Goal: Task Accomplishment & Management: Complete application form

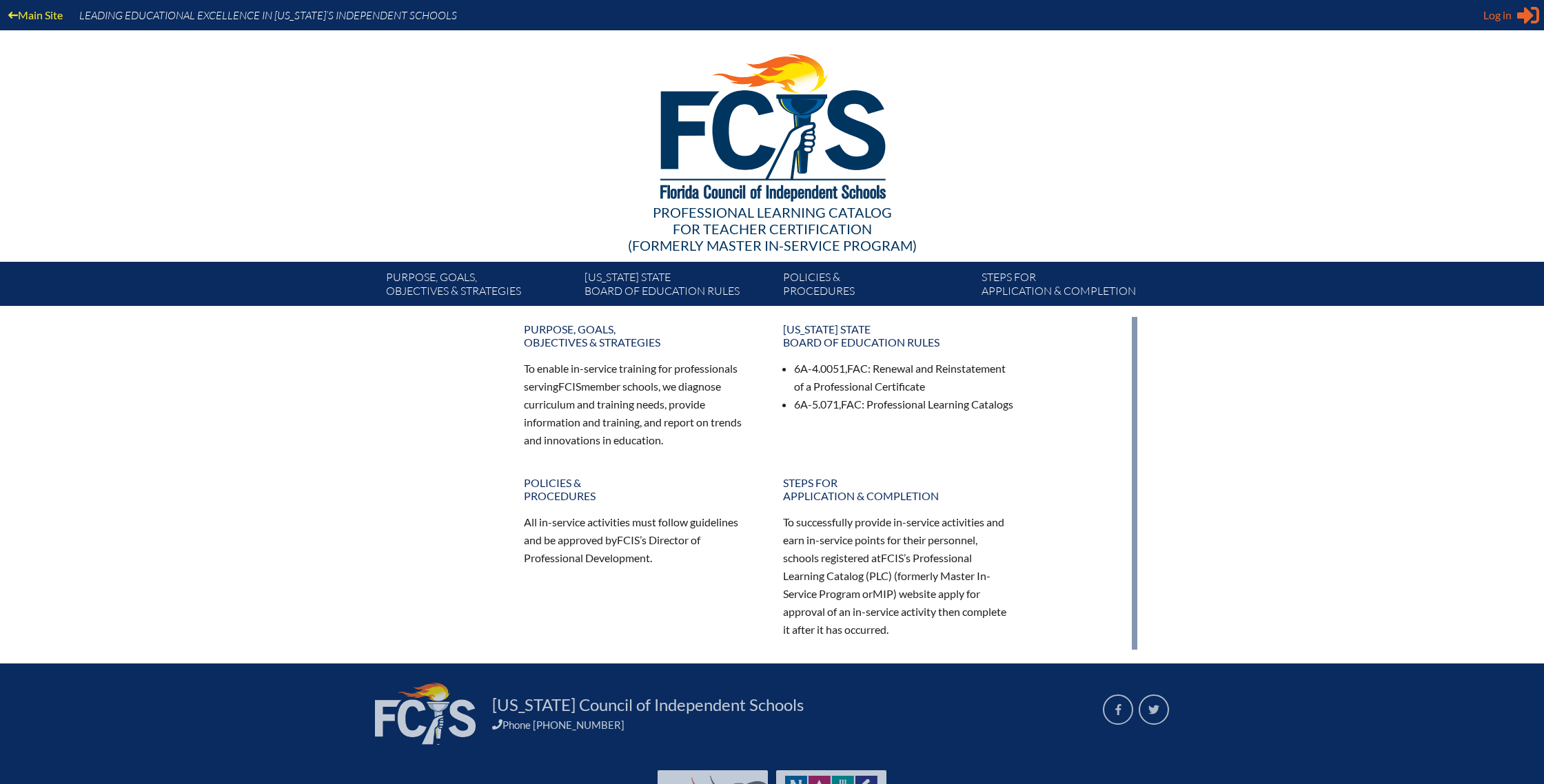
type input "[EMAIL_ADDRESS][DOMAIN_NAME]"
click at [1501, 19] on span "Log in" at bounding box center [1497, 15] width 28 height 16
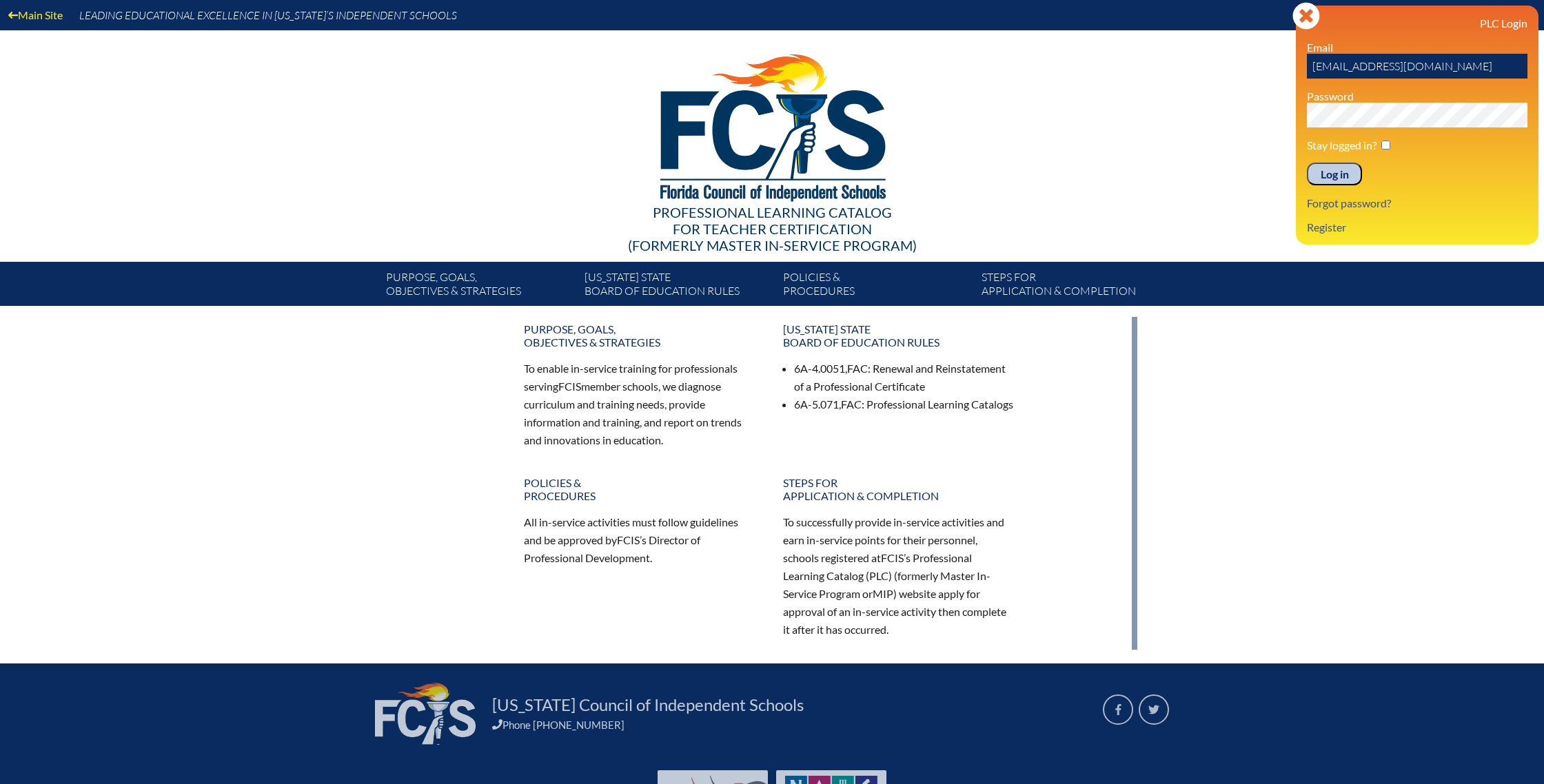
click at [1325, 176] on input "Log in" at bounding box center [1334, 174] width 55 height 23
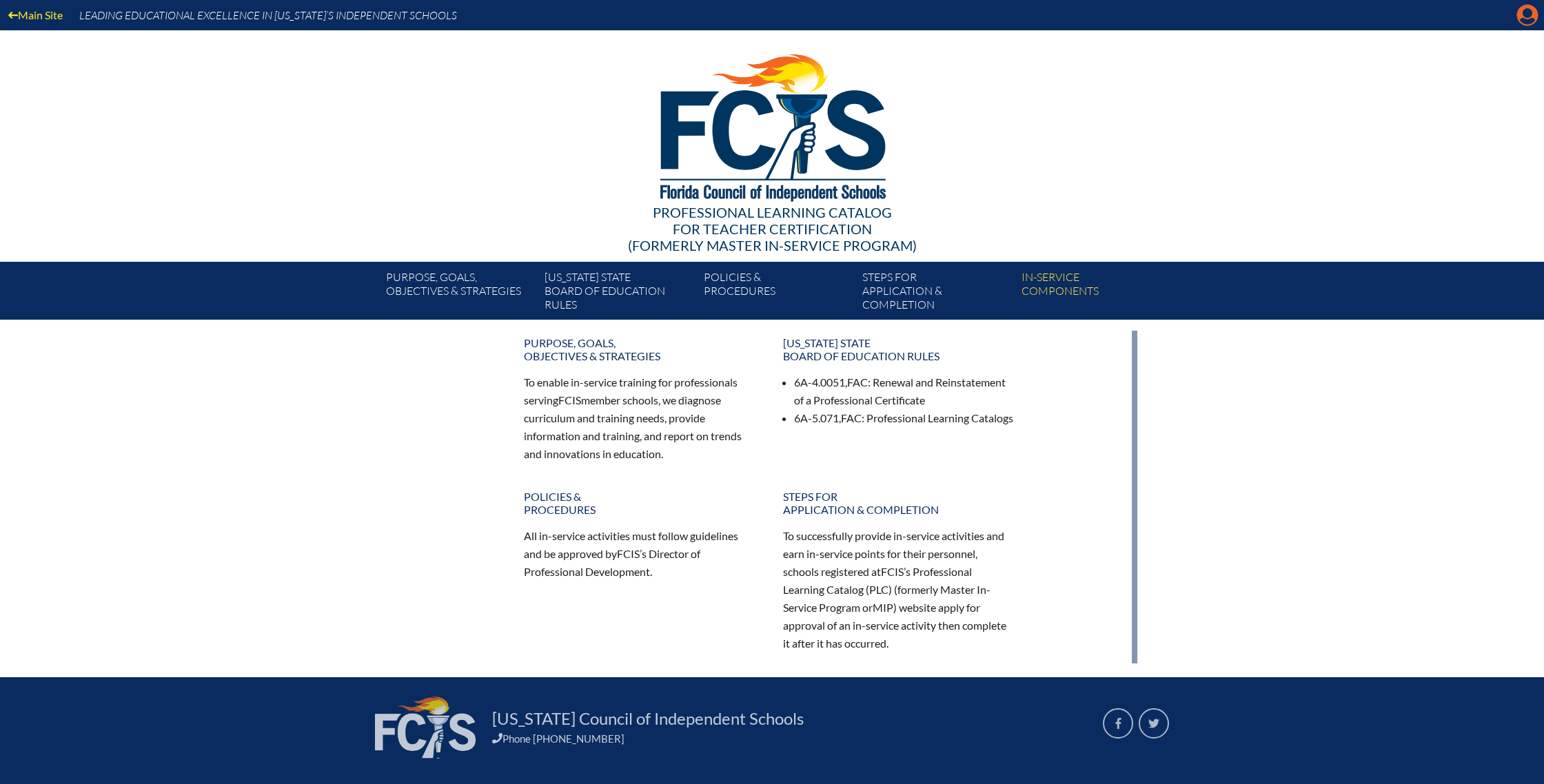
click at [1525, 20] on icon "Manage account" at bounding box center [1527, 15] width 22 height 22
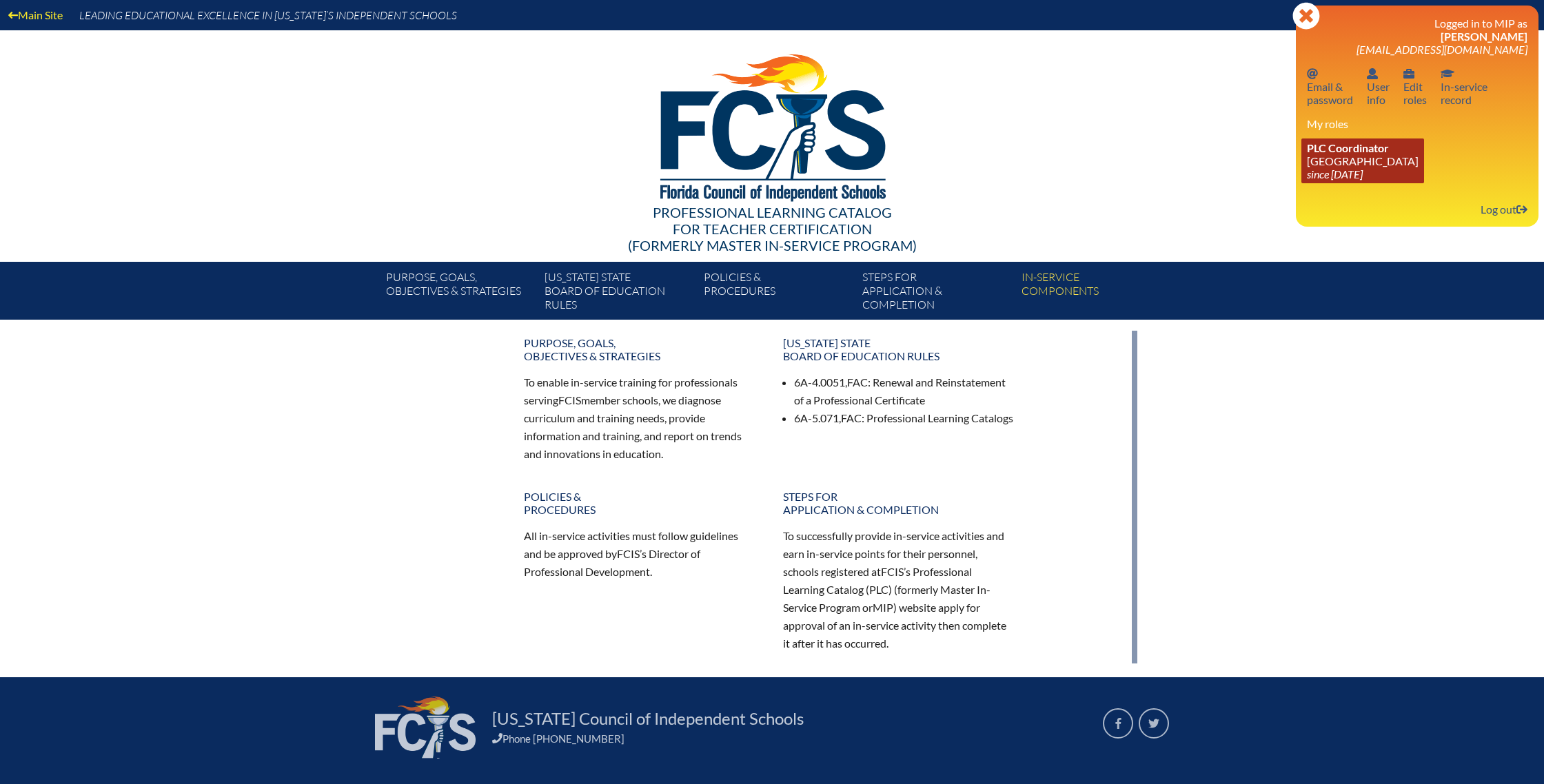
click at [1361, 167] on link "PLC Coordinator Park Maitland School since 2025 Jan 29" at bounding box center [1363, 161] width 123 height 45
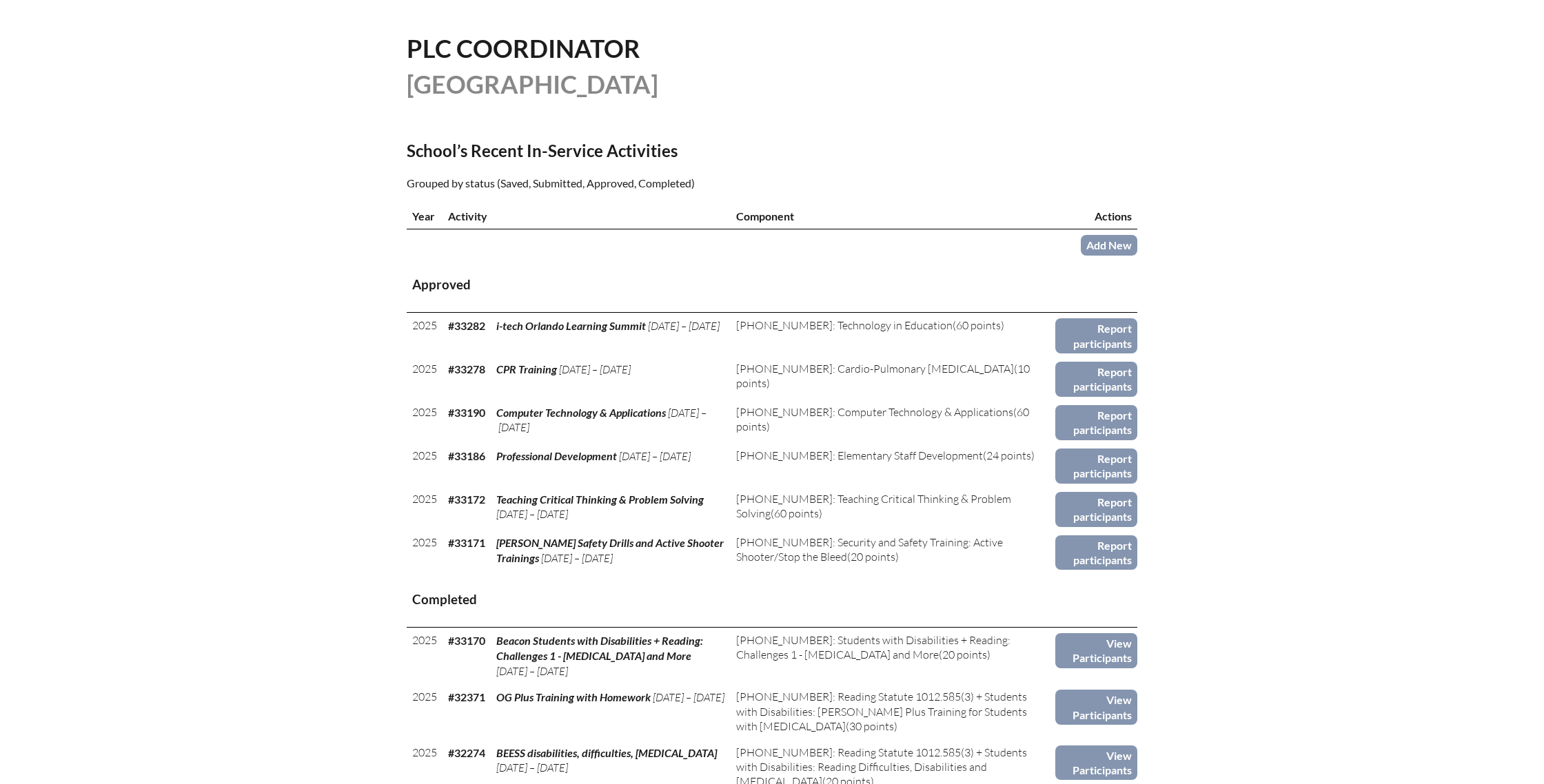
scroll to position [331, 0]
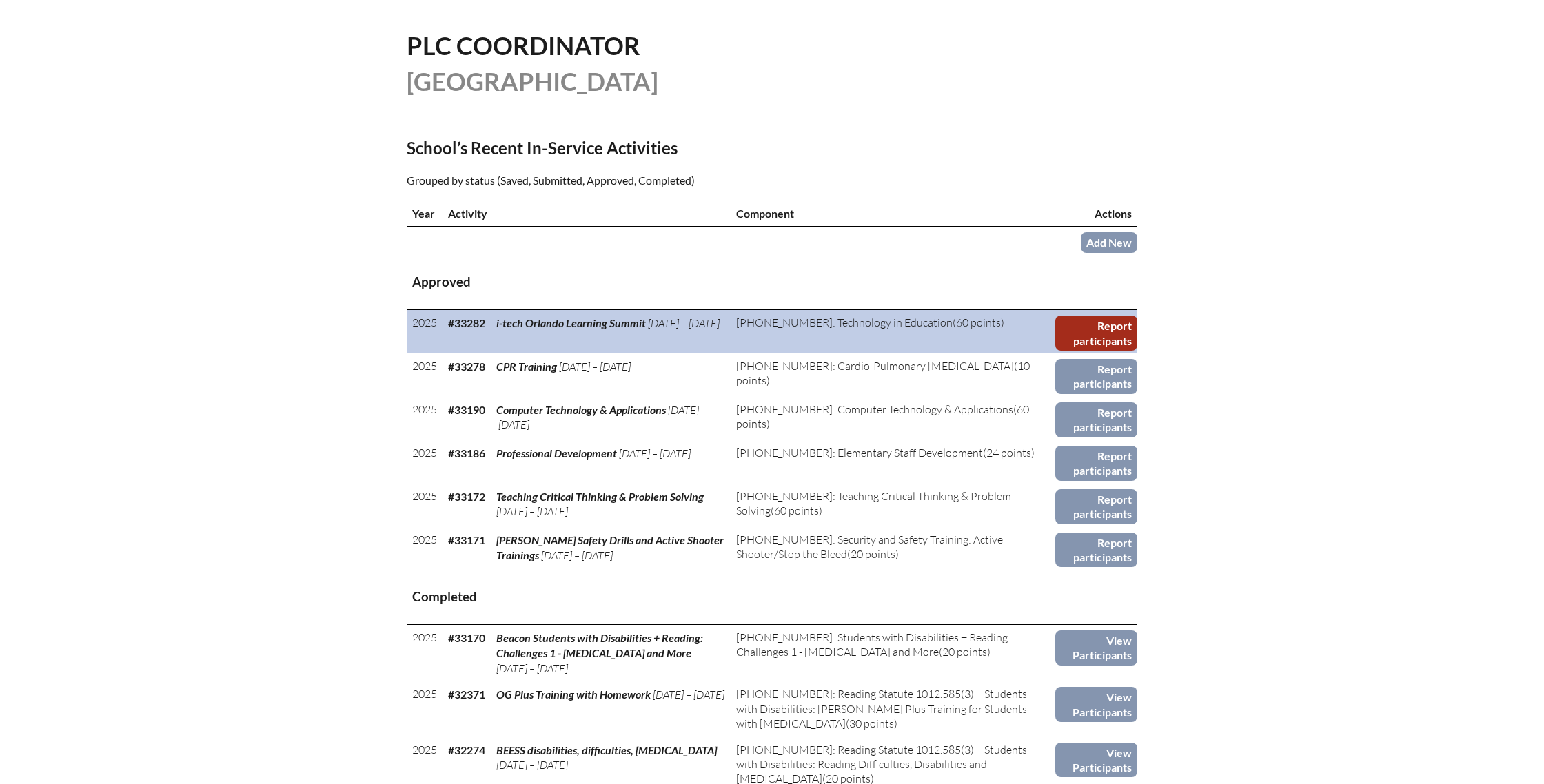
click at [1096, 328] on link "Report participants" at bounding box center [1095, 333] width 82 height 35
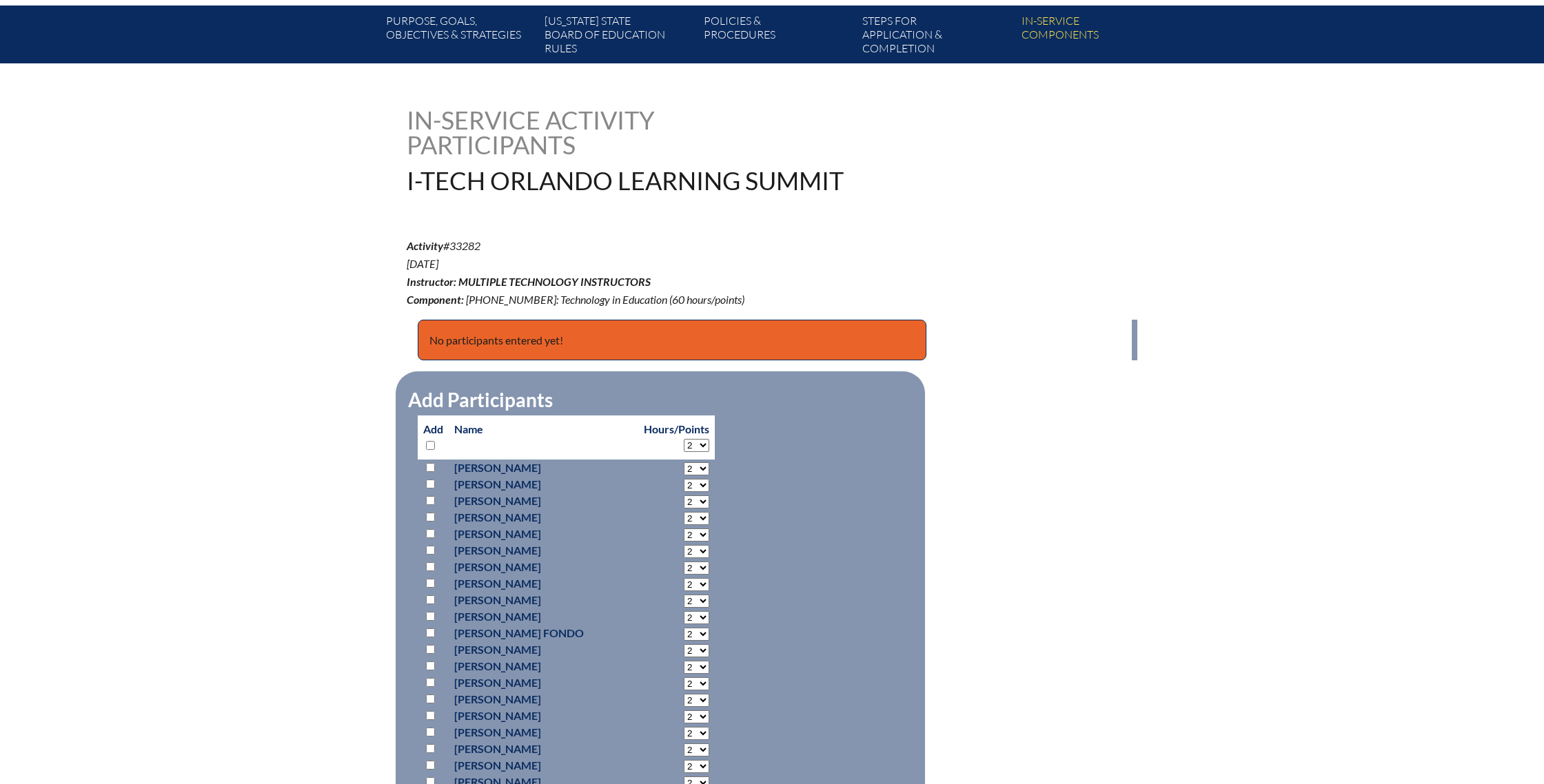
scroll to position [341, 0]
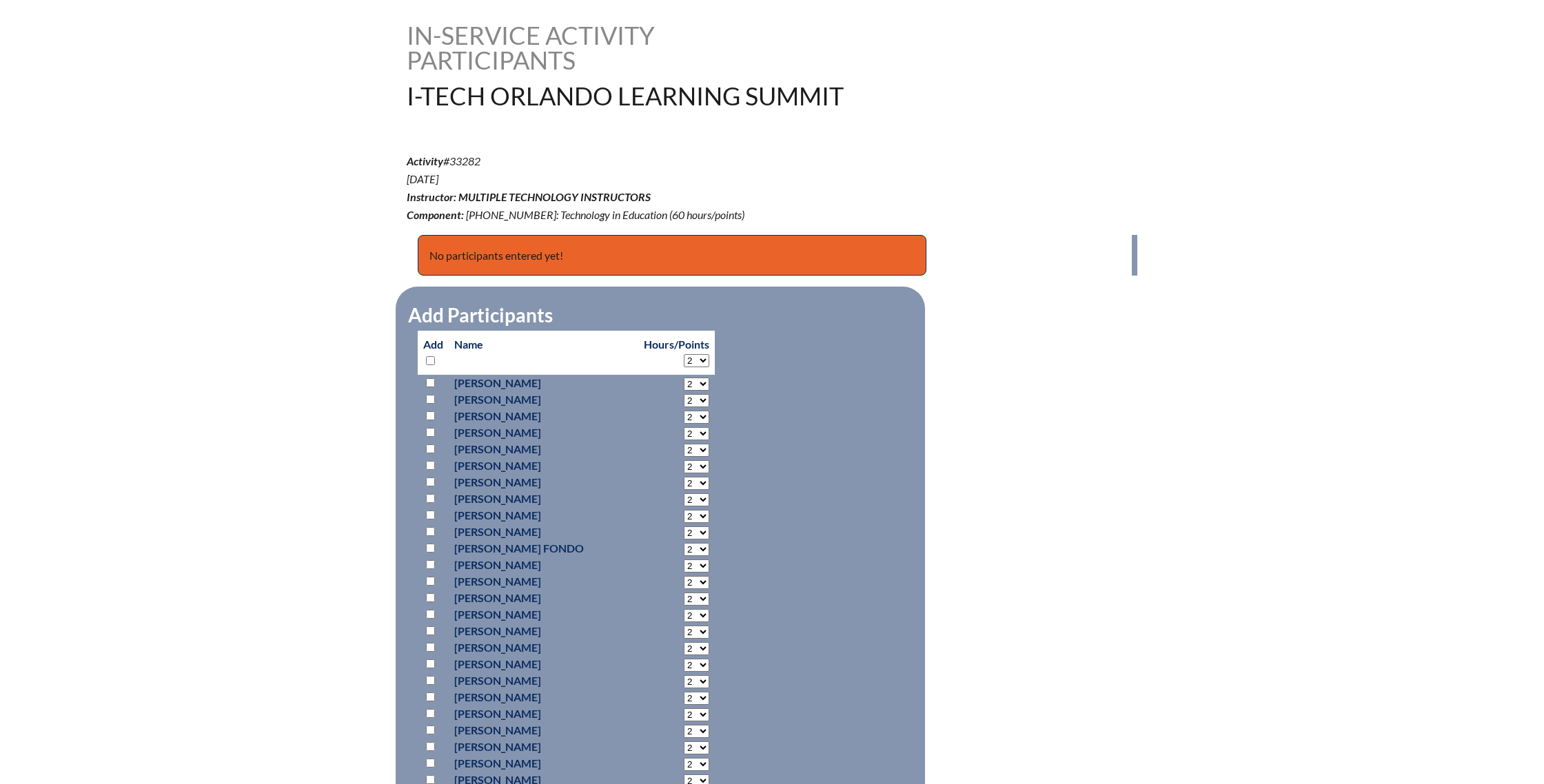
click at [700, 361] on select "2 3 4 5 6 7 8 9 10 11 12 13 14 15 16 17 18 19 20 21 22 23 24 25 26 27 28 29 30 …" at bounding box center [696, 361] width 26 height 13
select select "20"
click at [684, 354] on select "2 3 4 5 6 7 8 9 10 11 12 13 14 15 16 17 18 19 20 21 22 23 24 25 26 27 28 29 30 …" at bounding box center [696, 361] width 26 height 13
select select "20"
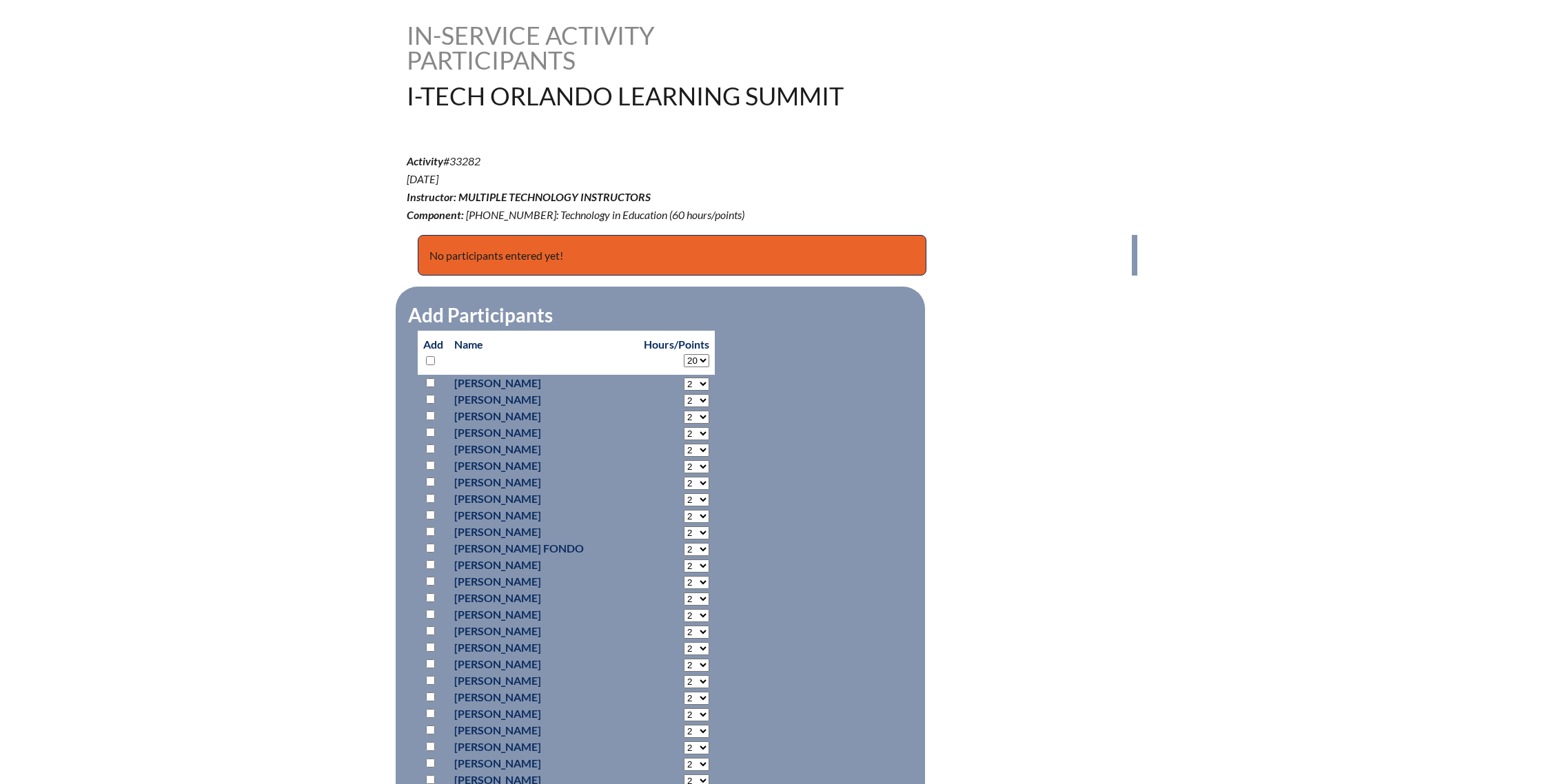
select select "20"
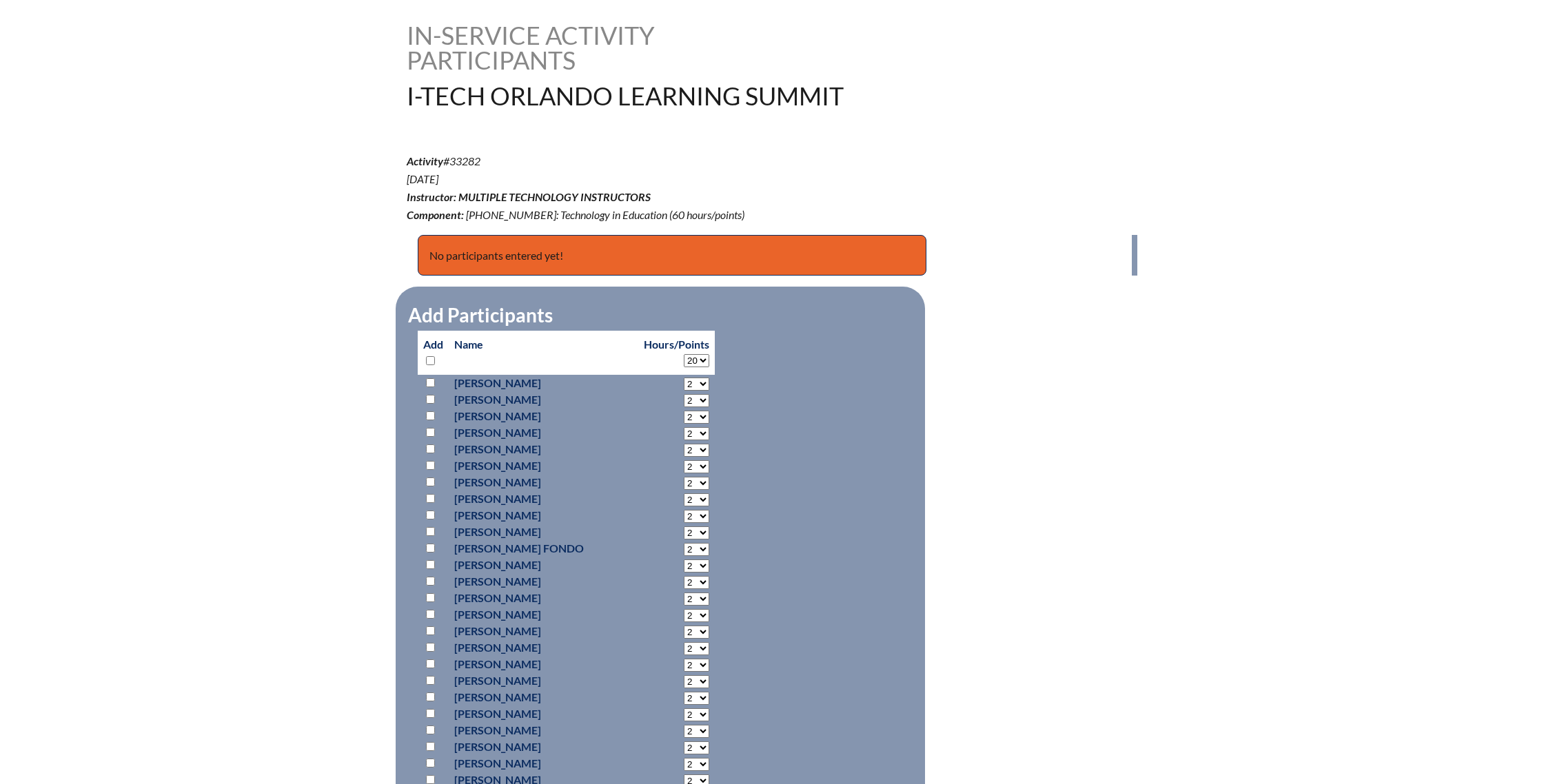
select select "20"
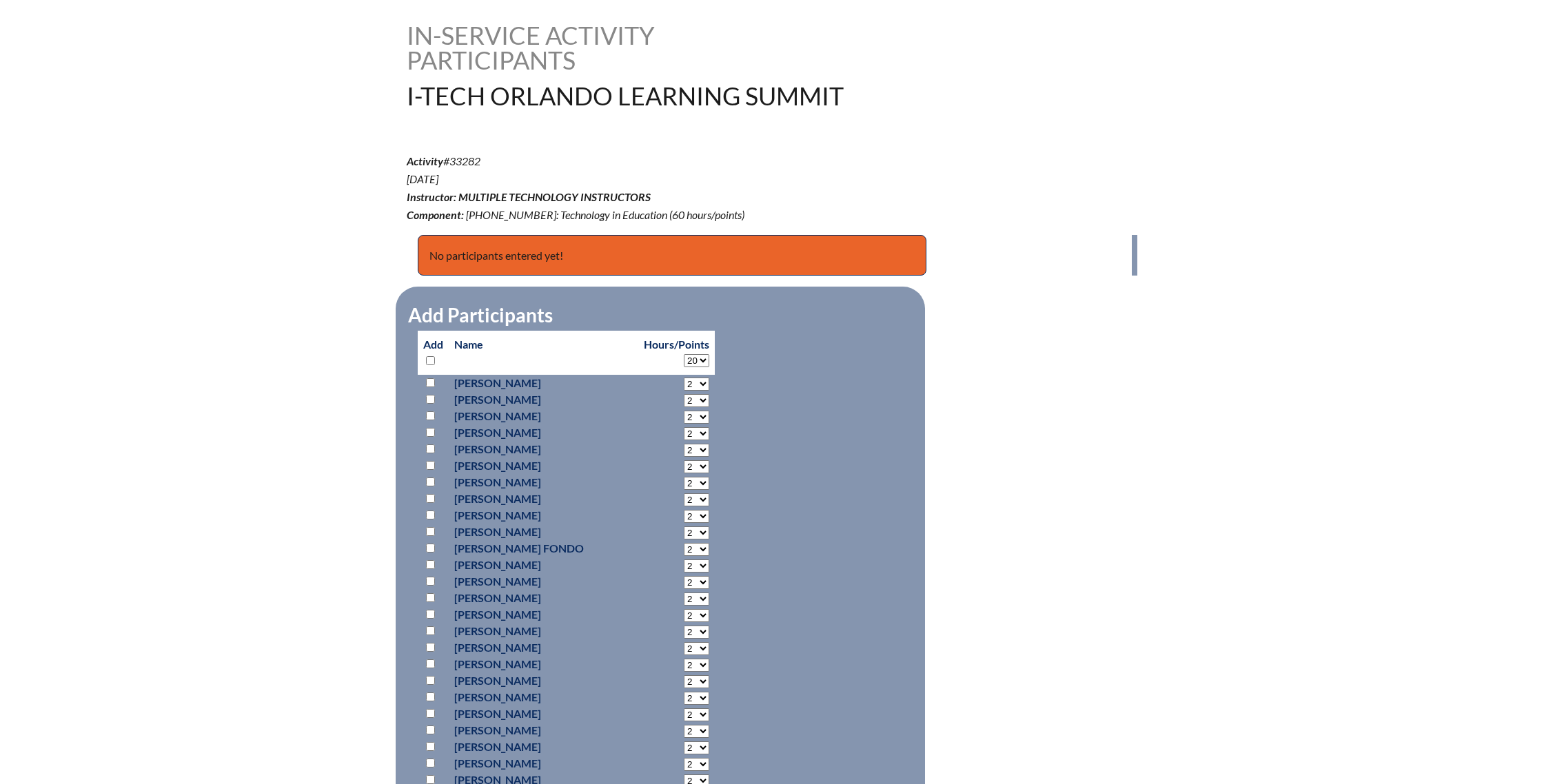
select select "20"
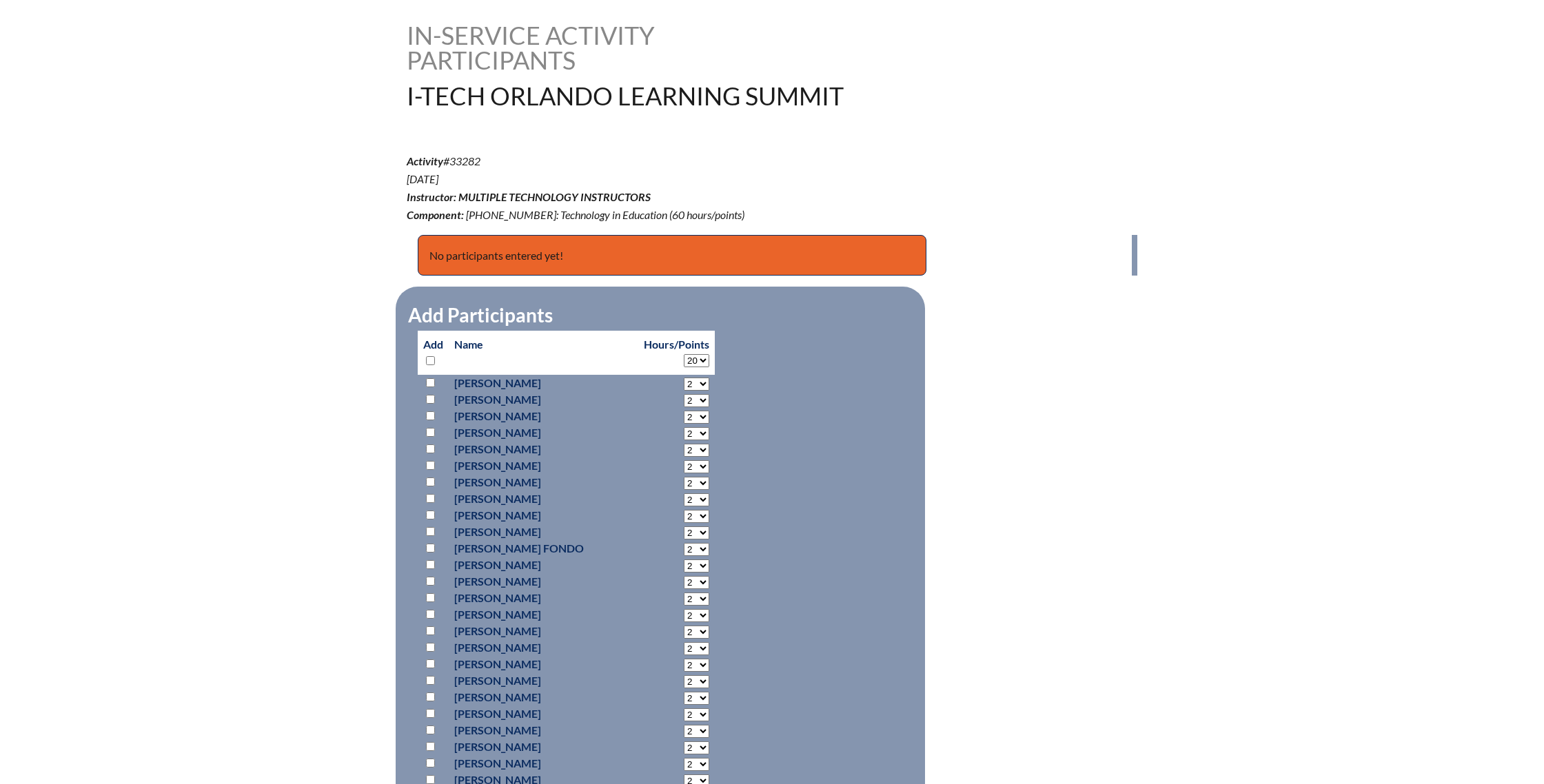
select select "20"
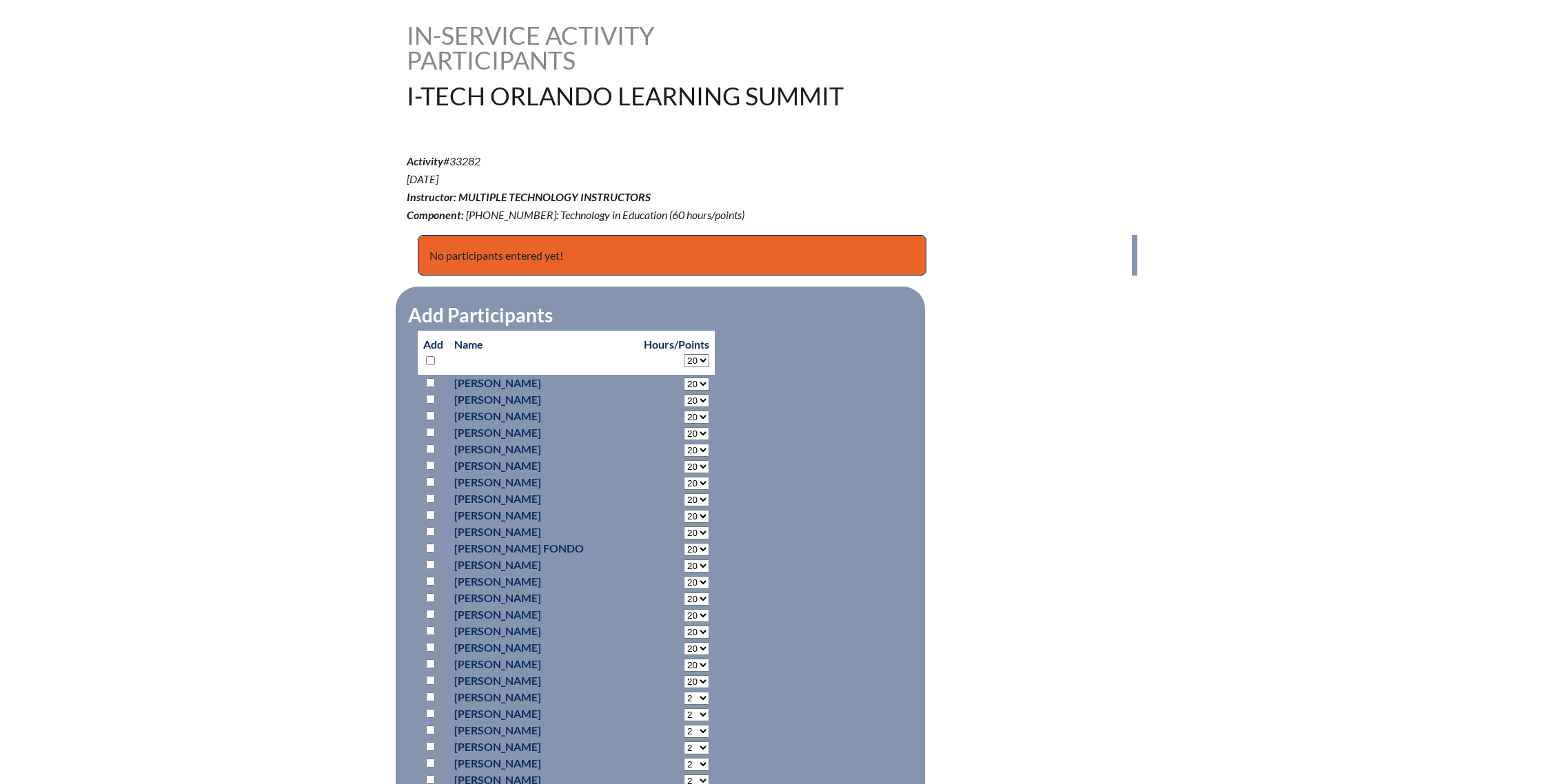
select select "20"
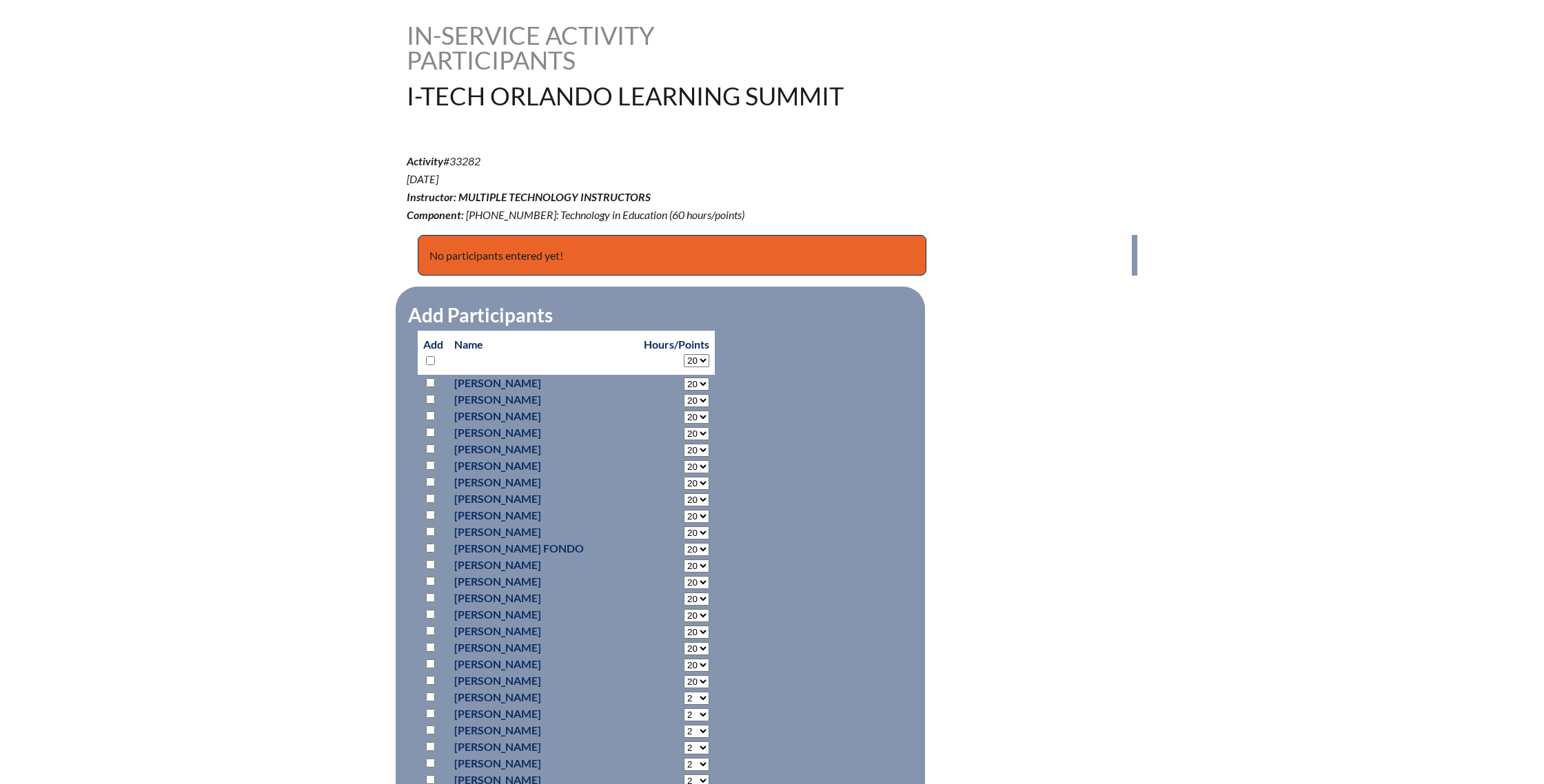
select select "20"
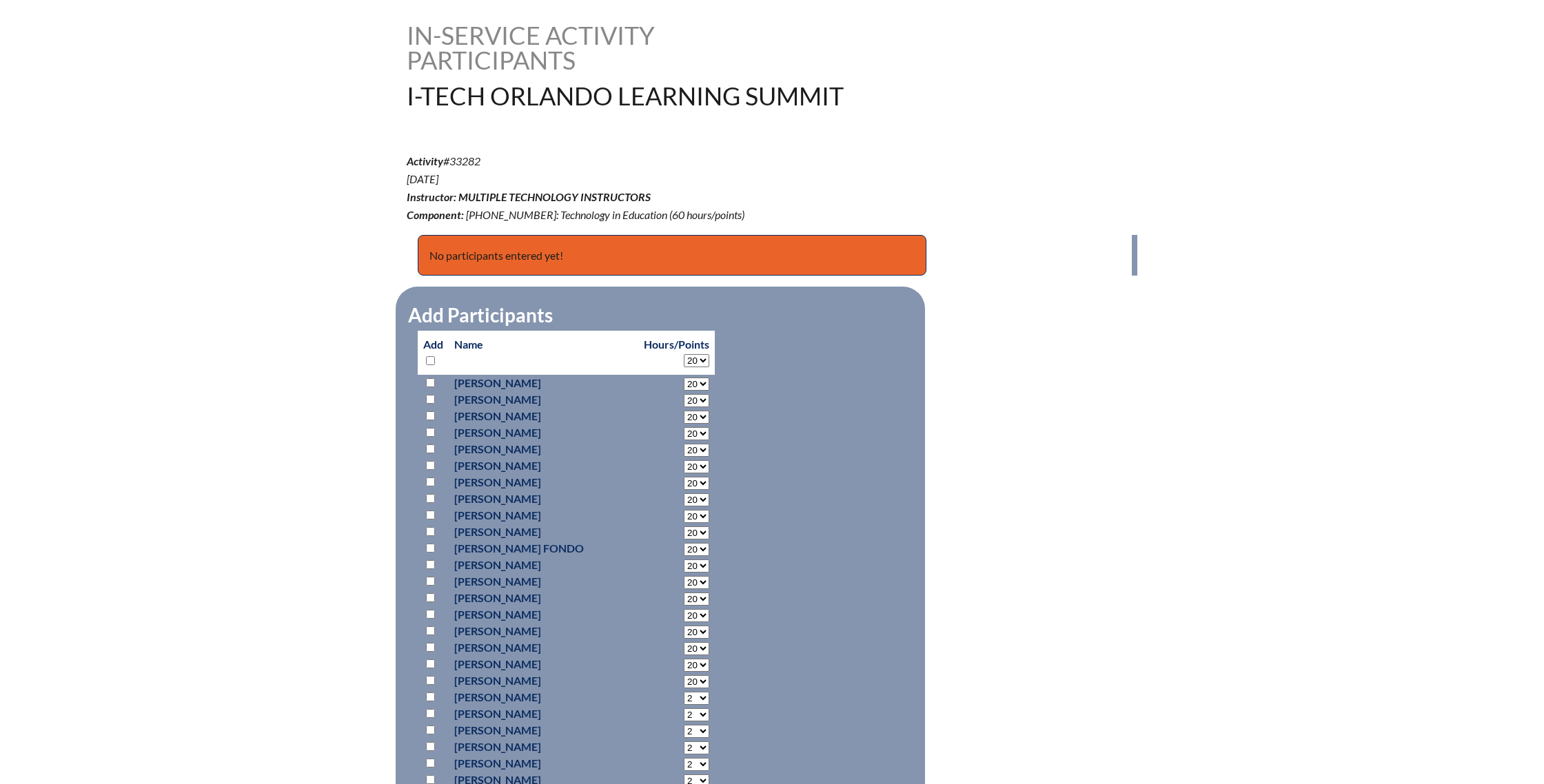
select select "20"
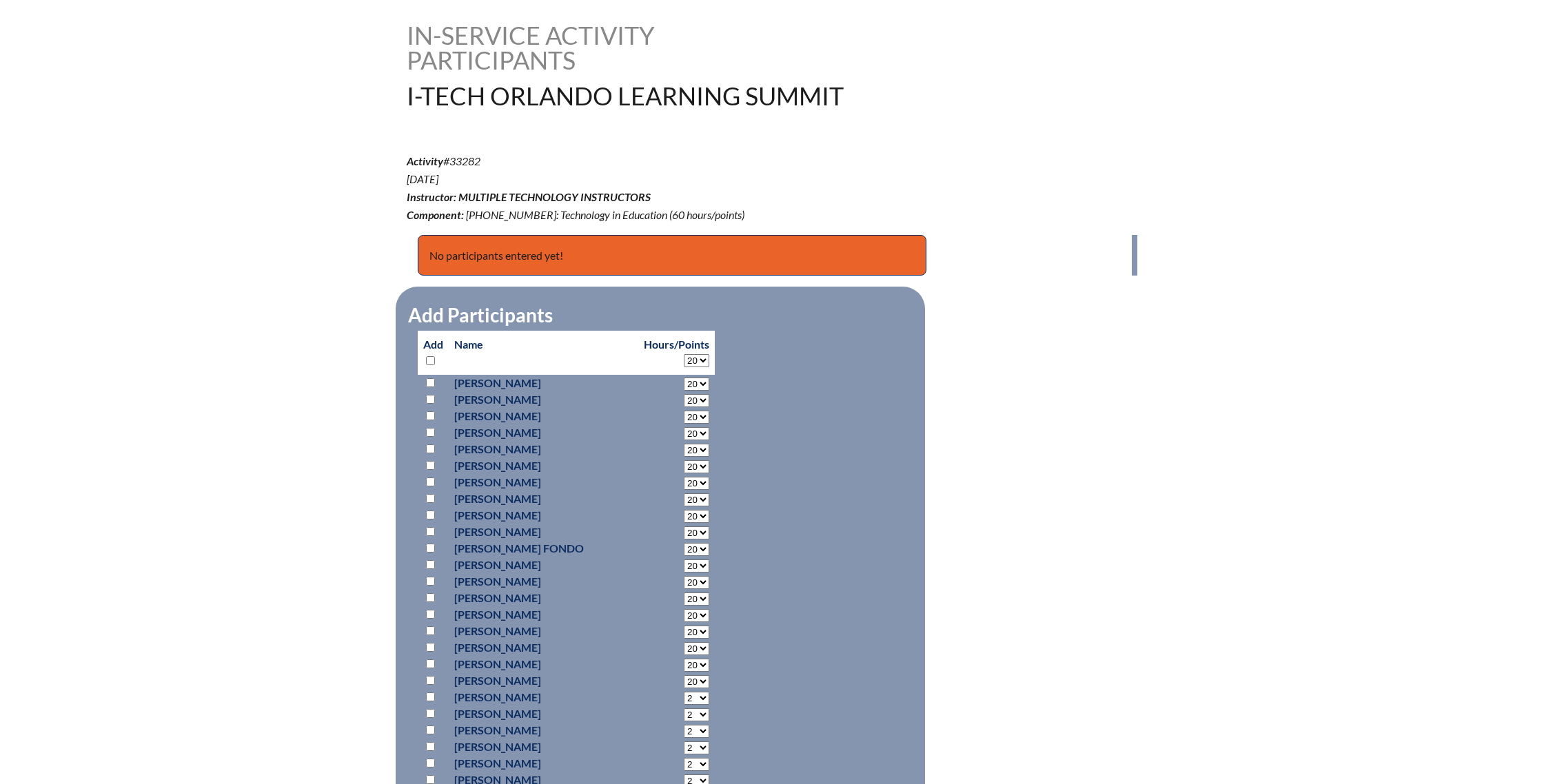
select select "20"
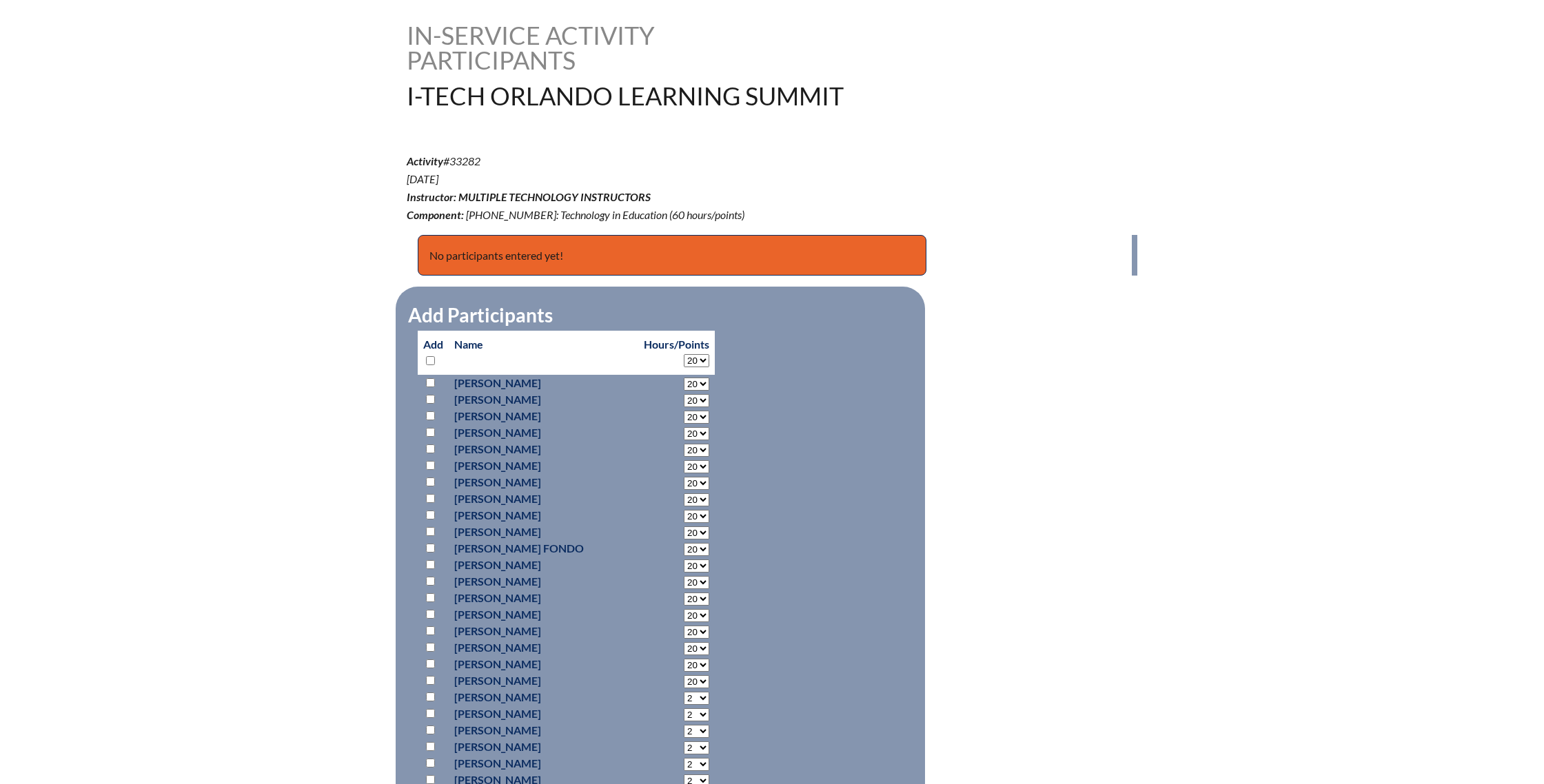
select select "20"
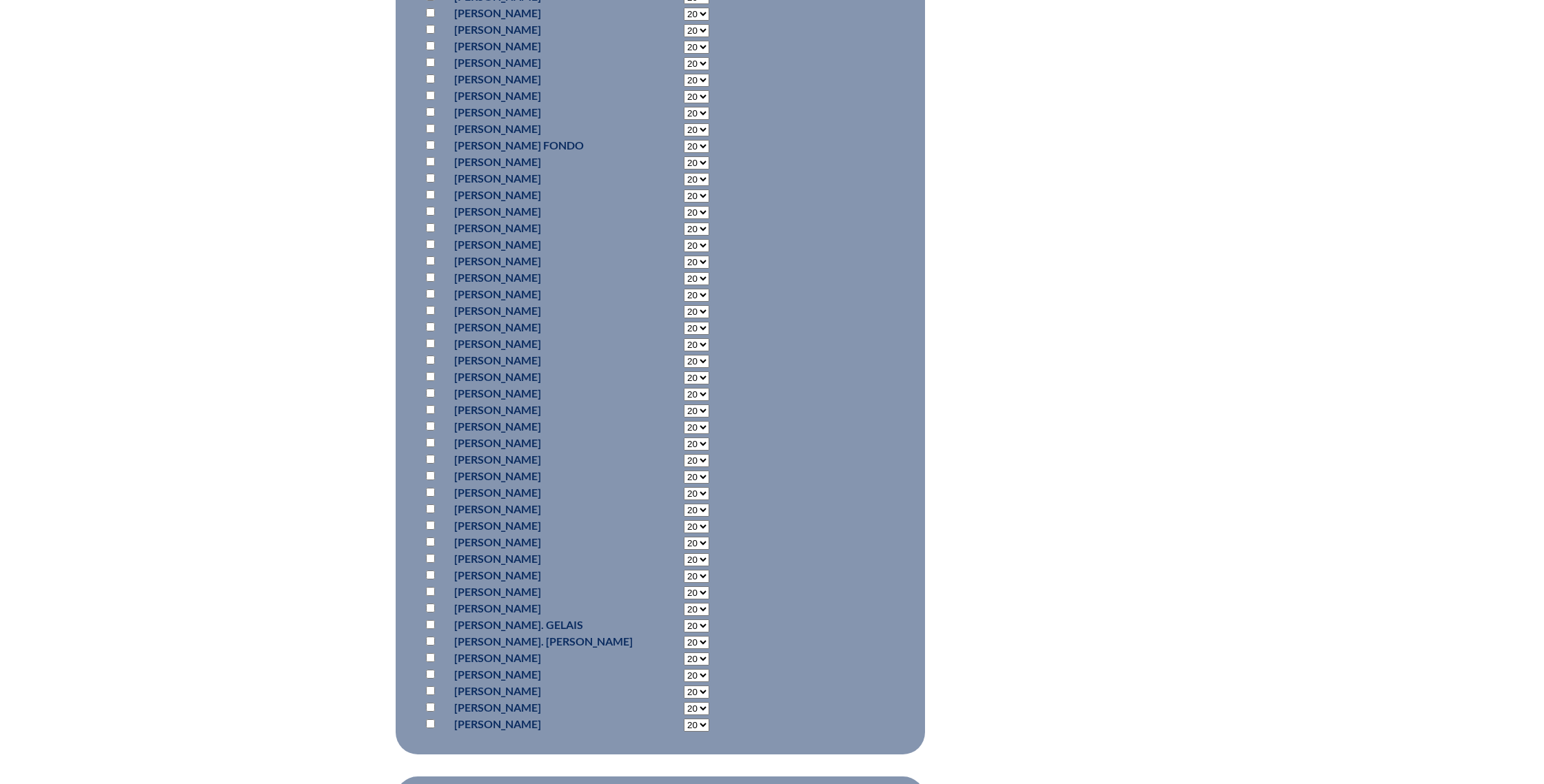
scroll to position [745, 0]
click at [433, 607] on input "checkbox" at bounding box center [430, 606] width 9 height 9
checkbox input "true"
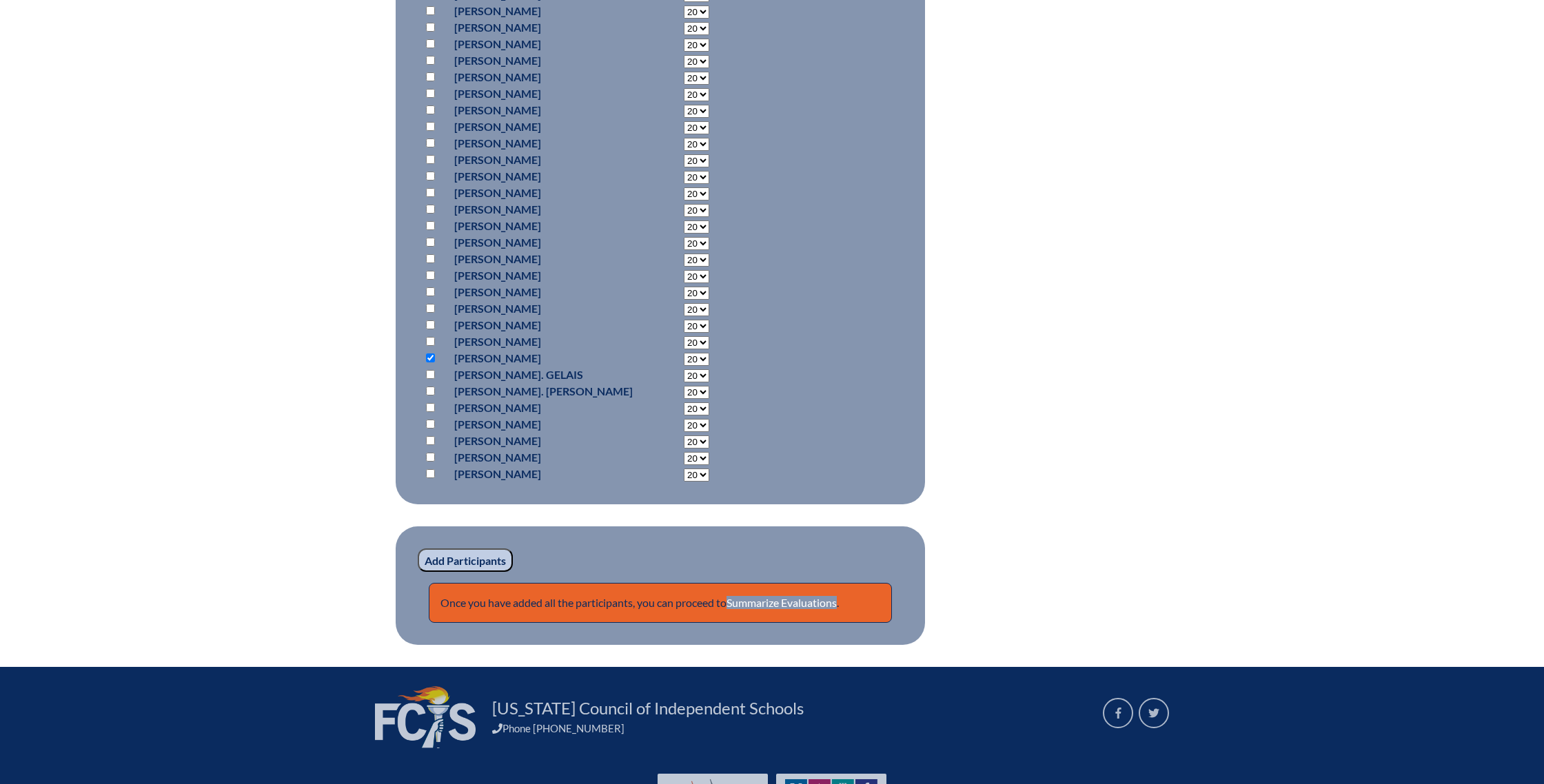
scroll to position [998, 0]
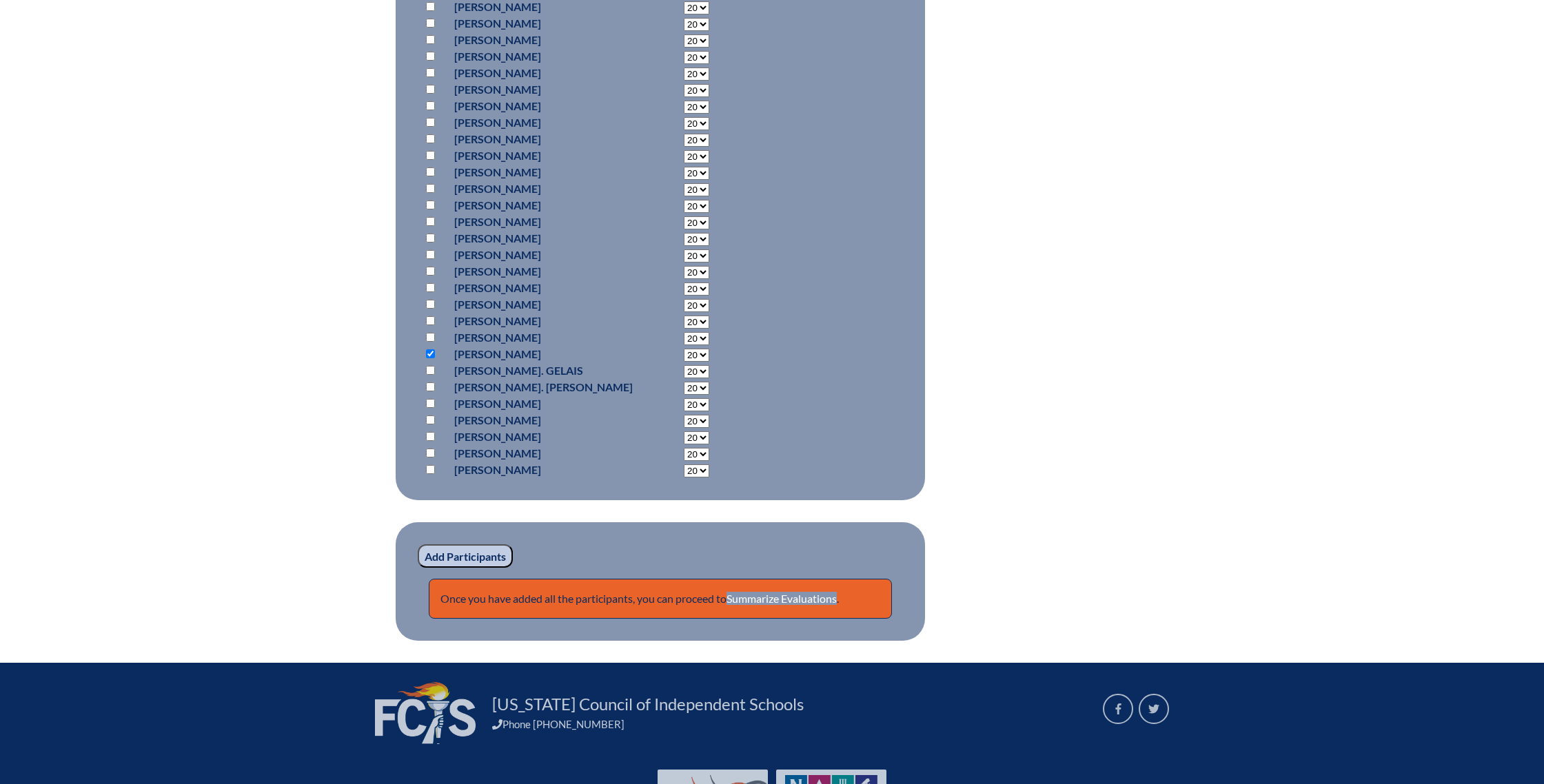
click at [453, 553] on input "Add Participants" at bounding box center [464, 556] width 95 height 23
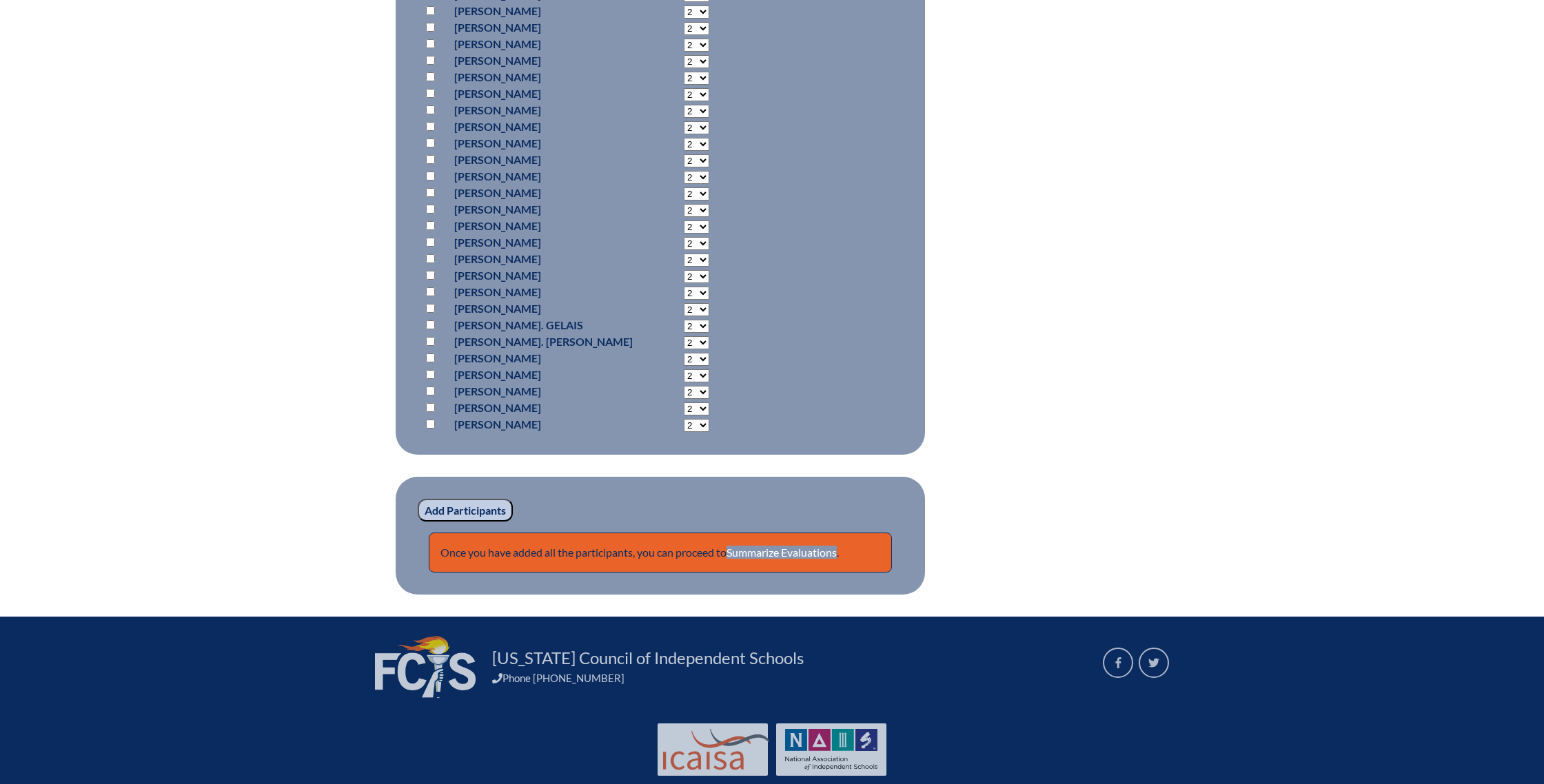
scroll to position [1135, 0]
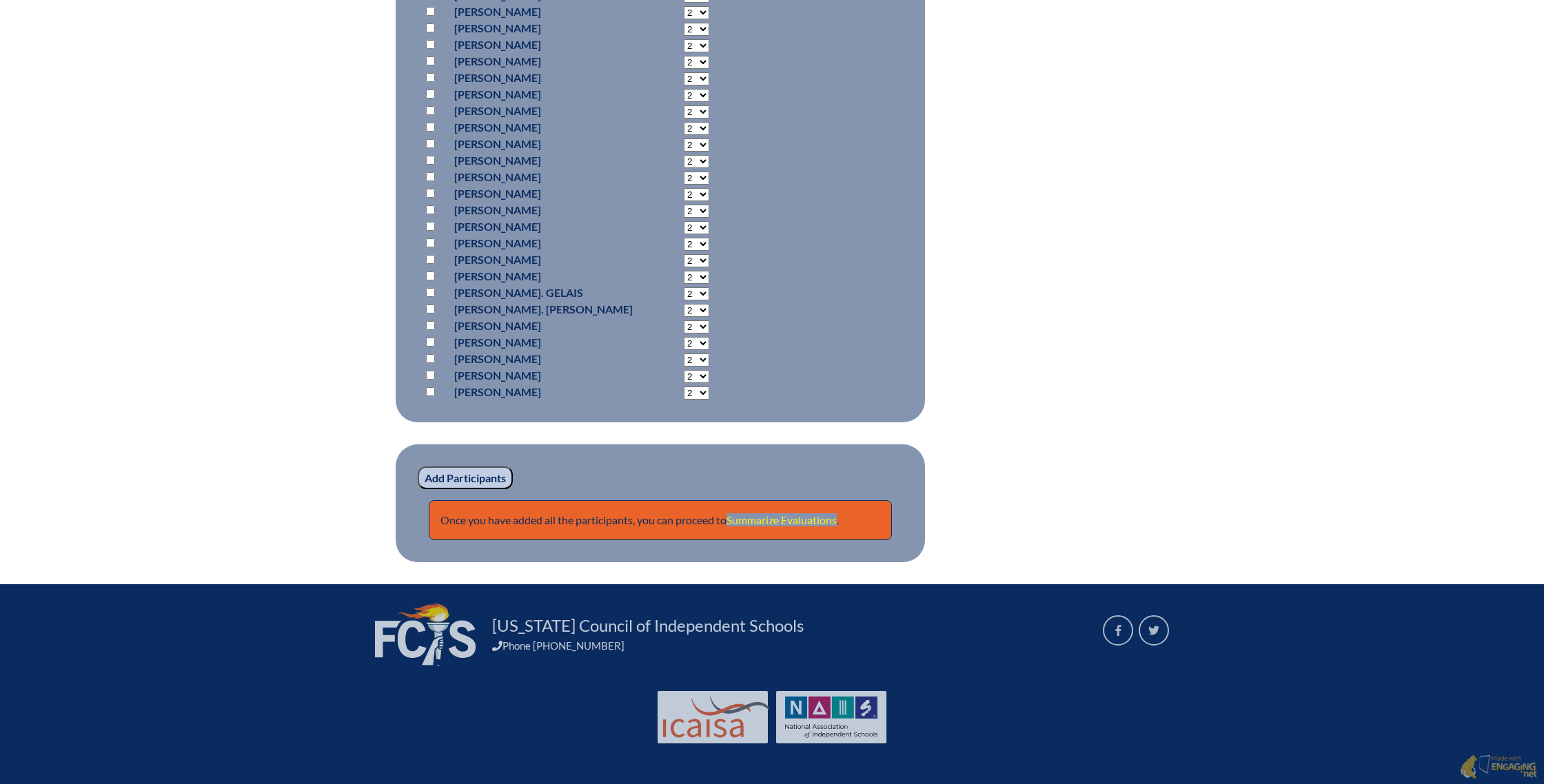
click at [788, 522] on link "Summarize Evaluations" at bounding box center [782, 520] width 111 height 13
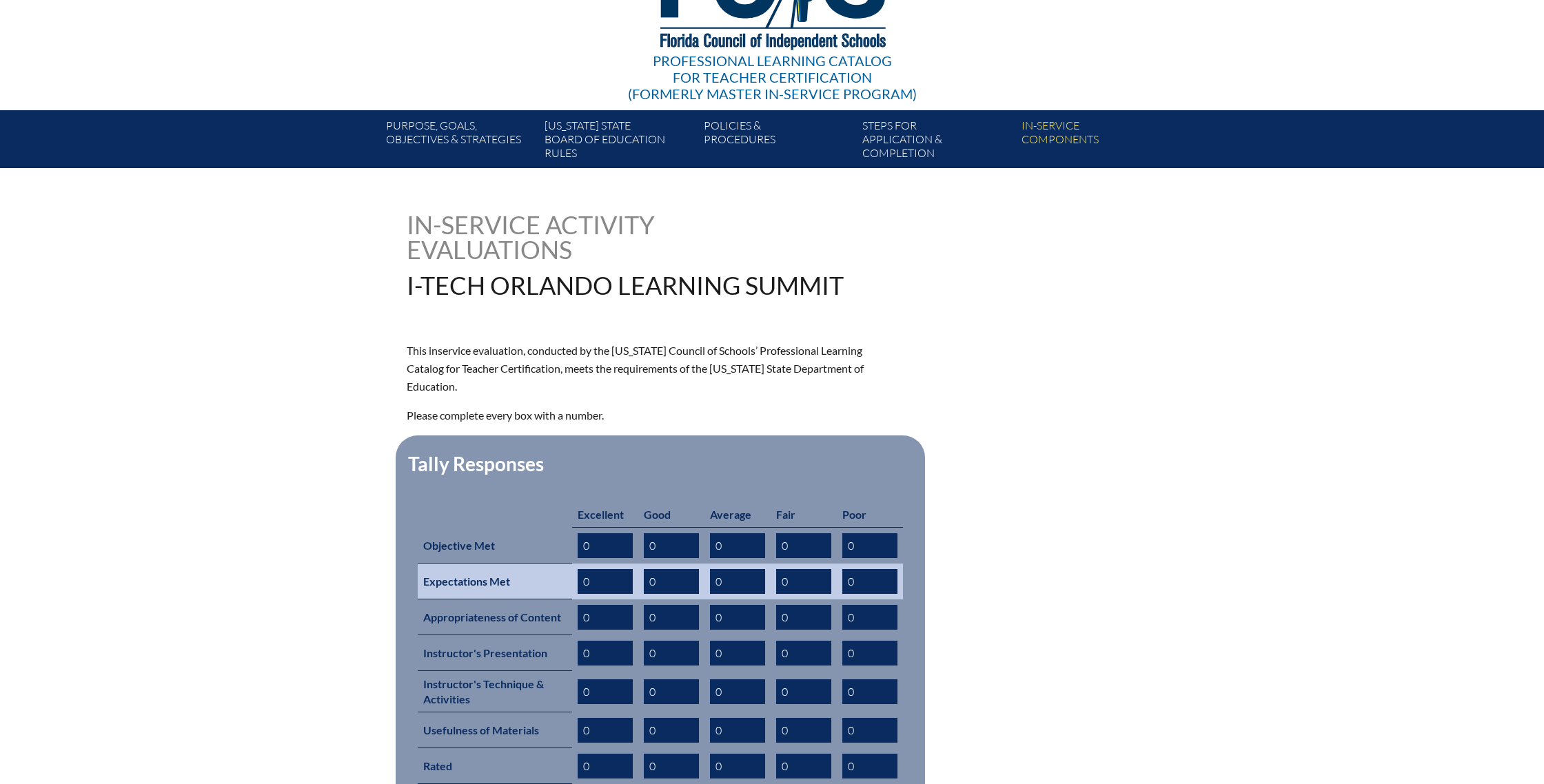
scroll to position [156, 0]
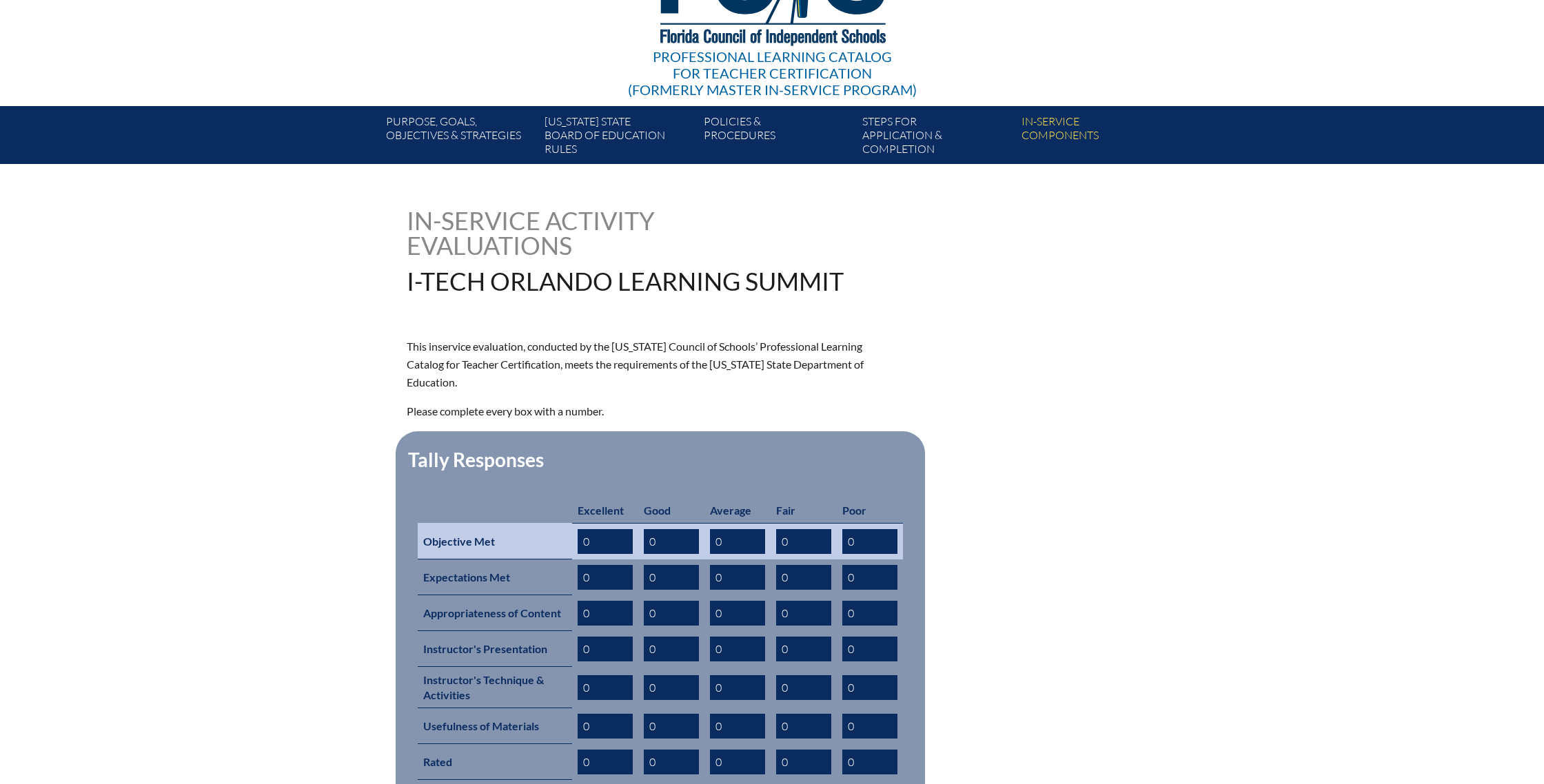
click at [600, 529] on input "0" at bounding box center [605, 542] width 55 height 25
drag, startPoint x: 591, startPoint y: 521, endPoint x: 559, endPoint y: 519, distance: 32.1
click at [559, 523] on tr "Objective Met 0 0 0 0 0" at bounding box center [660, 541] width 485 height 36
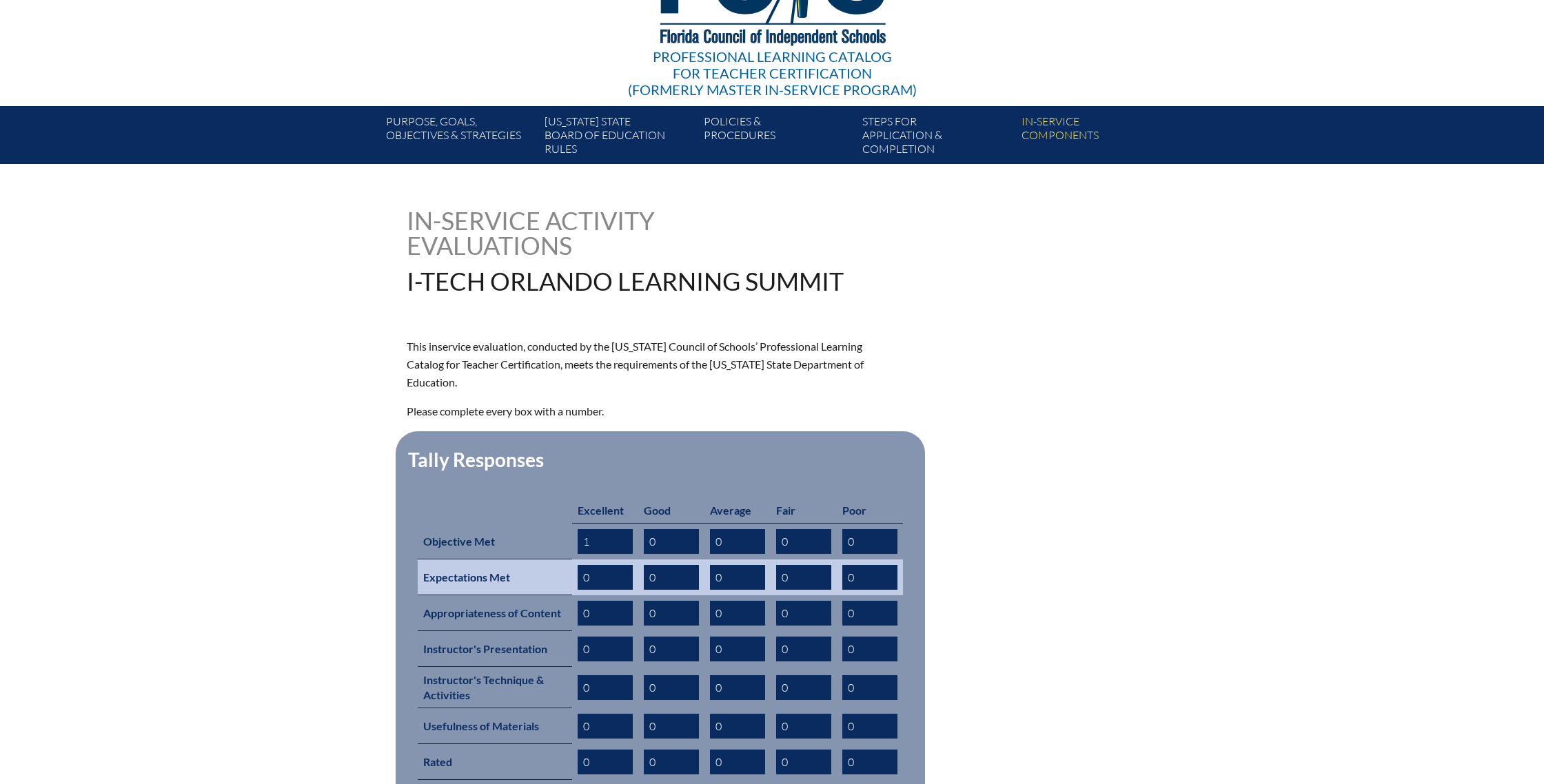
type input "1"
drag, startPoint x: 593, startPoint y: 560, endPoint x: 581, endPoint y: 559, distance: 12.0
click at [581, 565] on input "0" at bounding box center [605, 577] width 55 height 25
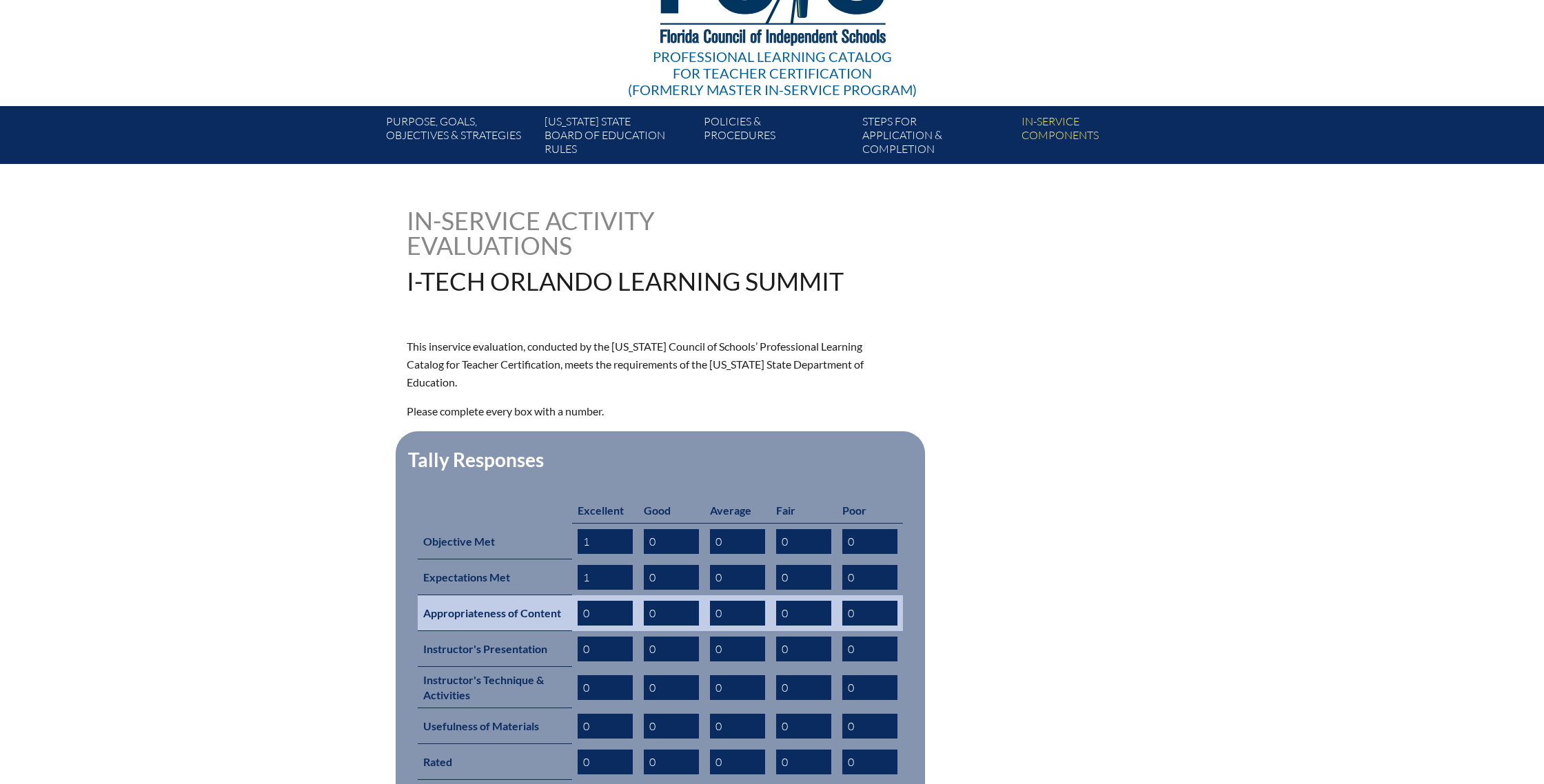
type input "1"
drag, startPoint x: 591, startPoint y: 593, endPoint x: 551, endPoint y: 590, distance: 40.1
click at [551, 595] on tr "Appropriateness of Content 0 0 0 0 0" at bounding box center [660, 613] width 485 height 35
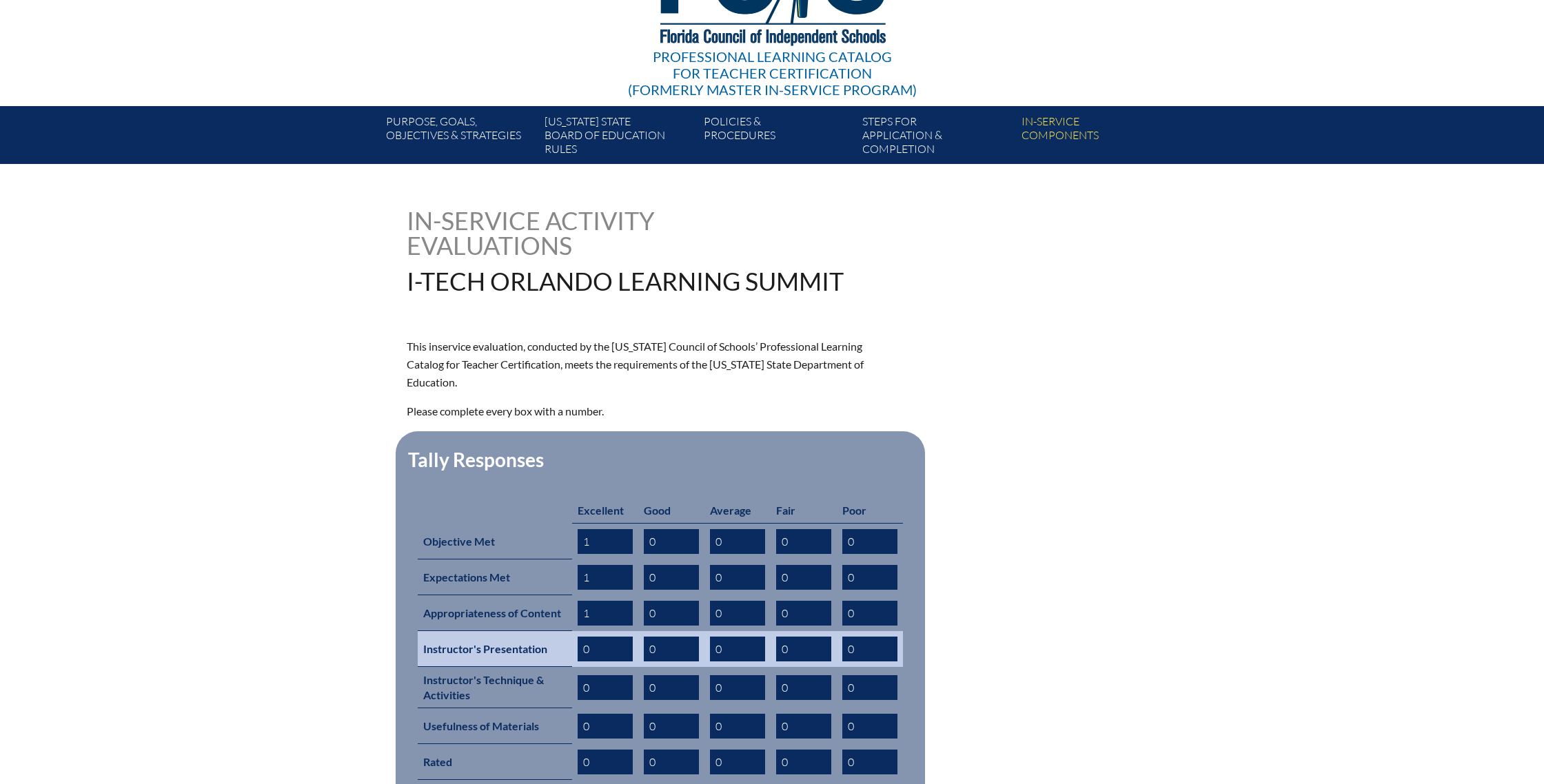
type input "1"
drag, startPoint x: 595, startPoint y: 627, endPoint x: 554, endPoint y: 625, distance: 41.0
click at [554, 631] on tr "Instructor's Presentation 0 0 0 0 0" at bounding box center [660, 648] width 485 height 35
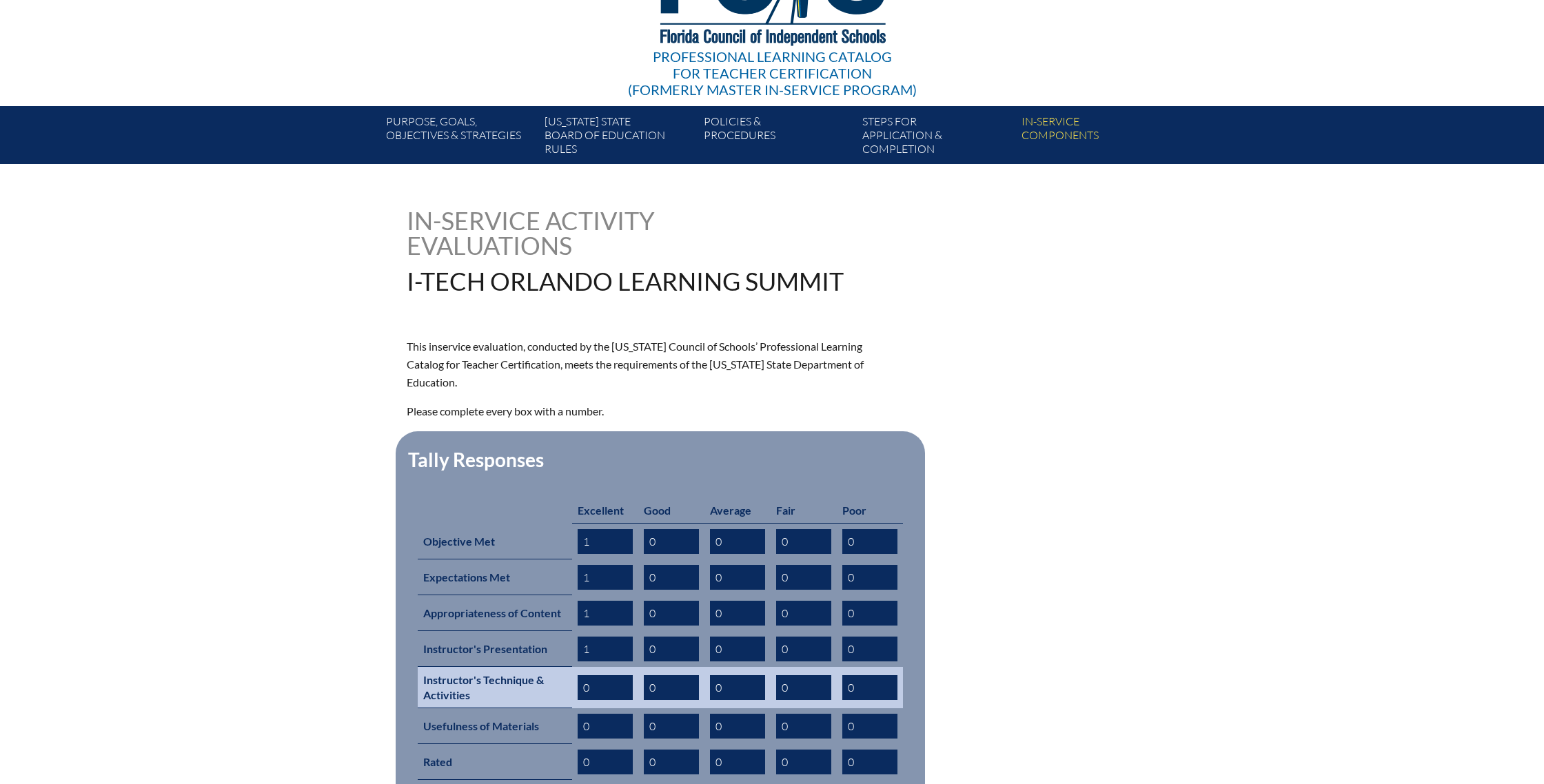
type input "1"
drag, startPoint x: 591, startPoint y: 666, endPoint x: 564, endPoint y: 665, distance: 27.0
click at [564, 667] on tr "Instructor's Technique & Activities 0 0 0 0 0" at bounding box center [660, 688] width 485 height 41
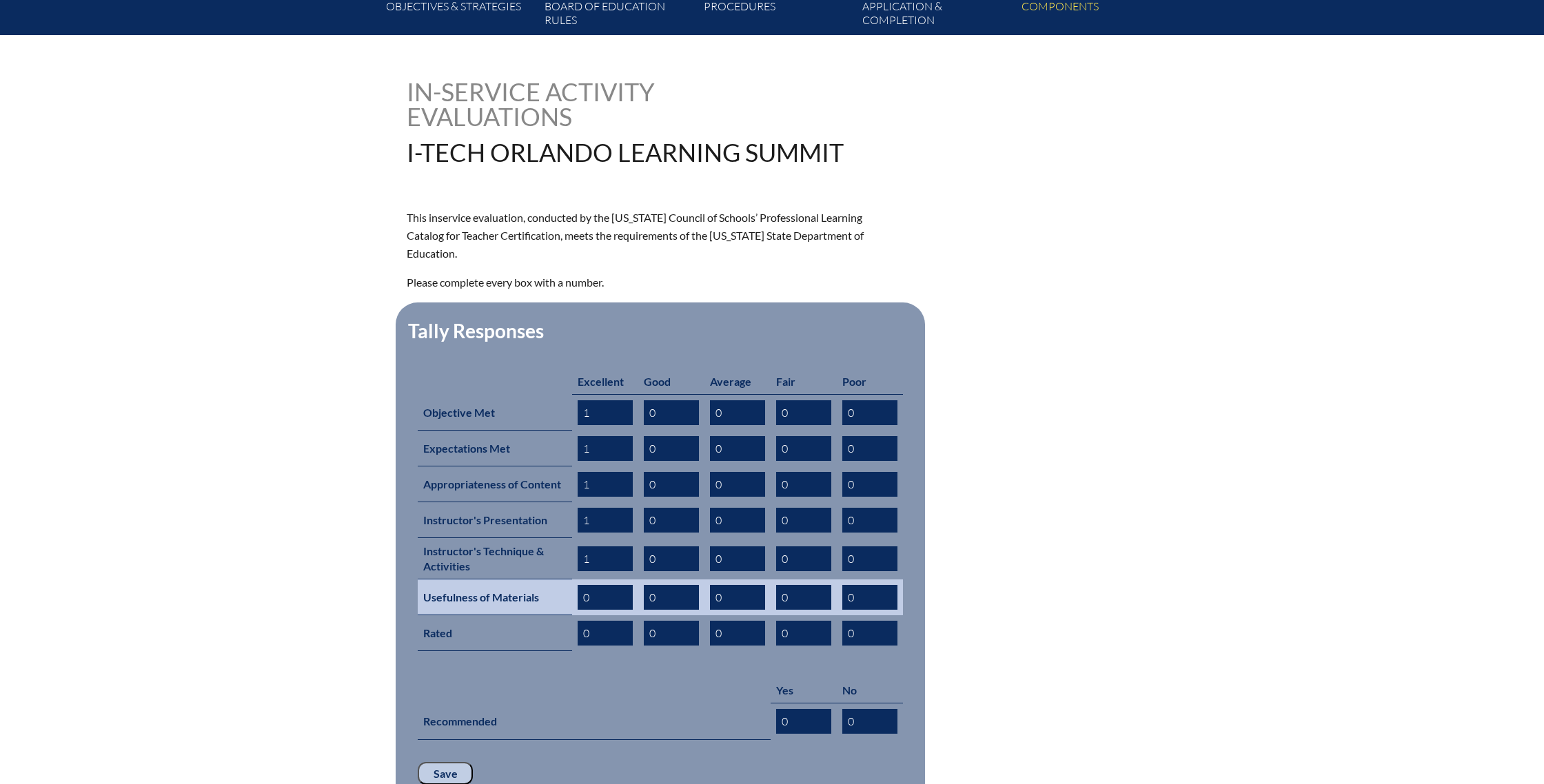
scroll to position [303, 0]
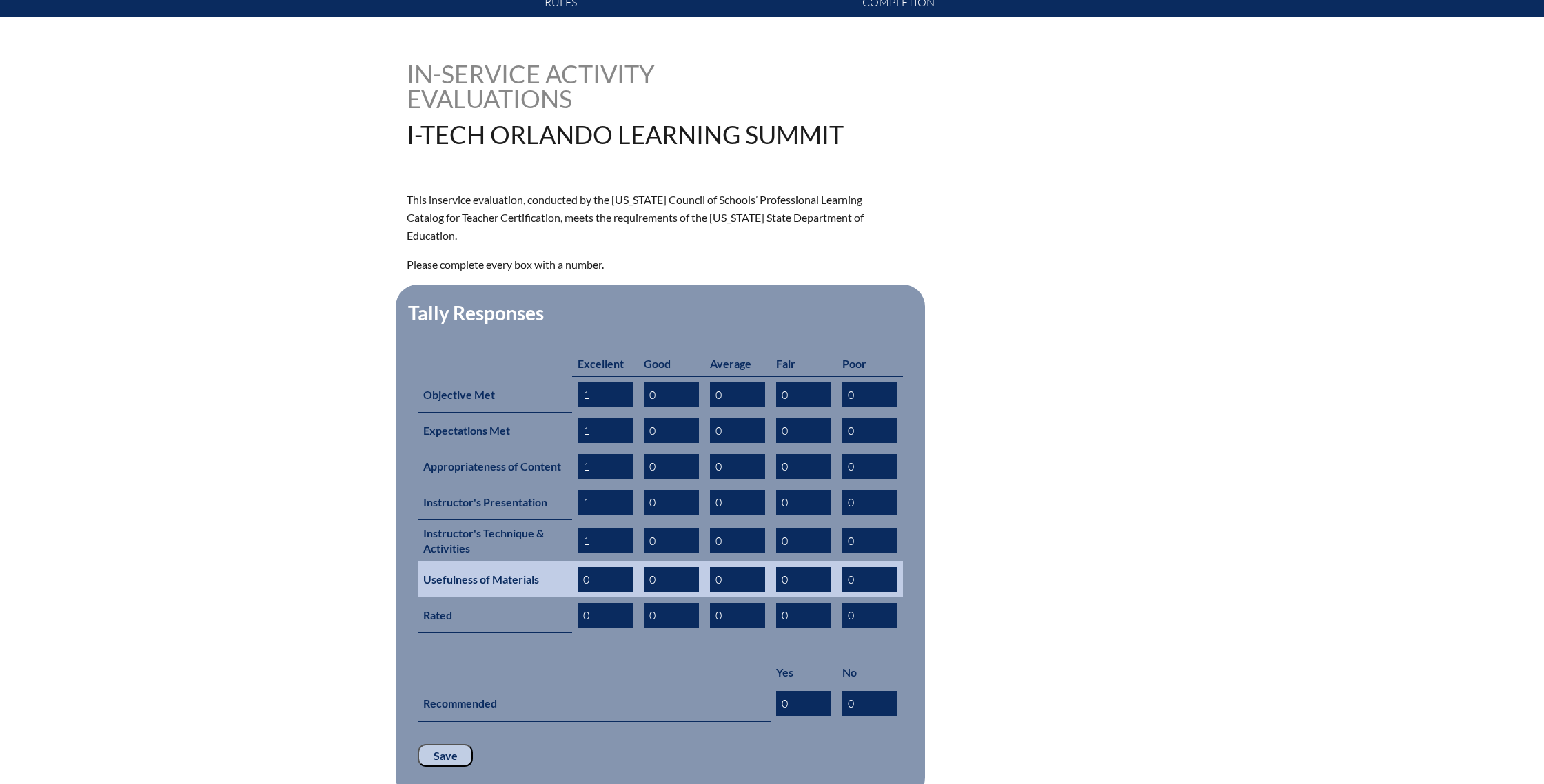
type input "1"
drag, startPoint x: 595, startPoint y: 558, endPoint x: 534, endPoint y: 557, distance: 61.0
click at [534, 561] on tr "Usefulness of Materials 0 0 0 0 0" at bounding box center [660, 579] width 485 height 35
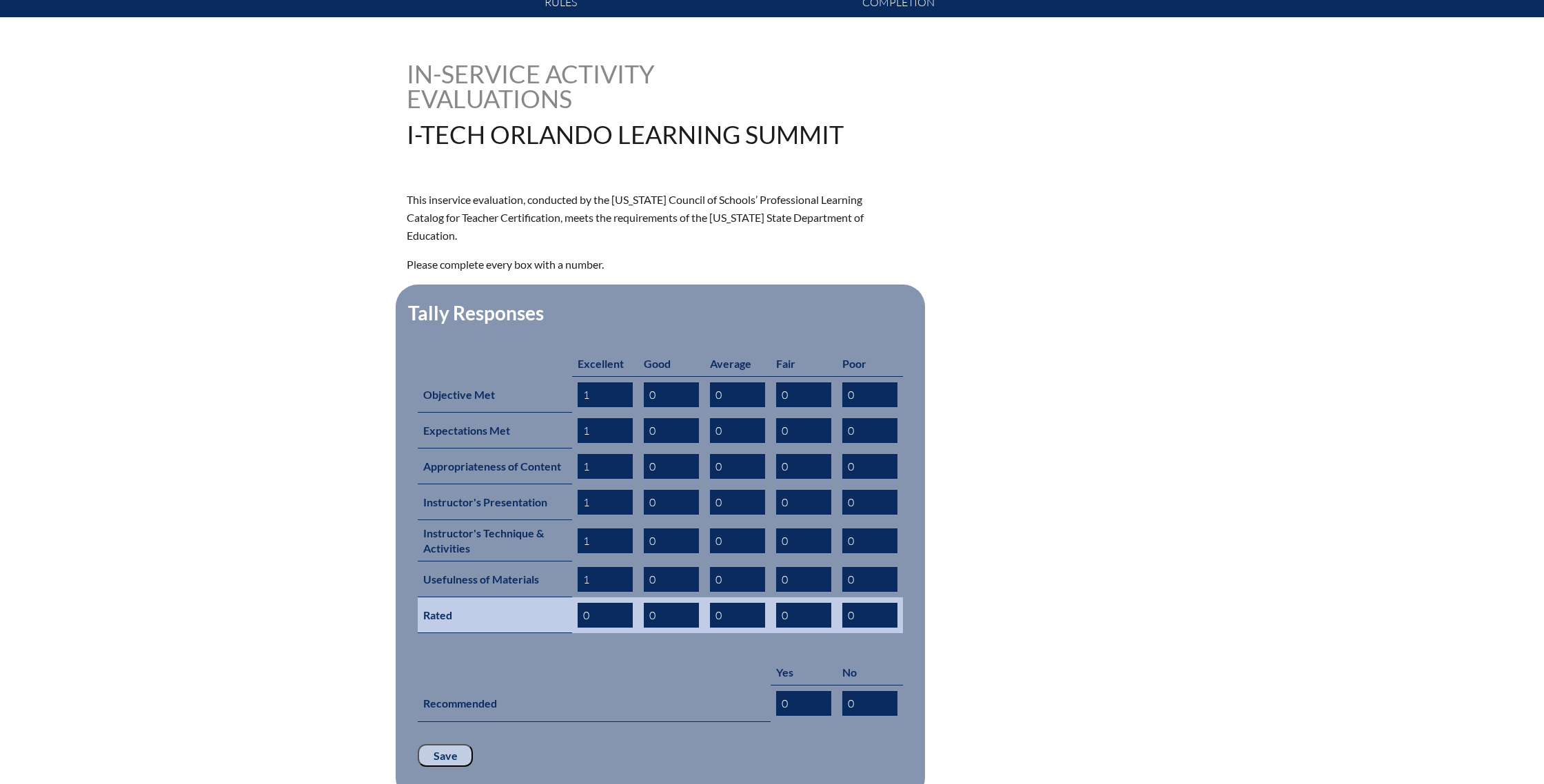
type input "1"
drag, startPoint x: 596, startPoint y: 596, endPoint x: 554, endPoint y: 595, distance: 42.0
click at [554, 597] on tr "Rated 0 0 0 0 0" at bounding box center [660, 614] width 485 height 35
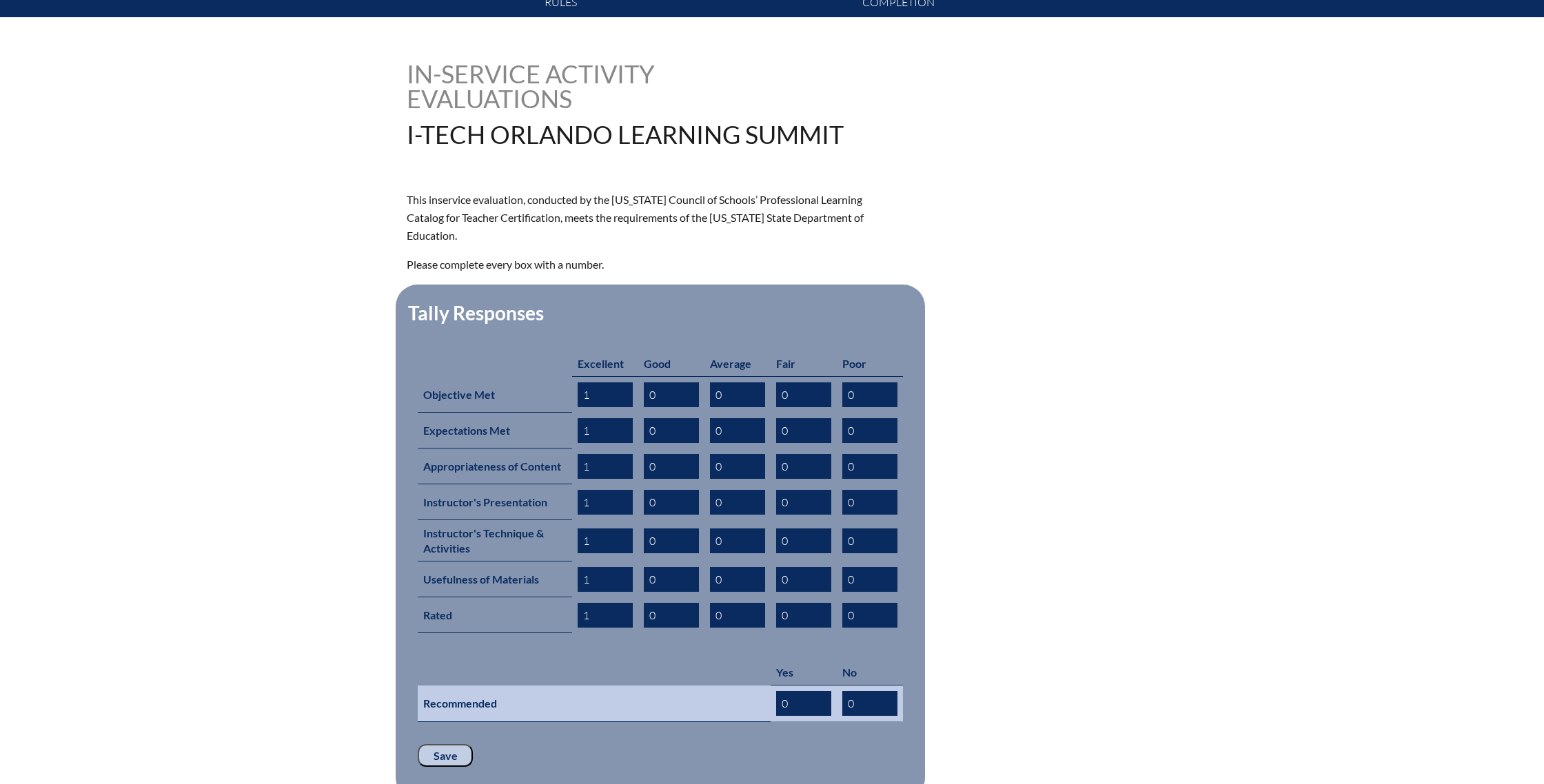
type input "1"
drag, startPoint x: 807, startPoint y: 681, endPoint x: 748, endPoint y: 681, distance: 59.0
click at [748, 685] on tr "Recommended 0 0" at bounding box center [660, 703] width 485 height 36
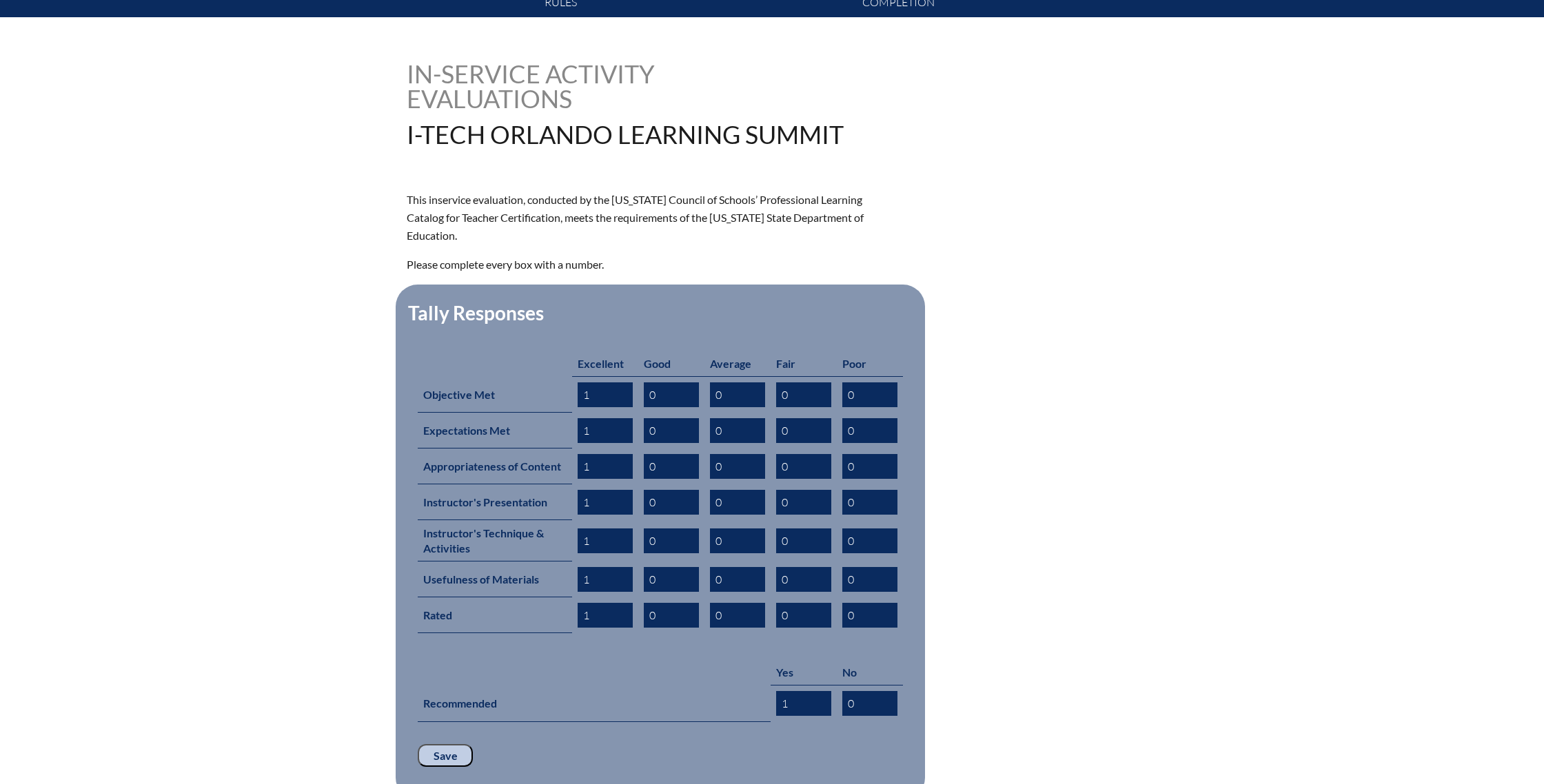
type input "1"
click at [456, 744] on input "Save" at bounding box center [445, 755] width 55 height 23
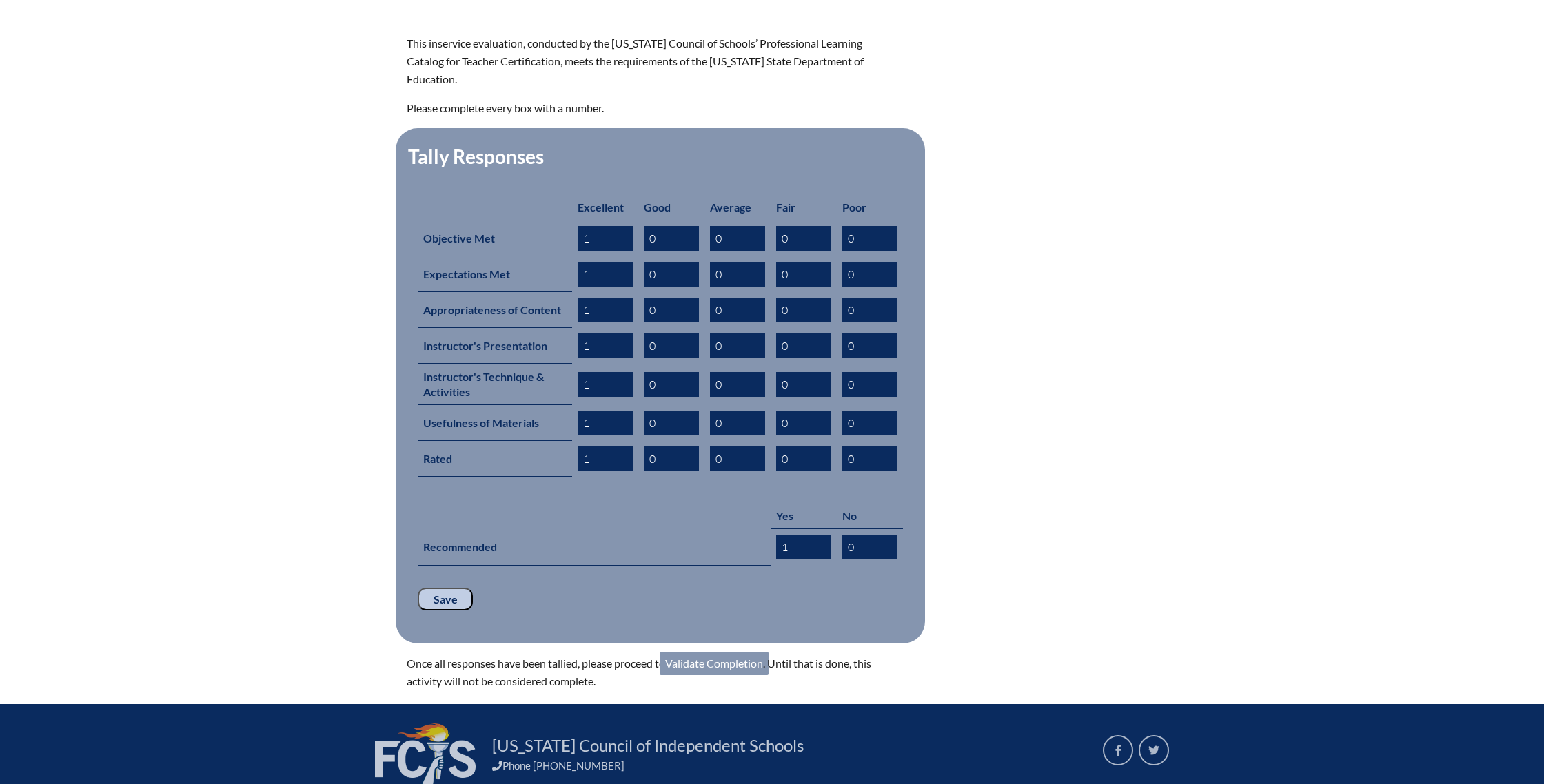
scroll to position [463, 0]
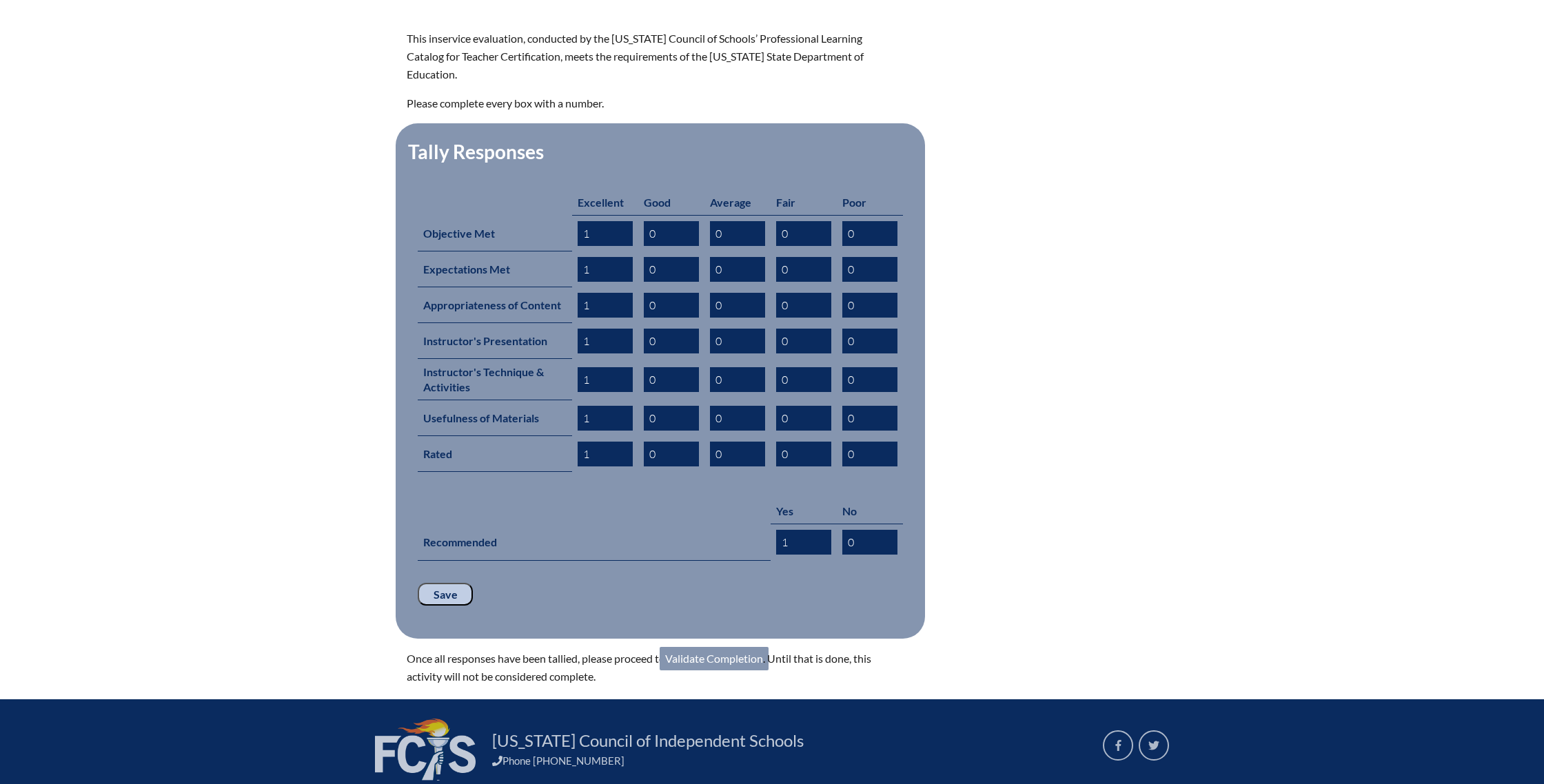
click at [708, 647] on link "Validate Completion" at bounding box center [714, 659] width 109 height 23
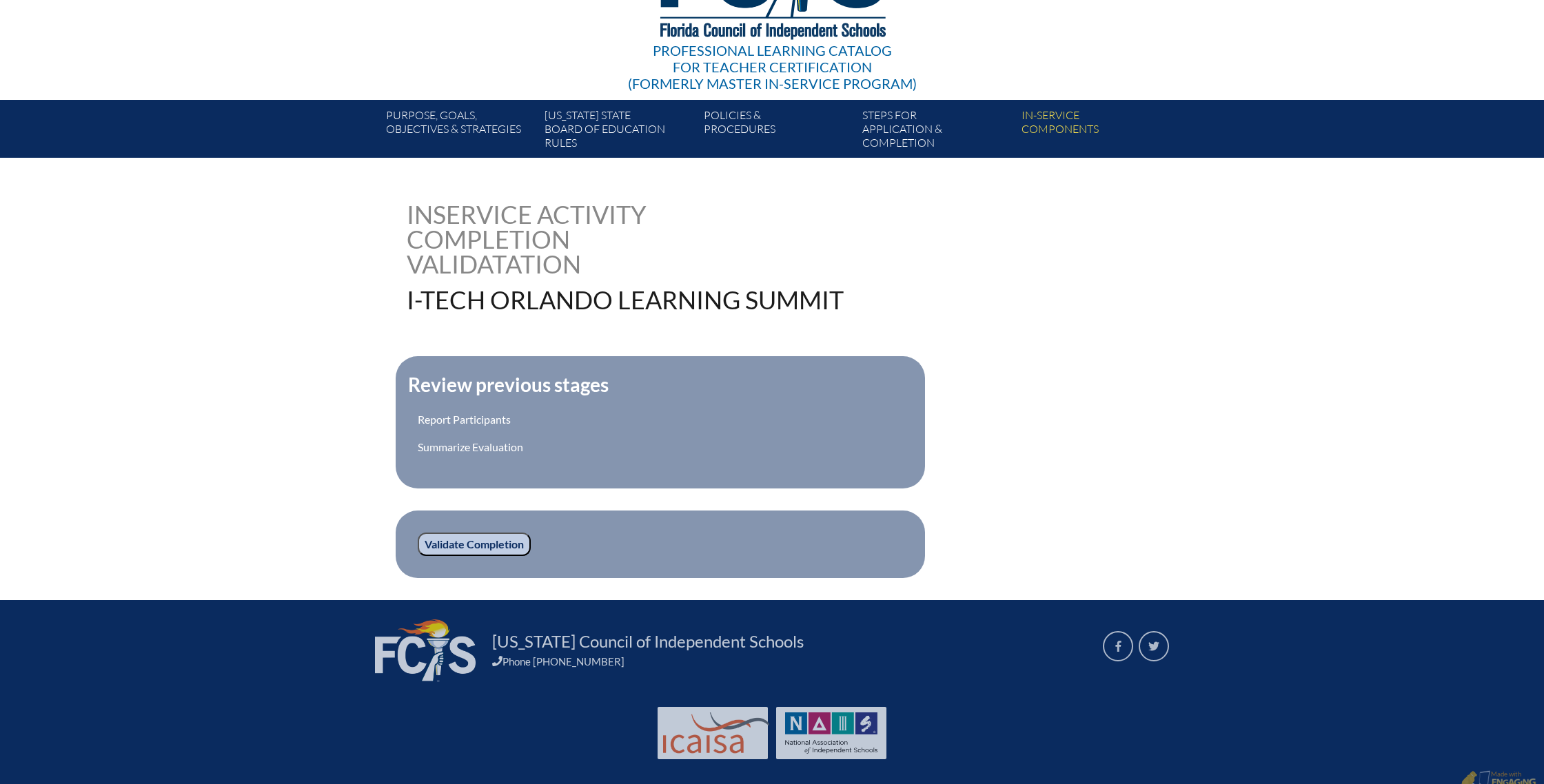
scroll to position [165, 0]
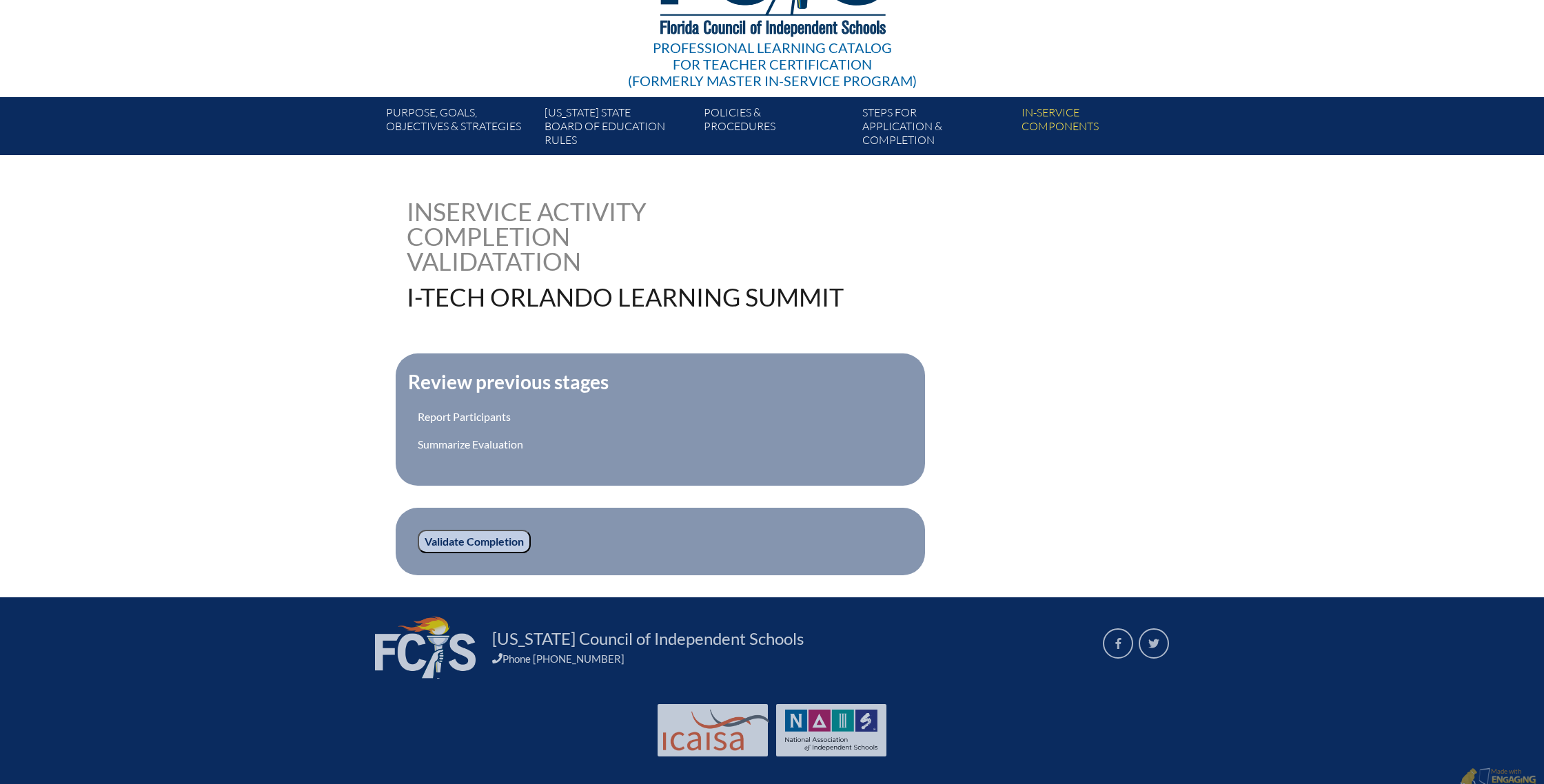
click at [489, 542] on input "Validate Completion" at bounding box center [473, 542] width 113 height 23
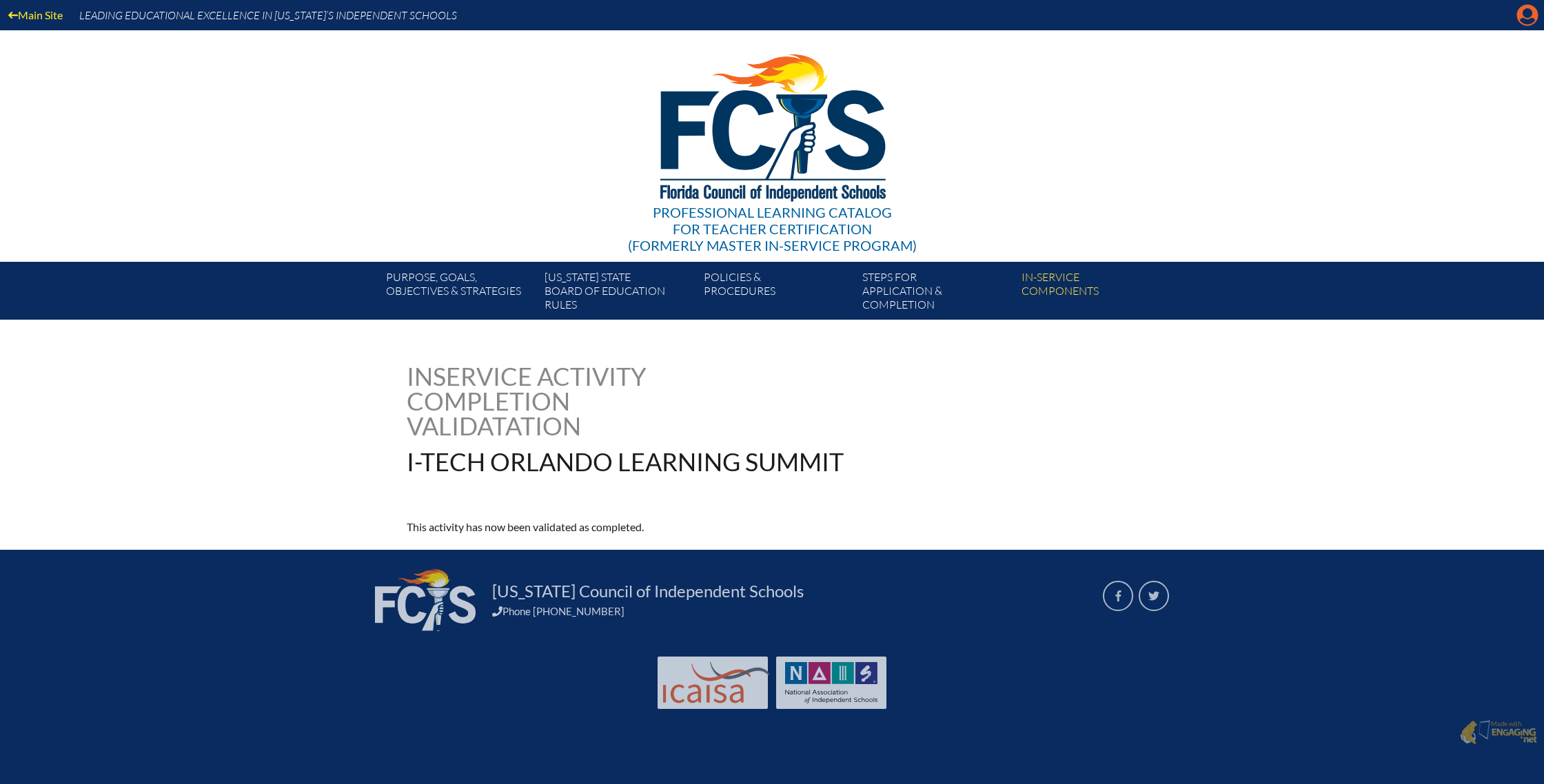
click at [1531, 17] on icon at bounding box center [1528, 16] width 21 height 21
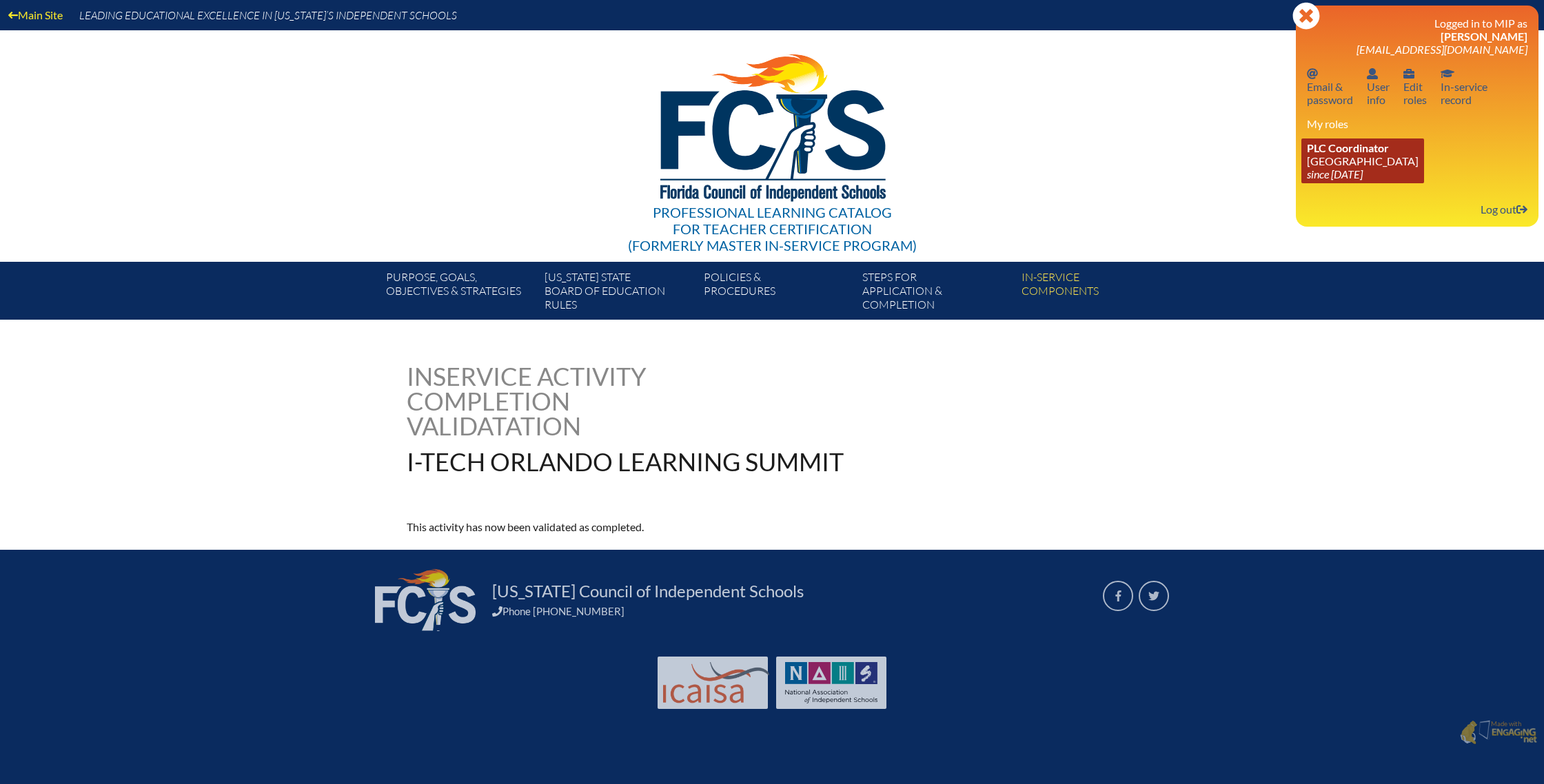
click at [1349, 176] on icon "since [DATE]" at bounding box center [1335, 174] width 56 height 13
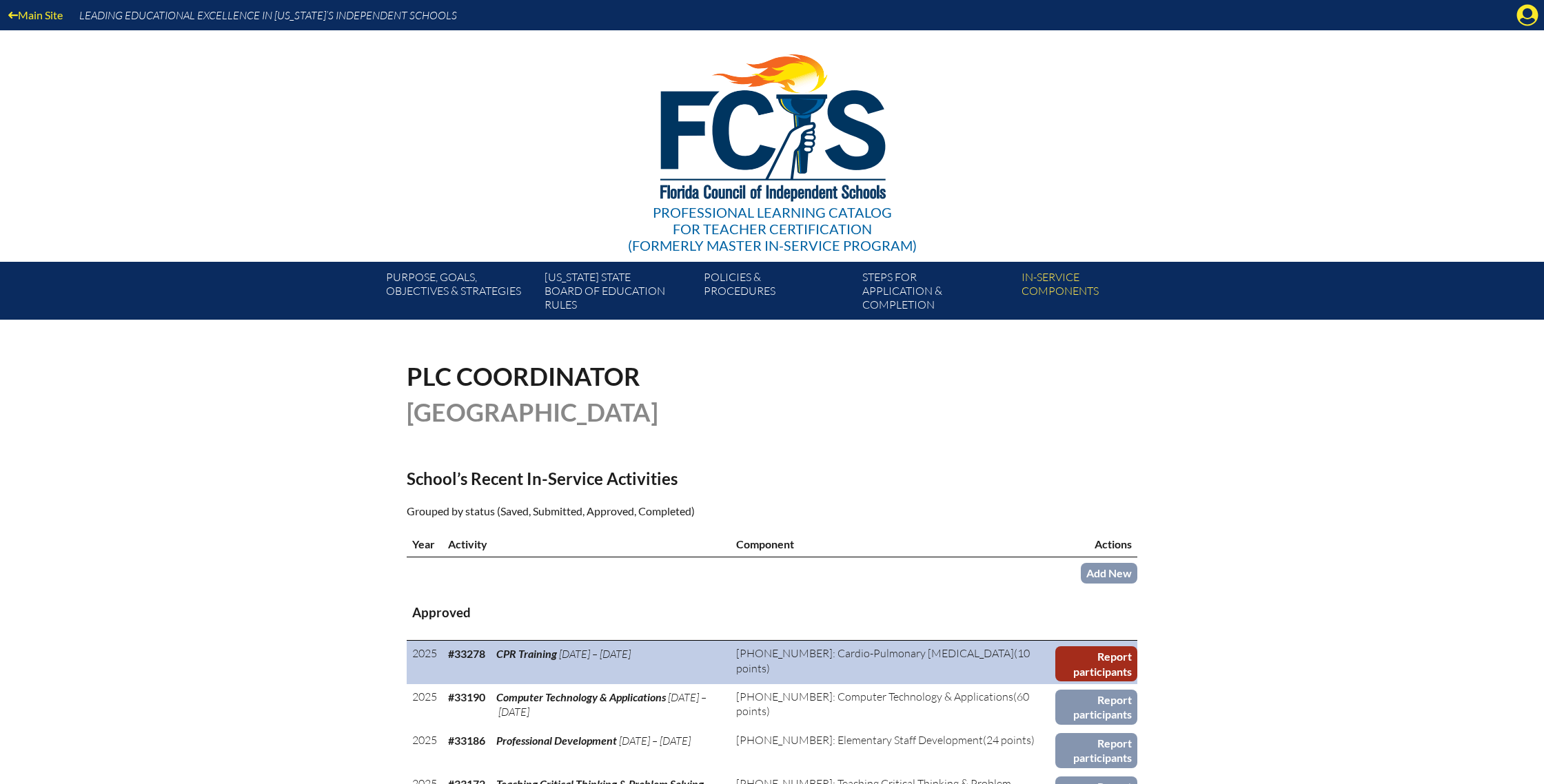
click at [1120, 655] on link "Report participants" at bounding box center [1095, 664] width 82 height 35
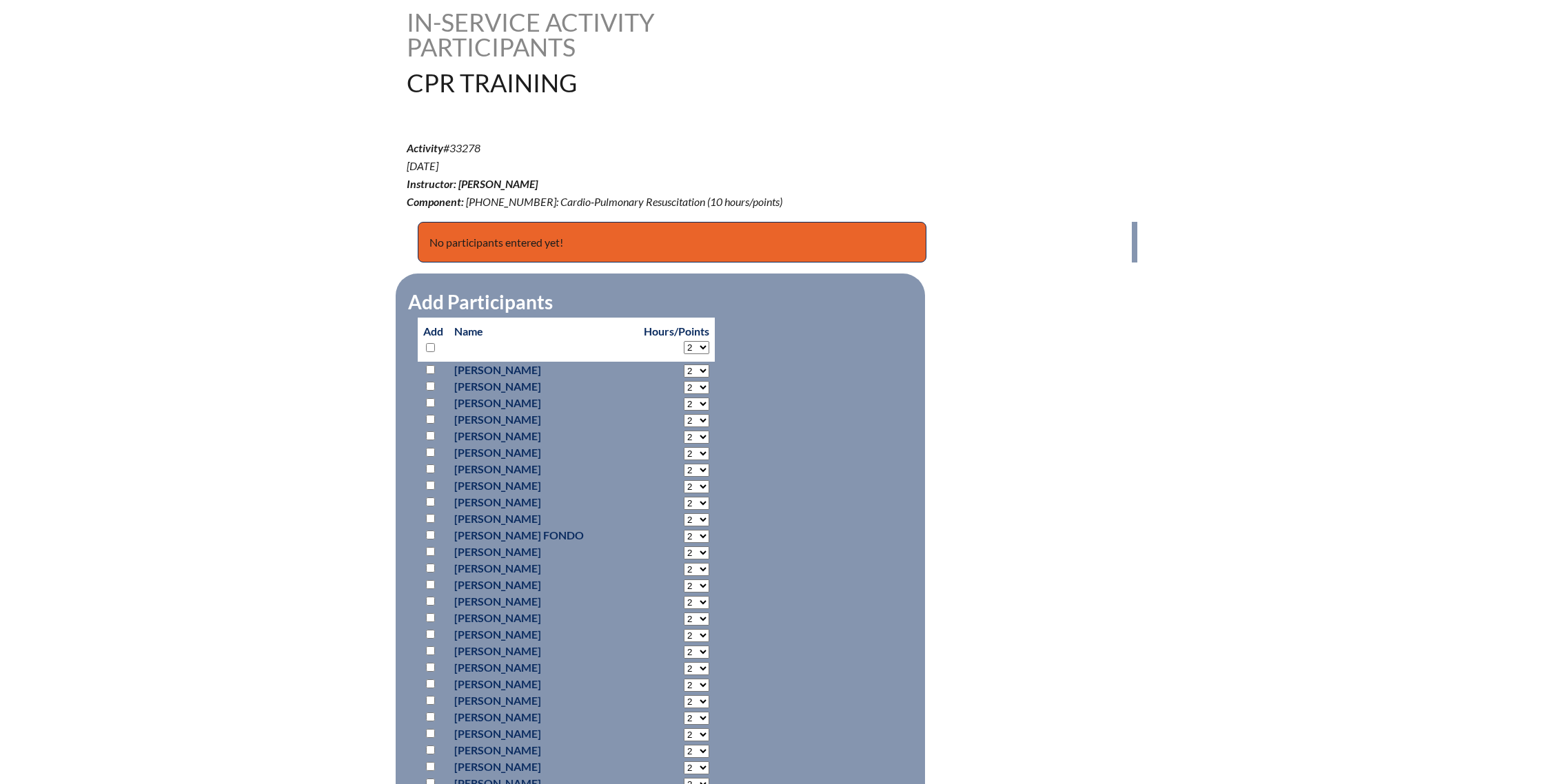
scroll to position [357, 0]
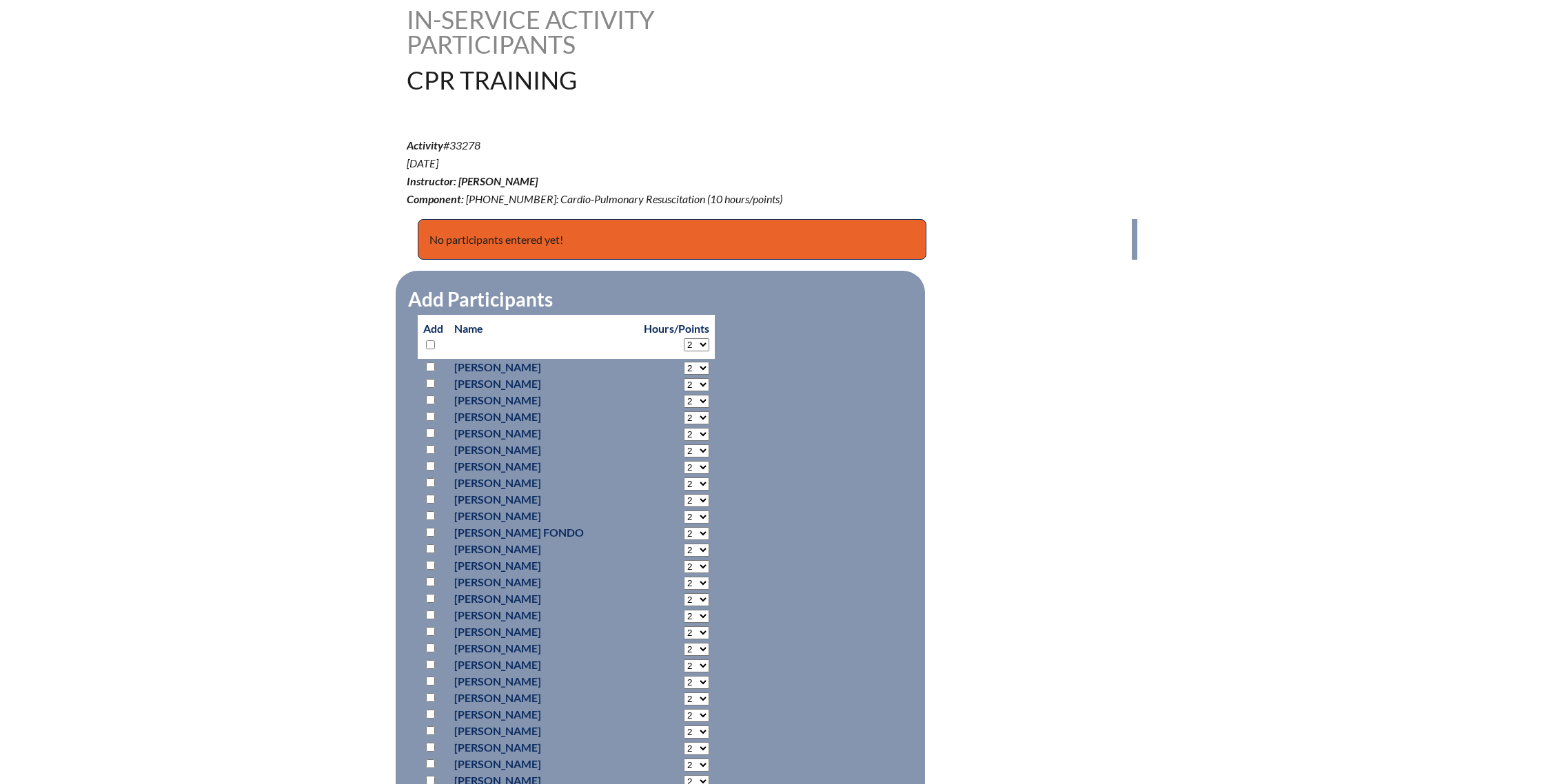
click at [702, 343] on select "2 3 4 5 6 7 8 9 10" at bounding box center [696, 345] width 26 height 13
select select "10"
click at [684, 338] on select "2 3 4 5 6 7 8 9 10" at bounding box center [696, 345] width 26 height 13
select select "10"
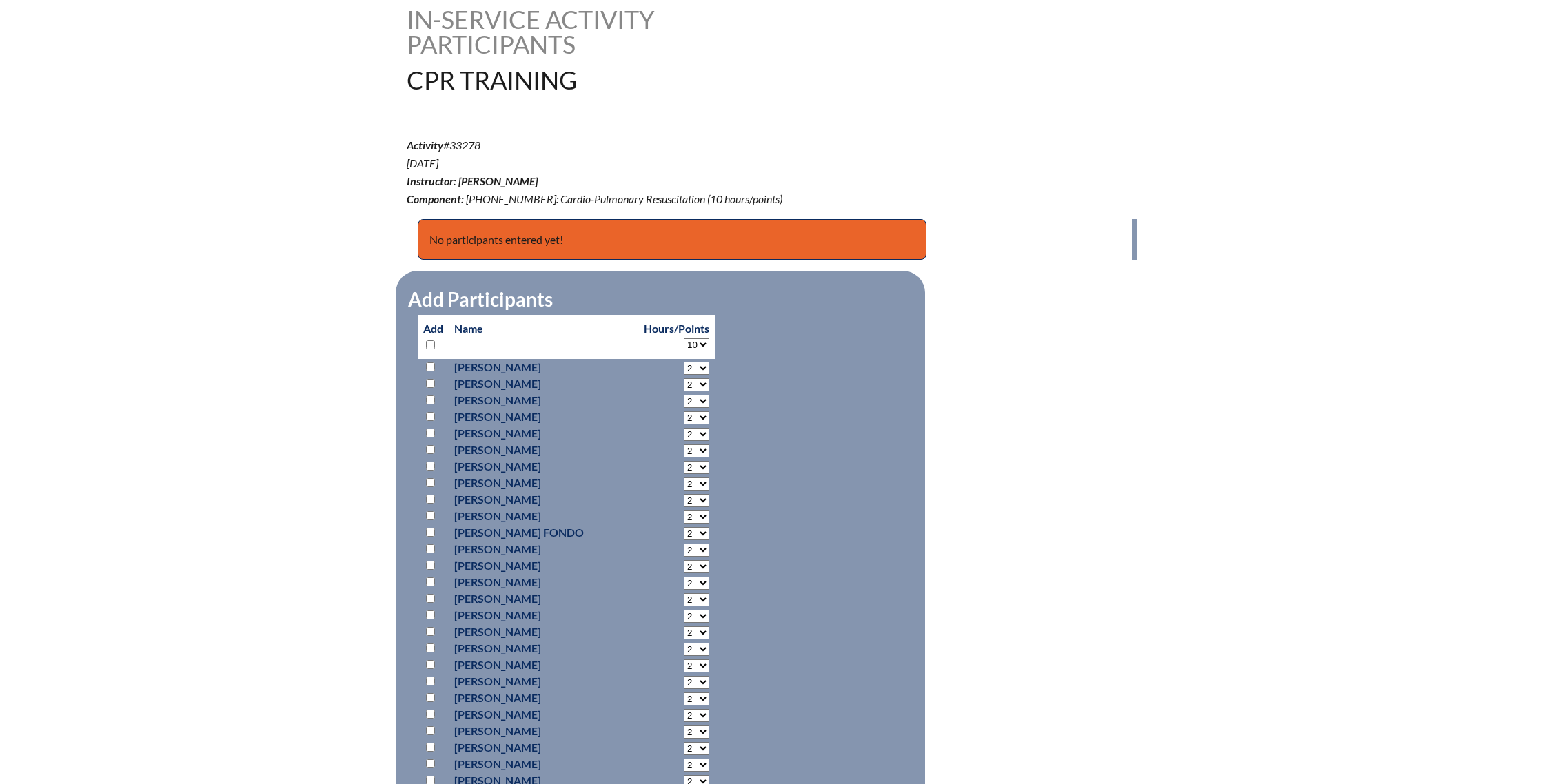
select select "10"
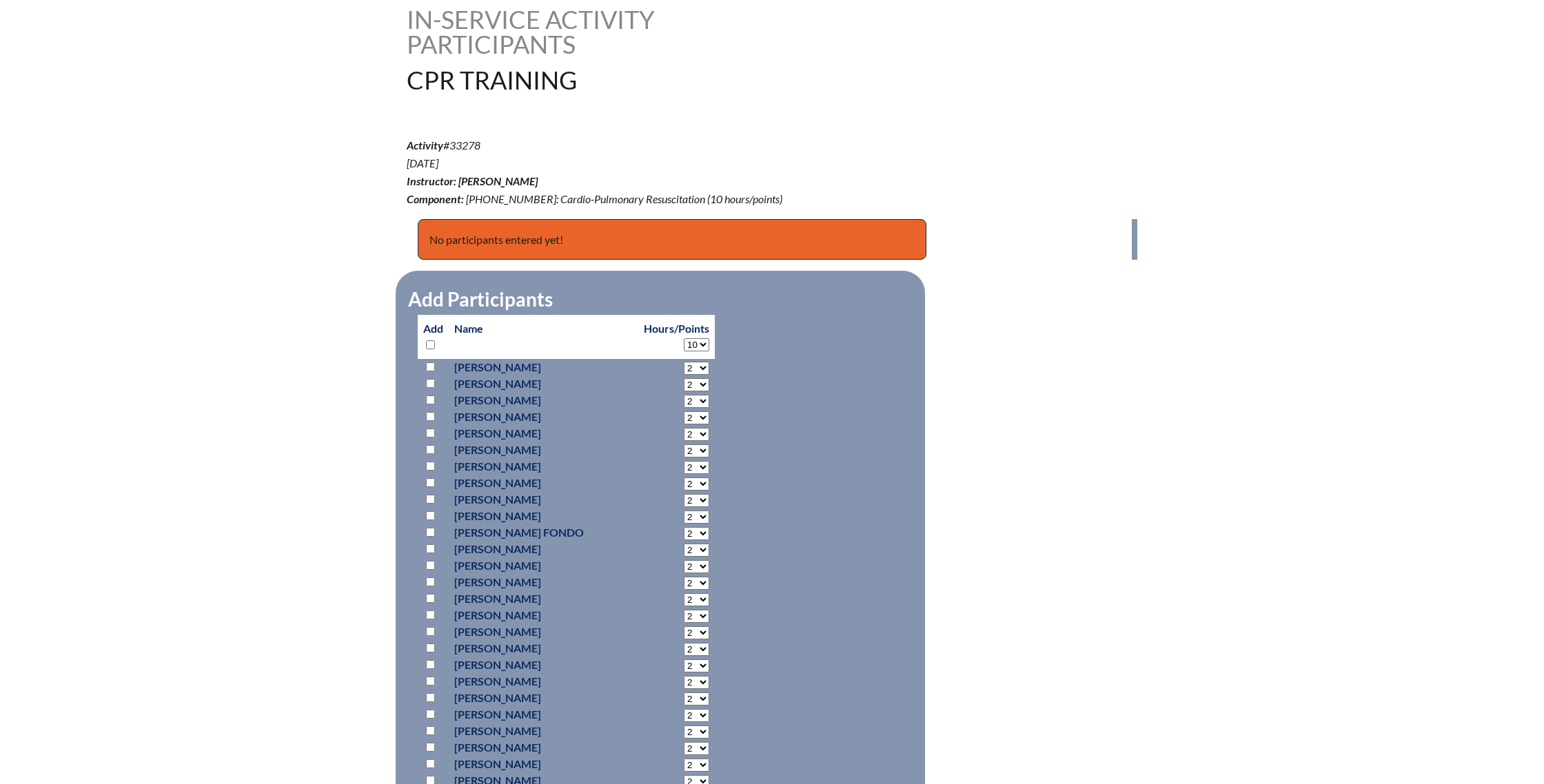
select select "10"
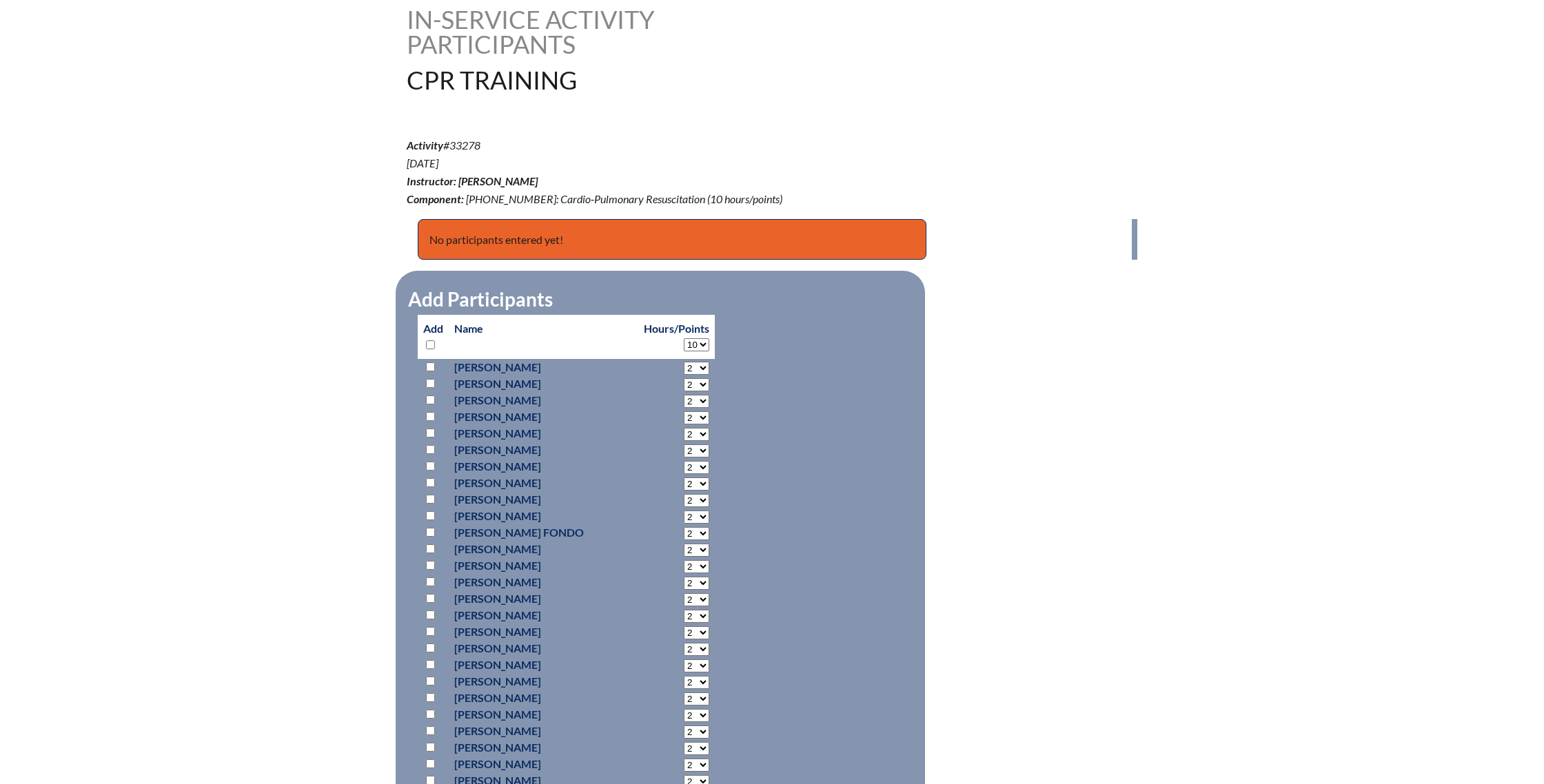
select select "10"
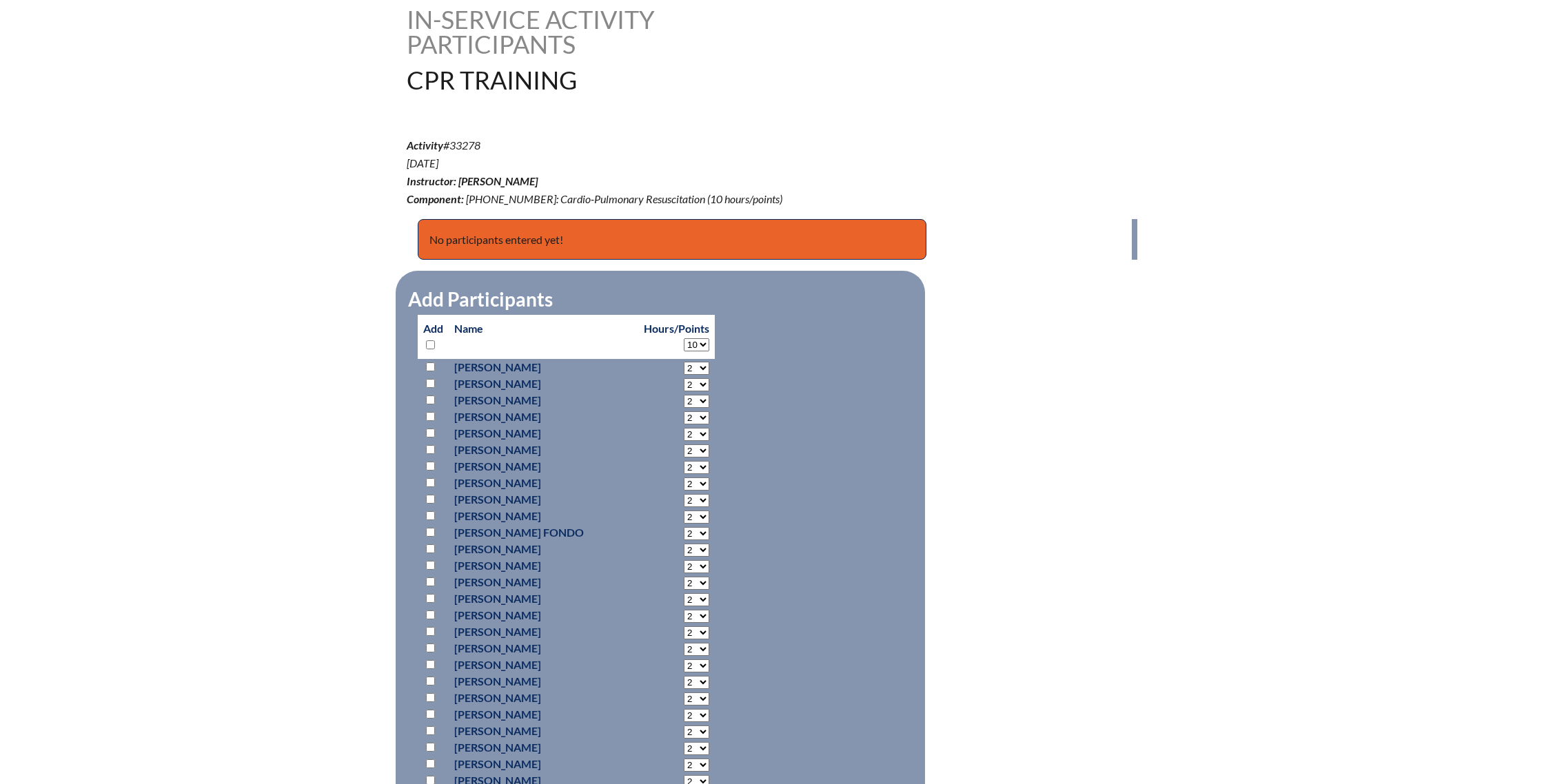
select select "10"
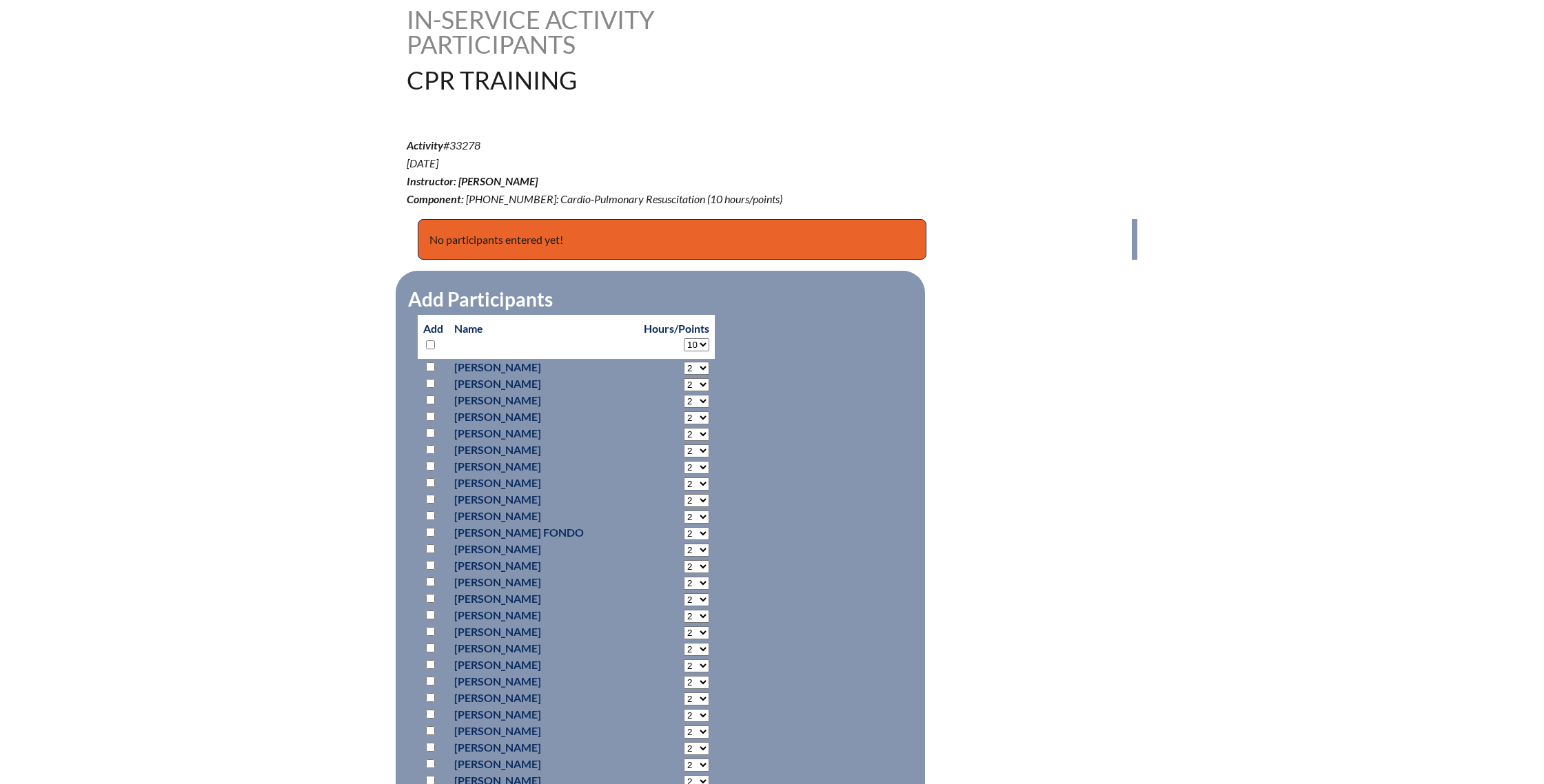
select select "10"
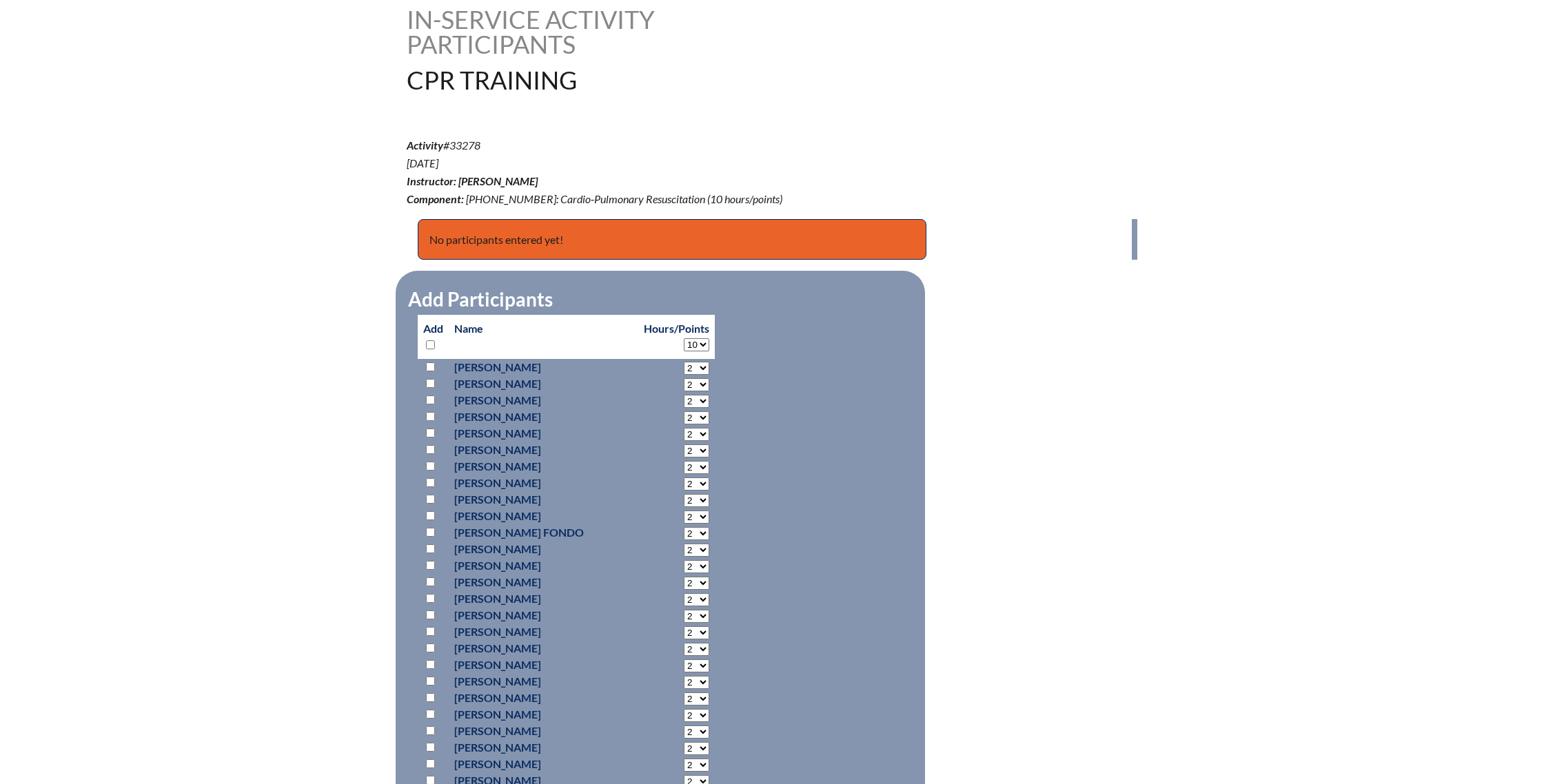
select select "10"
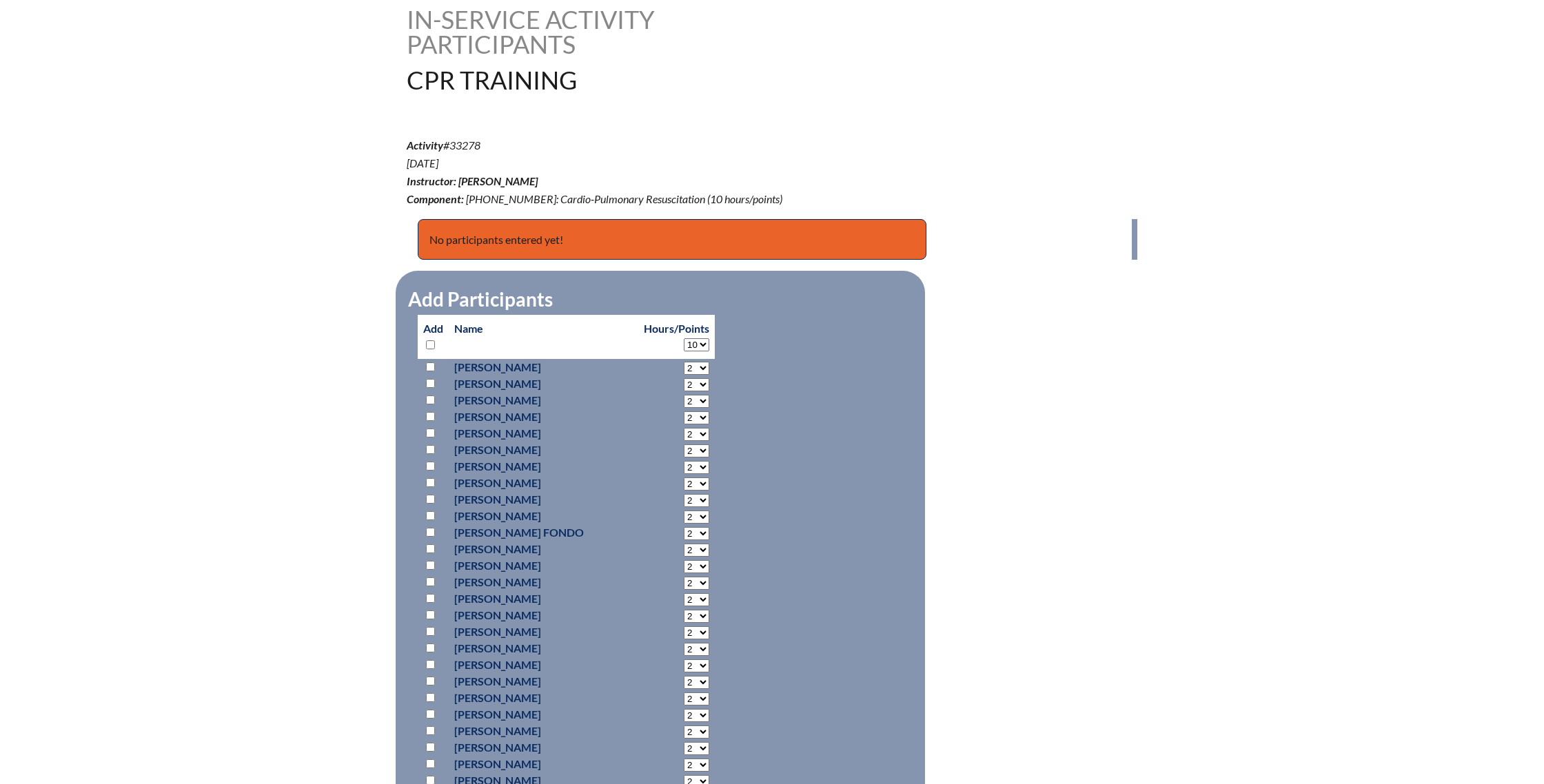
select select "10"
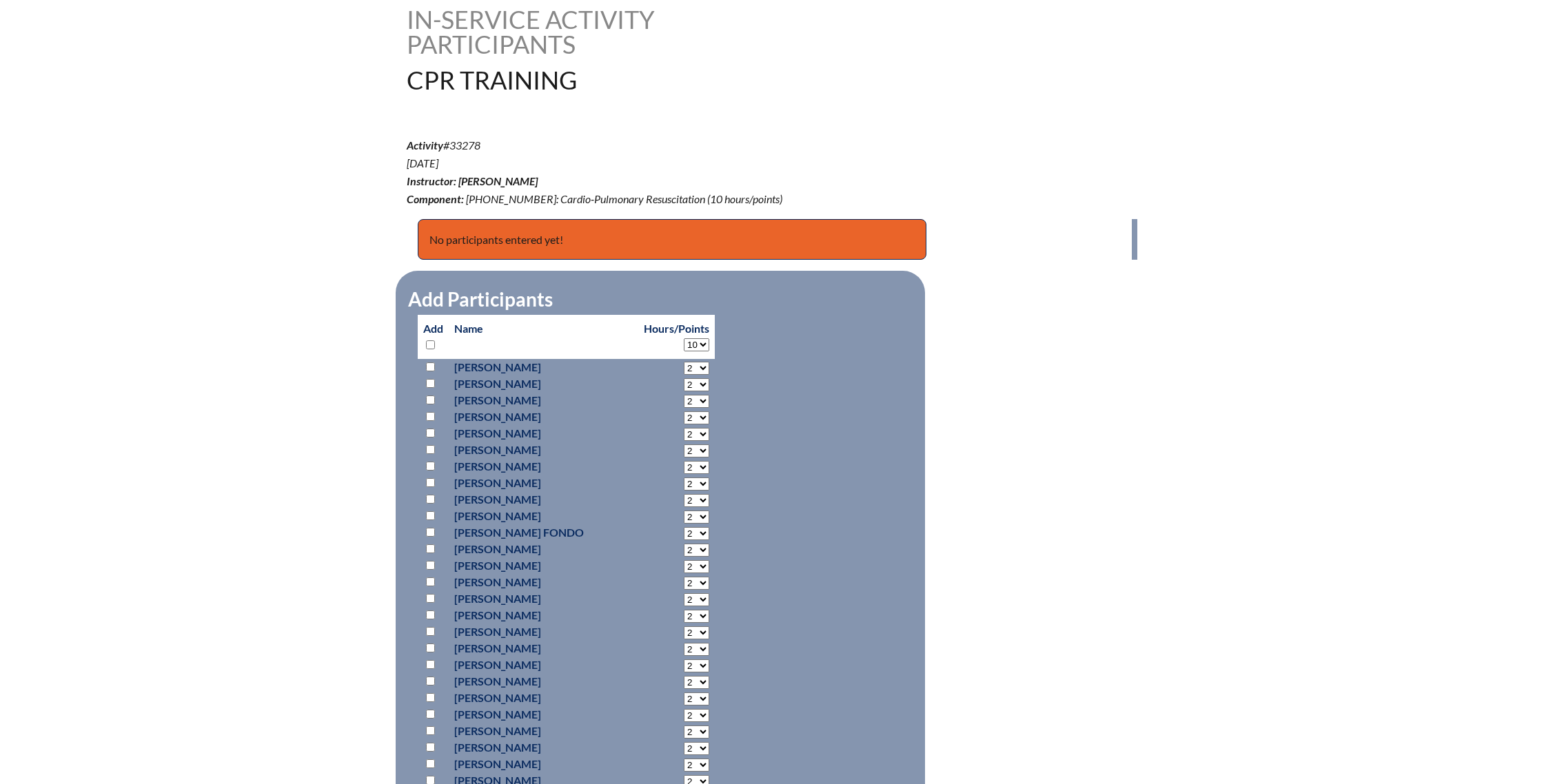
select select "10"
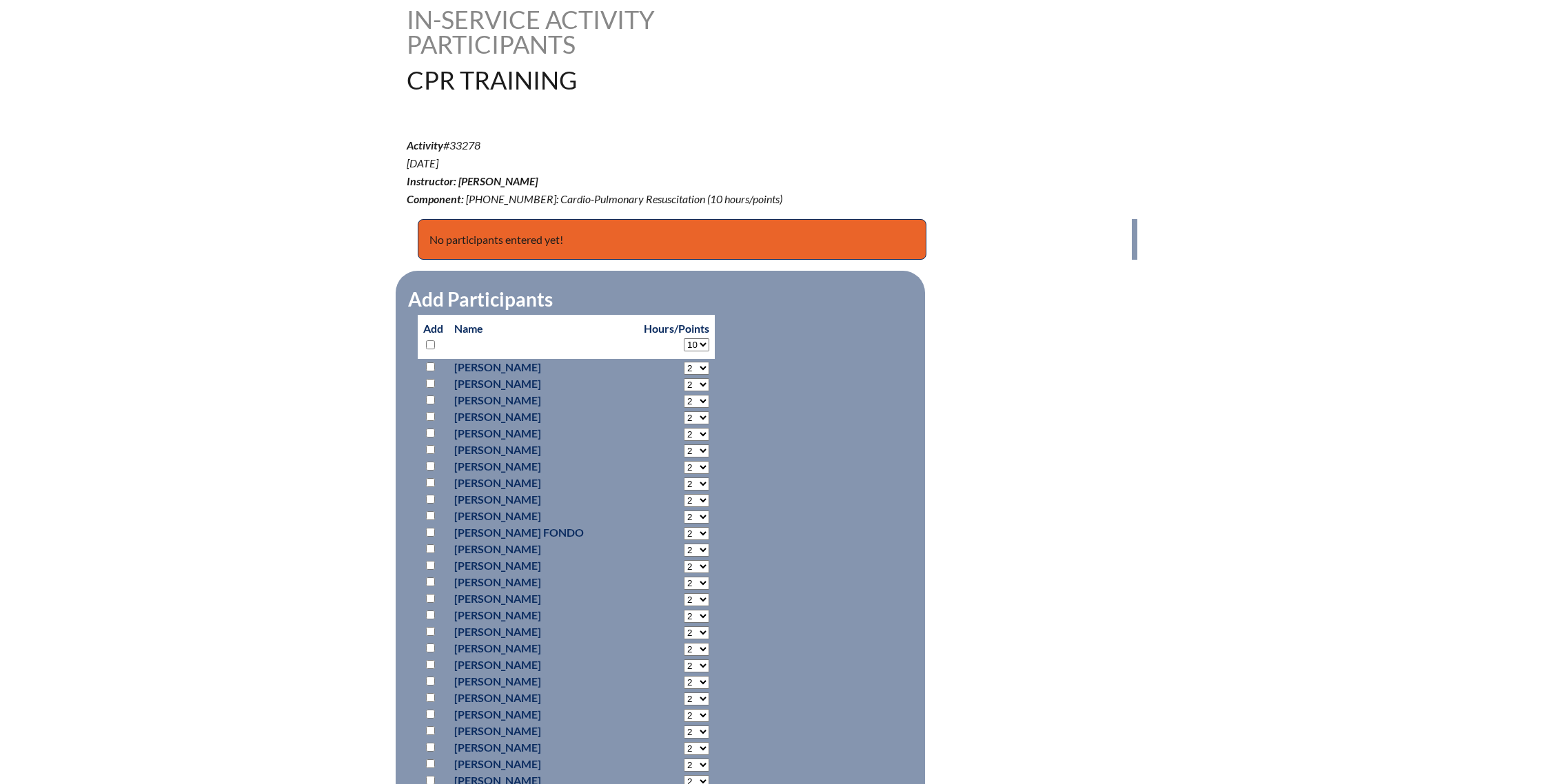
select select "10"
click at [431, 501] on input "checkbox" at bounding box center [430, 499] width 9 height 9
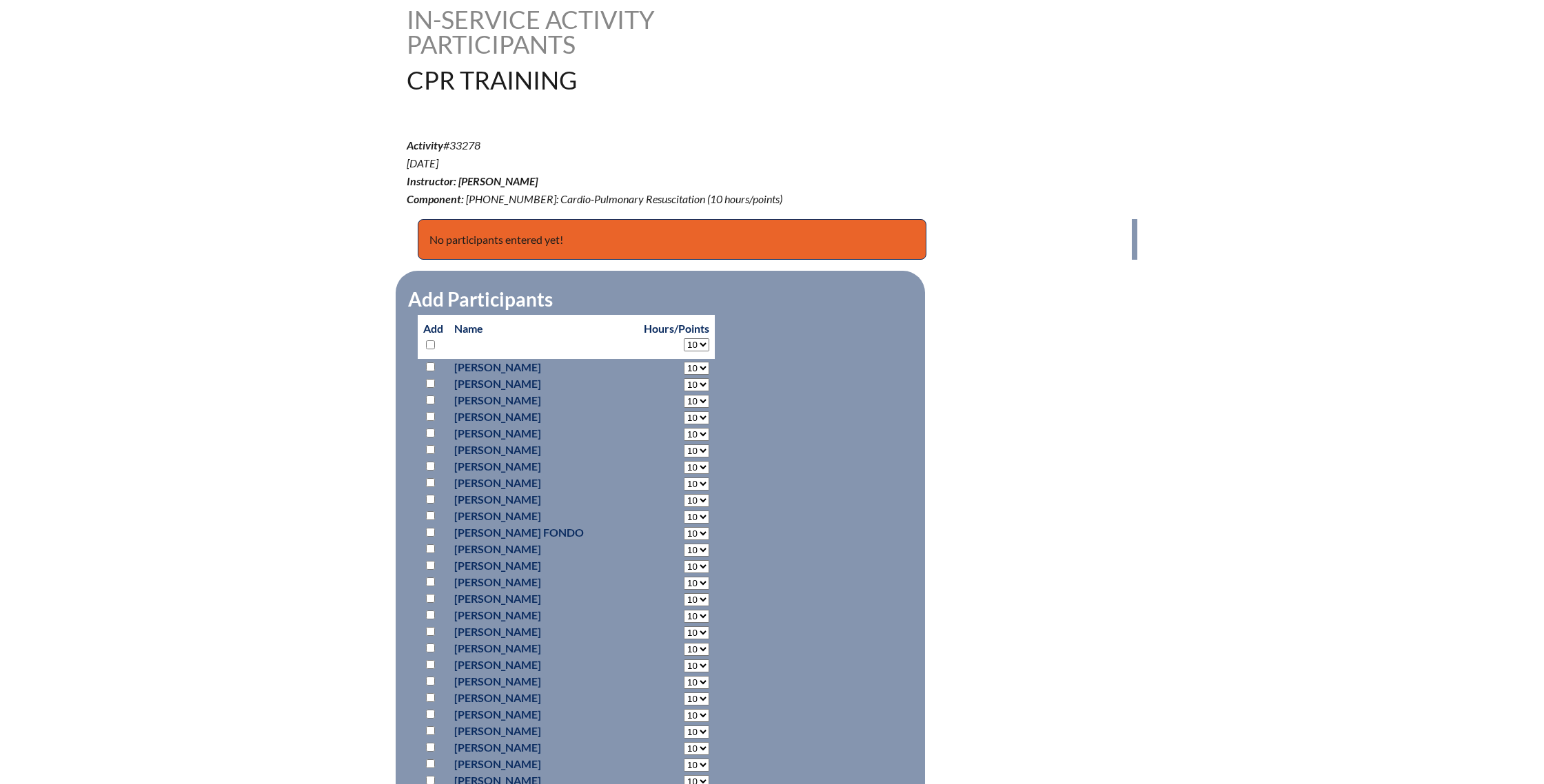
checkbox input "true"
click at [430, 515] on input "checkbox" at bounding box center [430, 515] width 9 height 9
checkbox input "true"
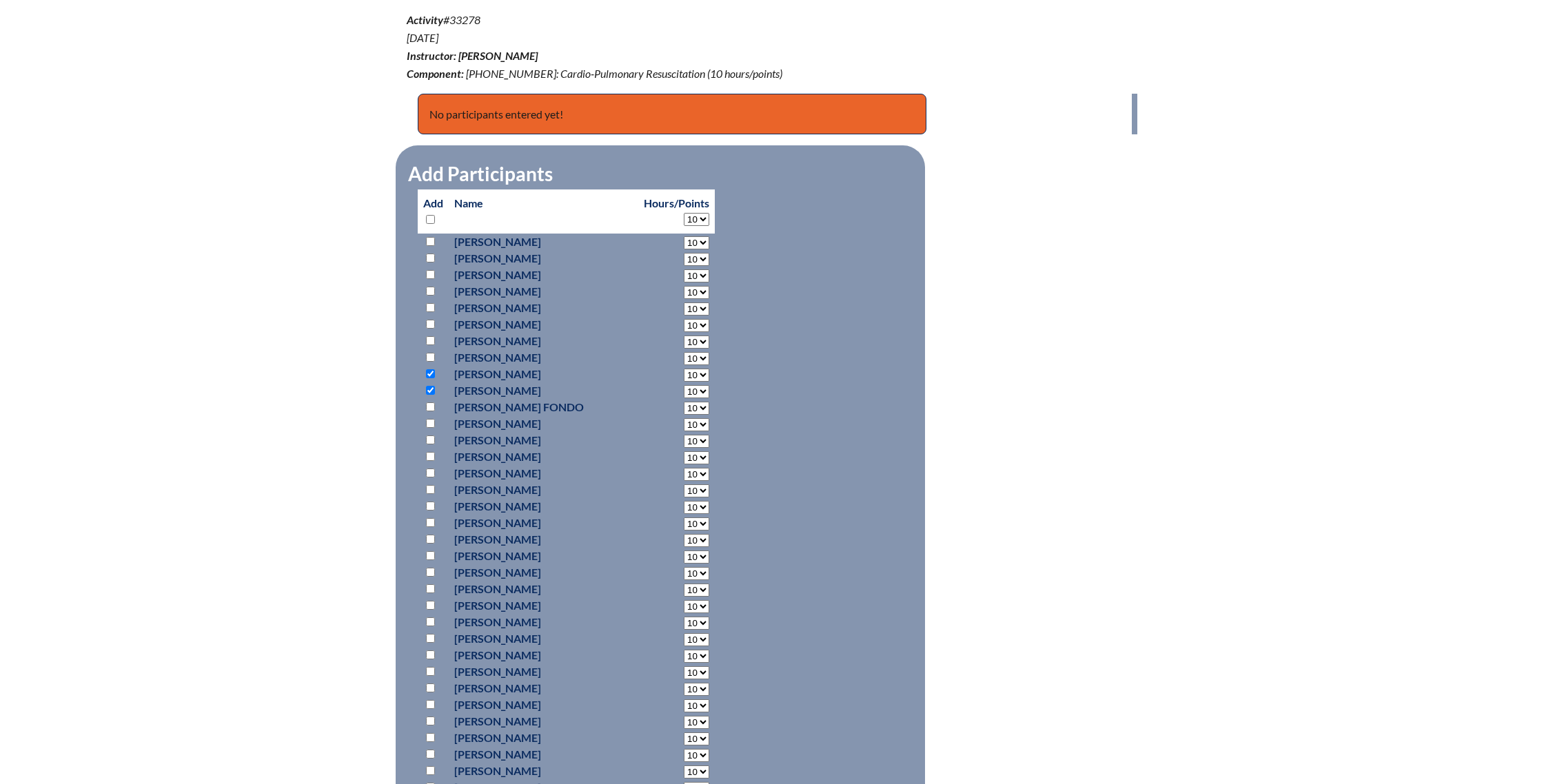
scroll to position [484, 0]
click at [426, 439] on input "checkbox" at bounding box center [430, 438] width 9 height 9
checkbox input "true"
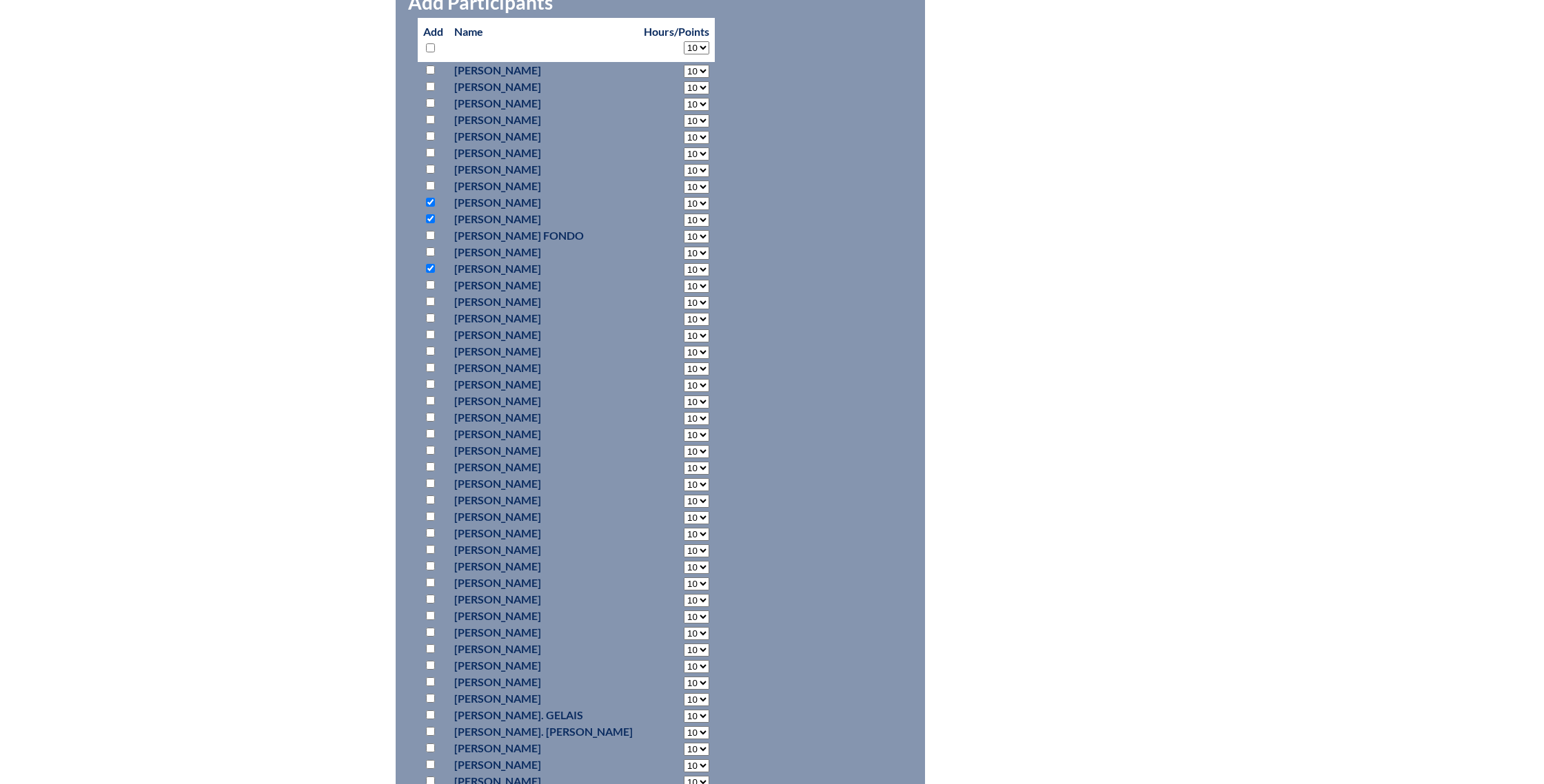
scroll to position [656, 0]
click at [434, 430] on input "checkbox" at bounding box center [430, 430] width 9 height 9
checkbox input "true"
click at [430, 450] on input "checkbox" at bounding box center [430, 447] width 9 height 9
checkbox input "true"
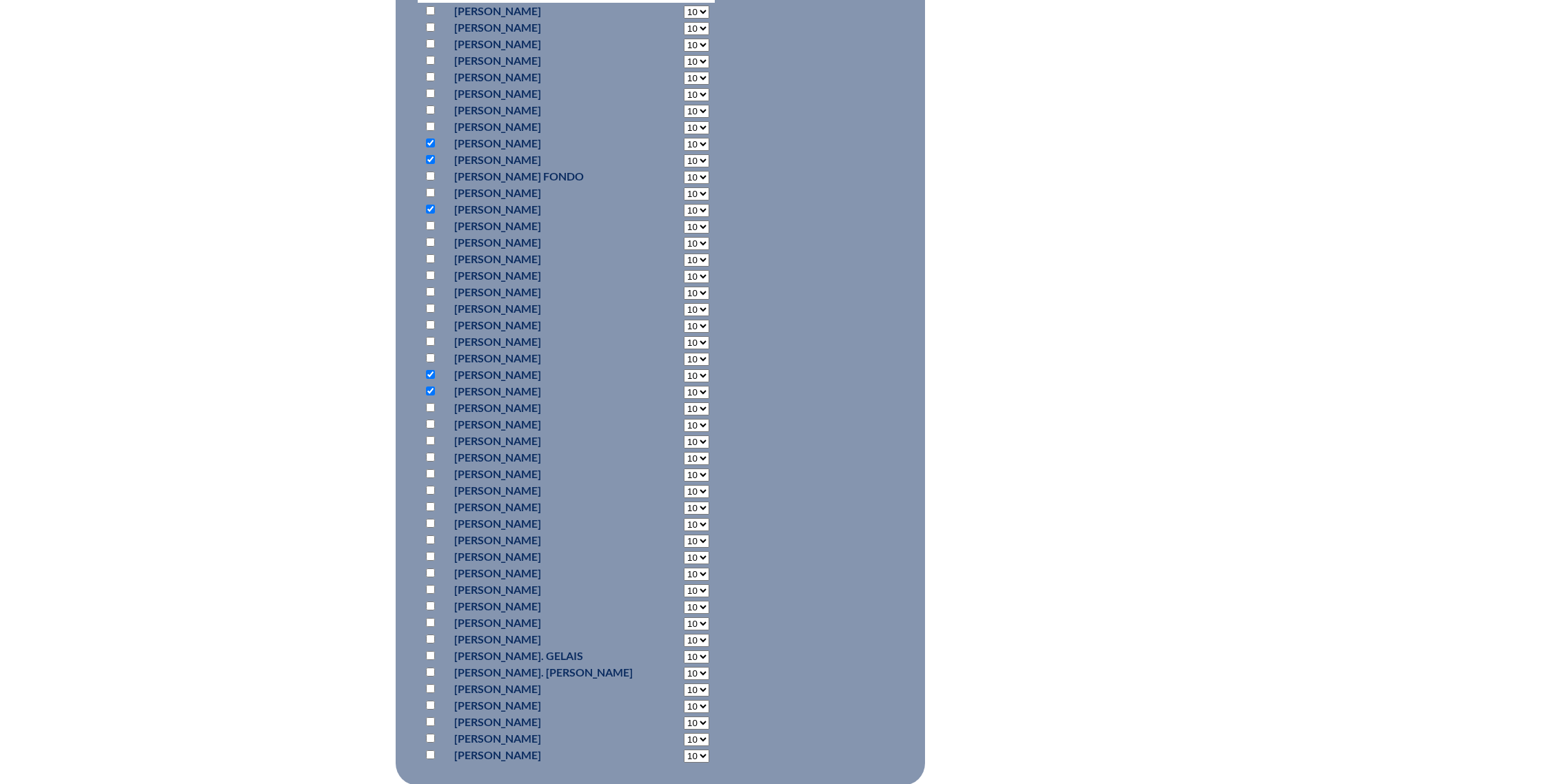
scroll to position [717, 0]
click at [430, 520] on input "checkbox" at bounding box center [430, 519] width 9 height 9
checkbox input "true"
click at [432, 637] on input "checkbox" at bounding box center [430, 635] width 9 height 9
checkbox input "true"
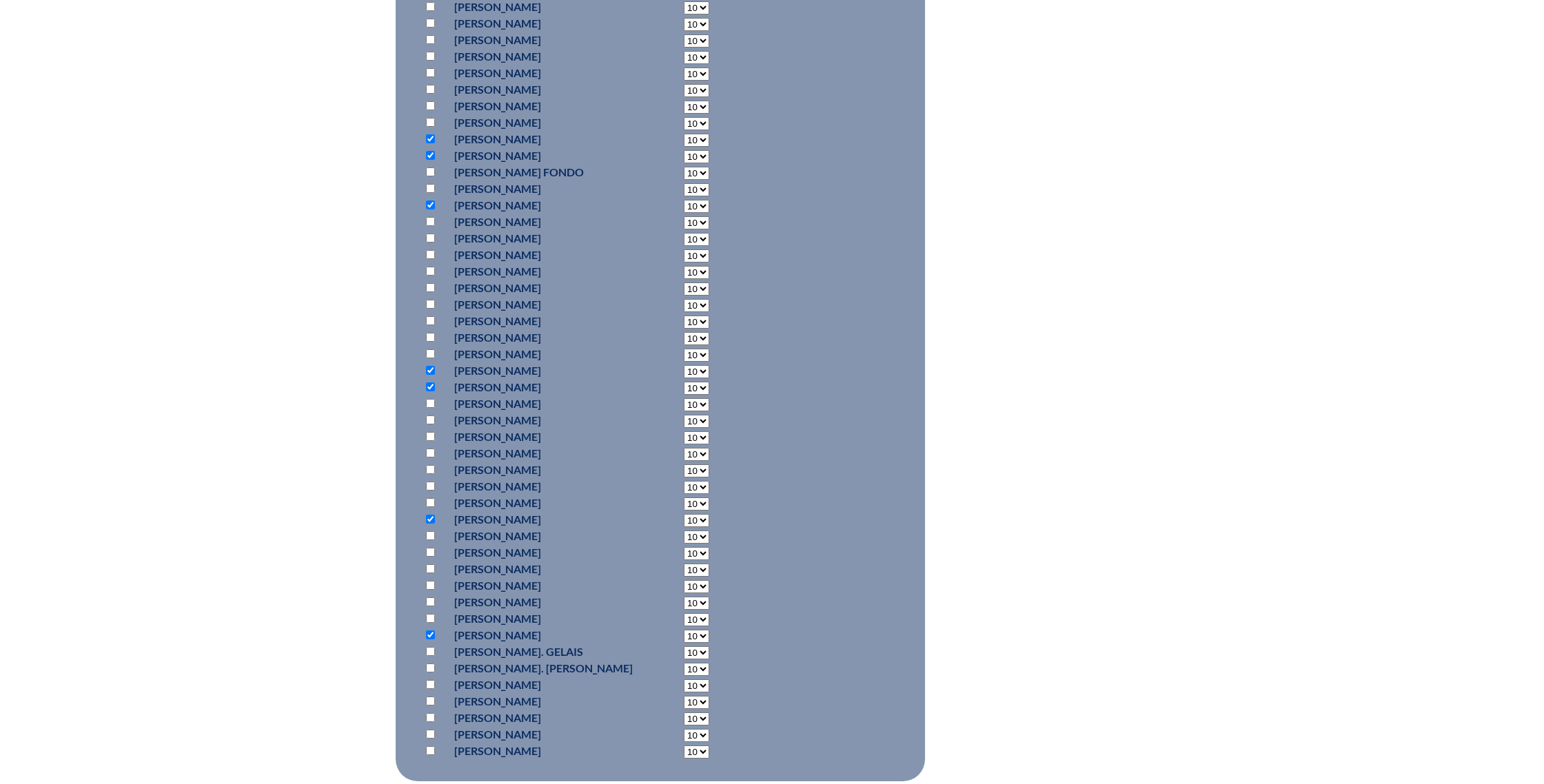
click at [433, 752] on input "checkbox" at bounding box center [430, 750] width 9 height 9
checkbox input "true"
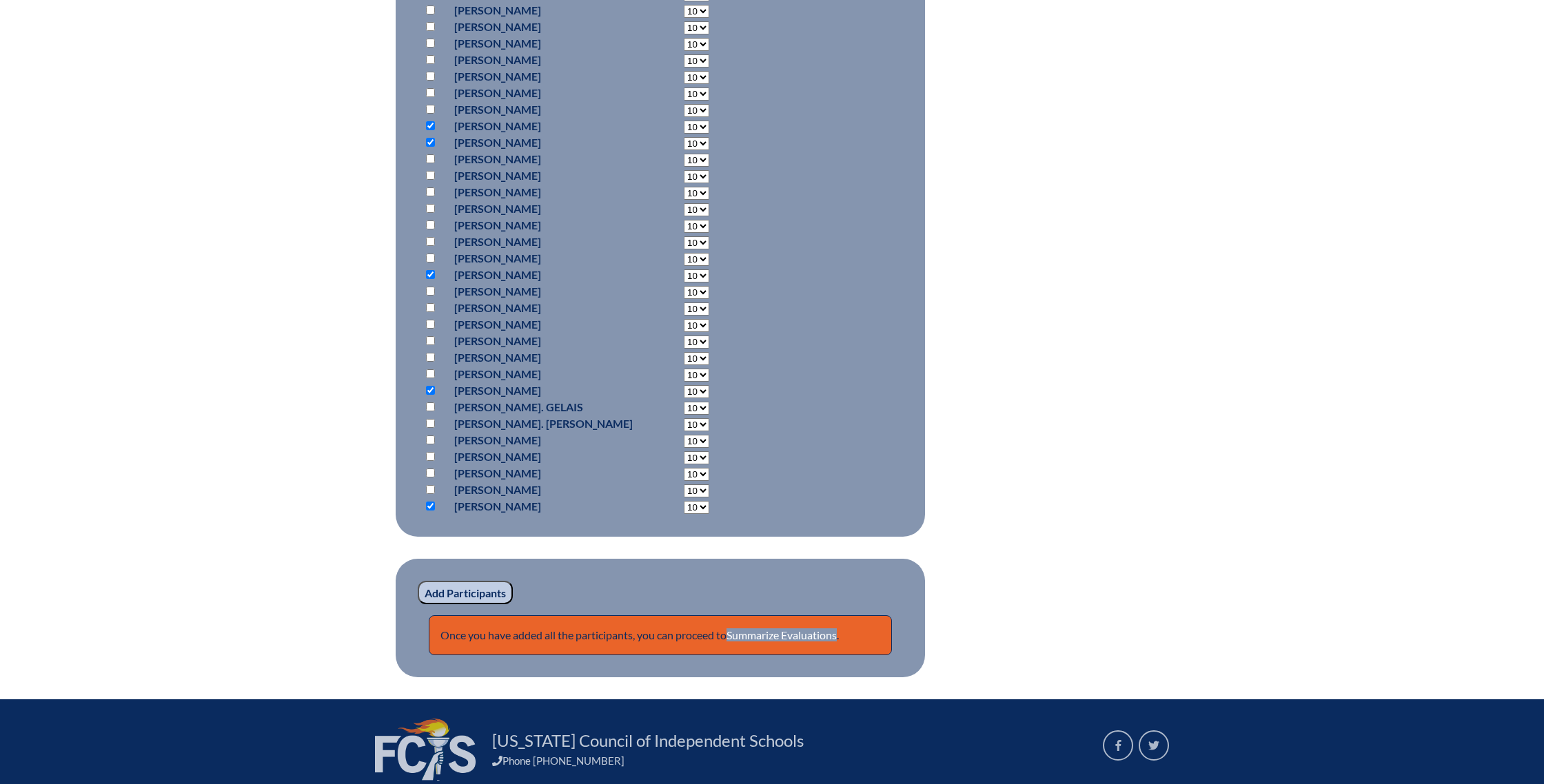
scroll to position [1076, 0]
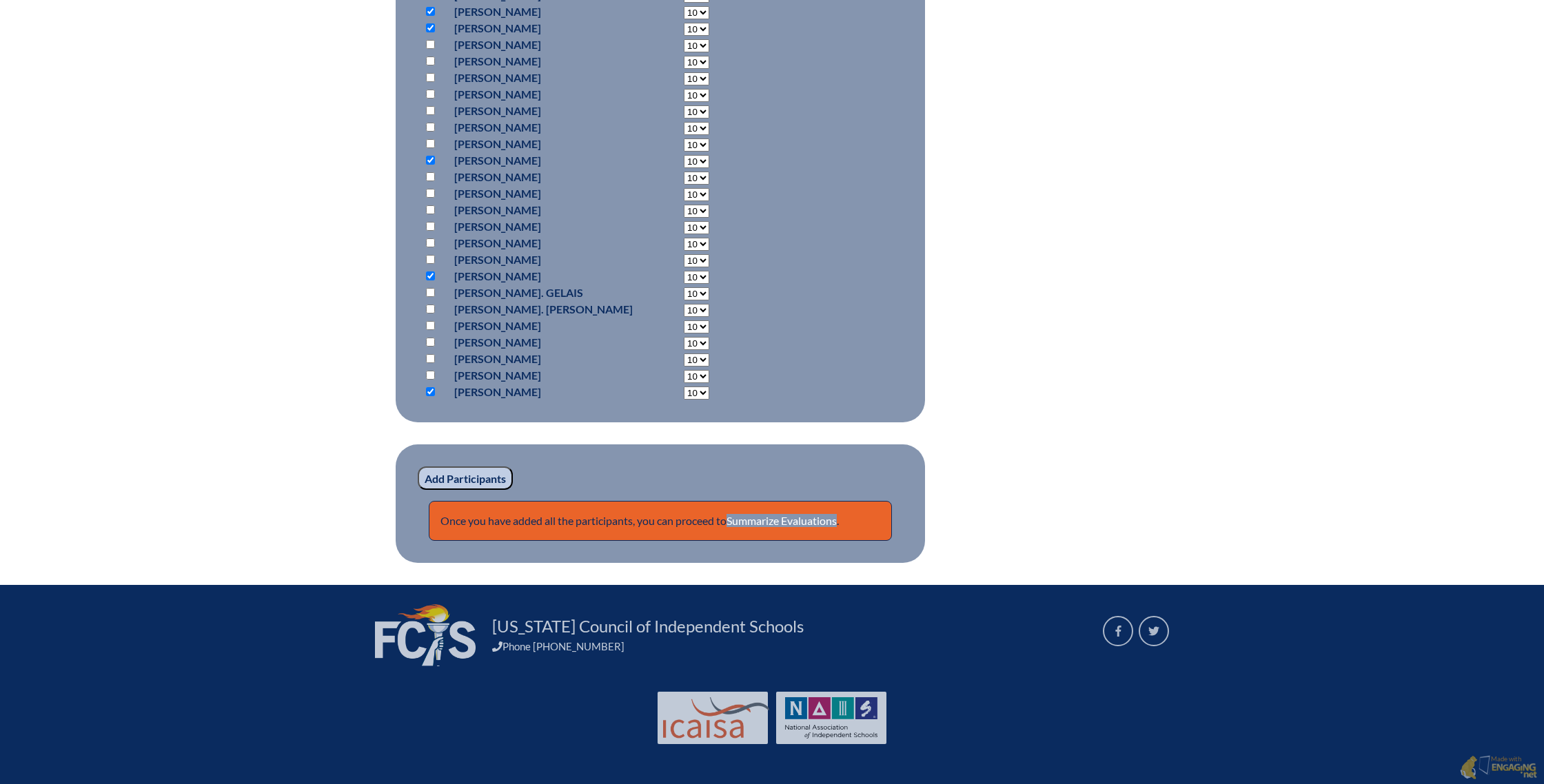
click at [489, 481] on input "Add Participants" at bounding box center [464, 478] width 95 height 23
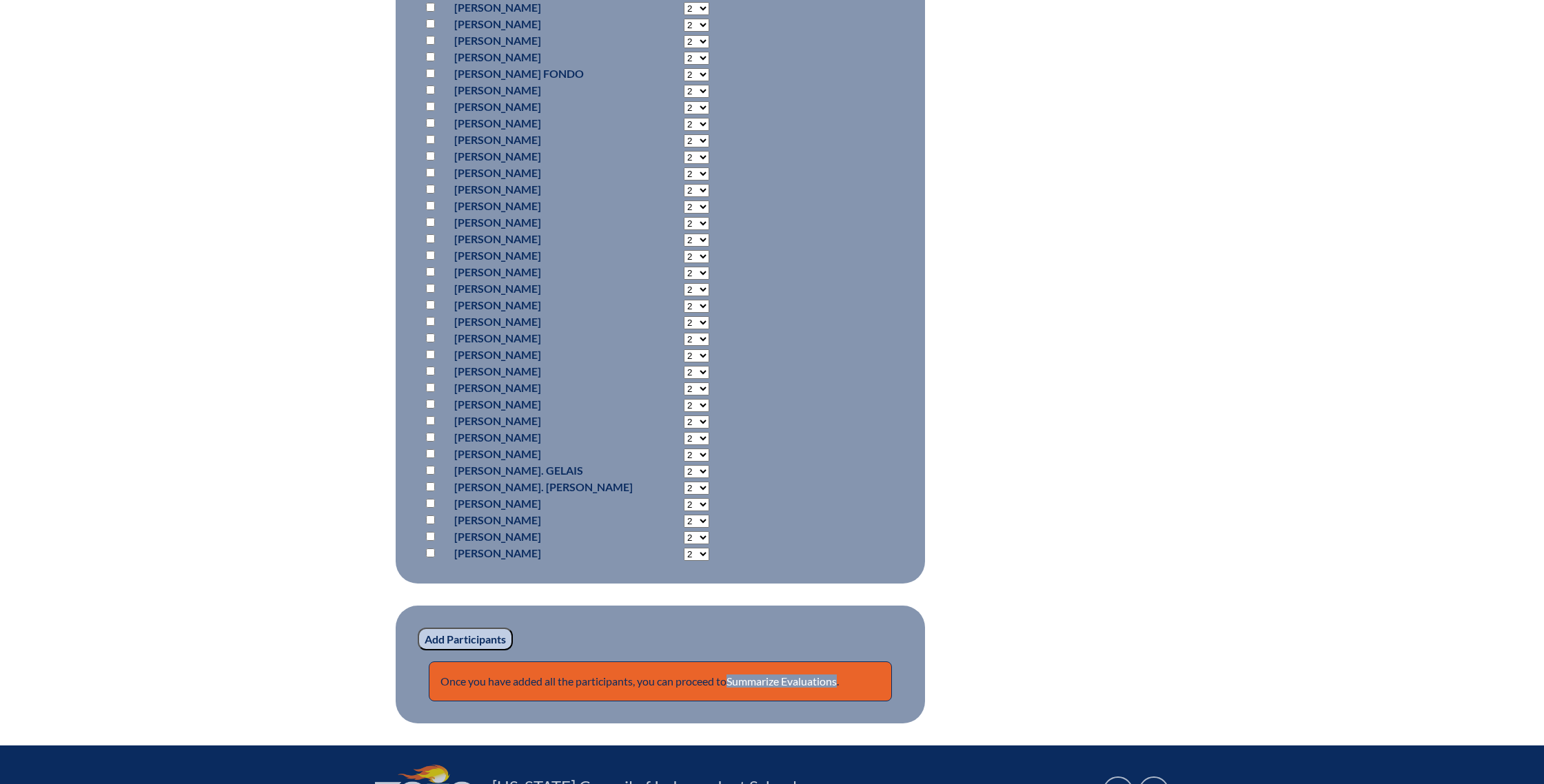
scroll to position [1024, 0]
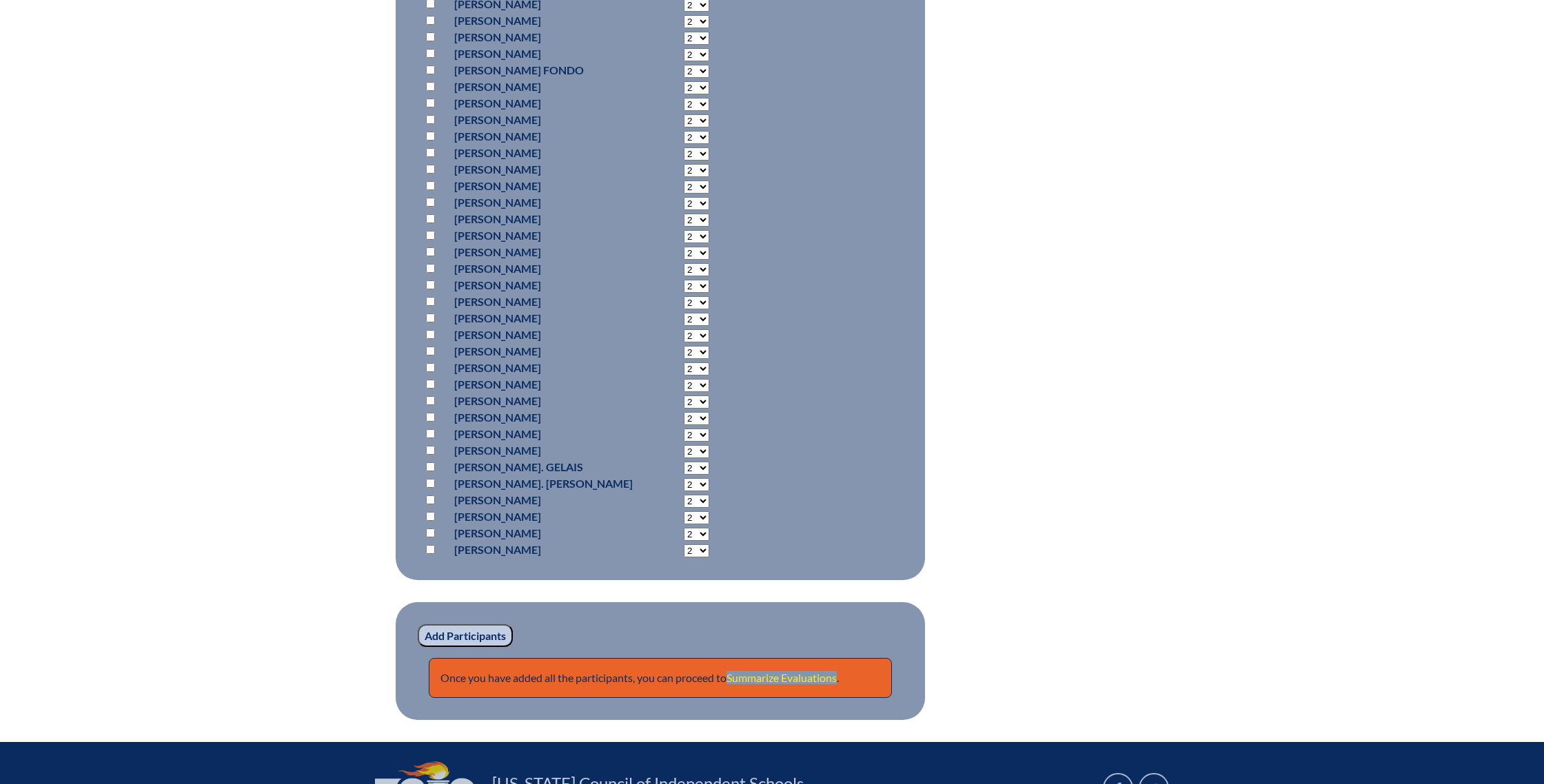
click at [810, 675] on link "Summarize Evaluations" at bounding box center [782, 678] width 111 height 13
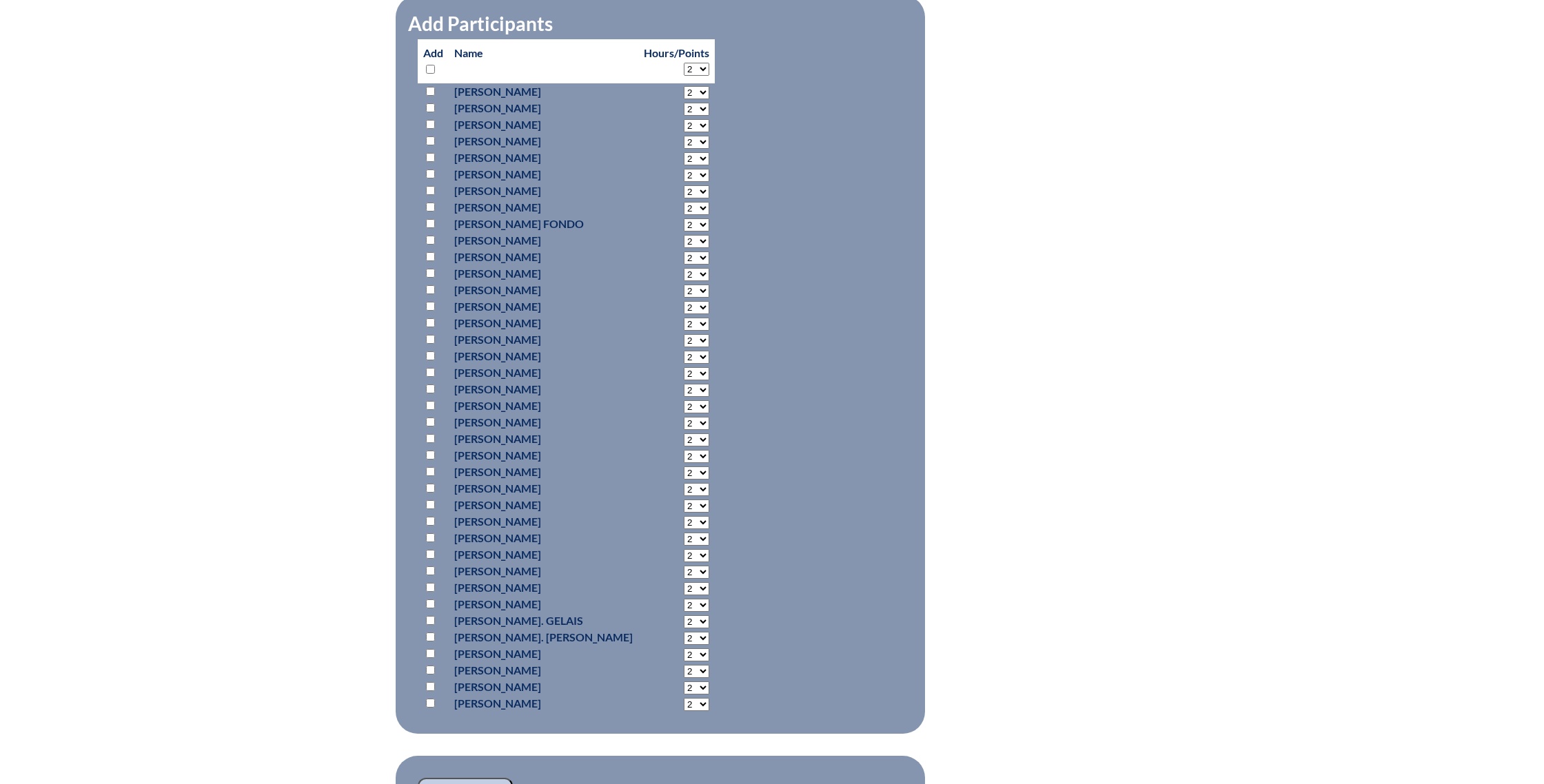
scroll to position [1184, 0]
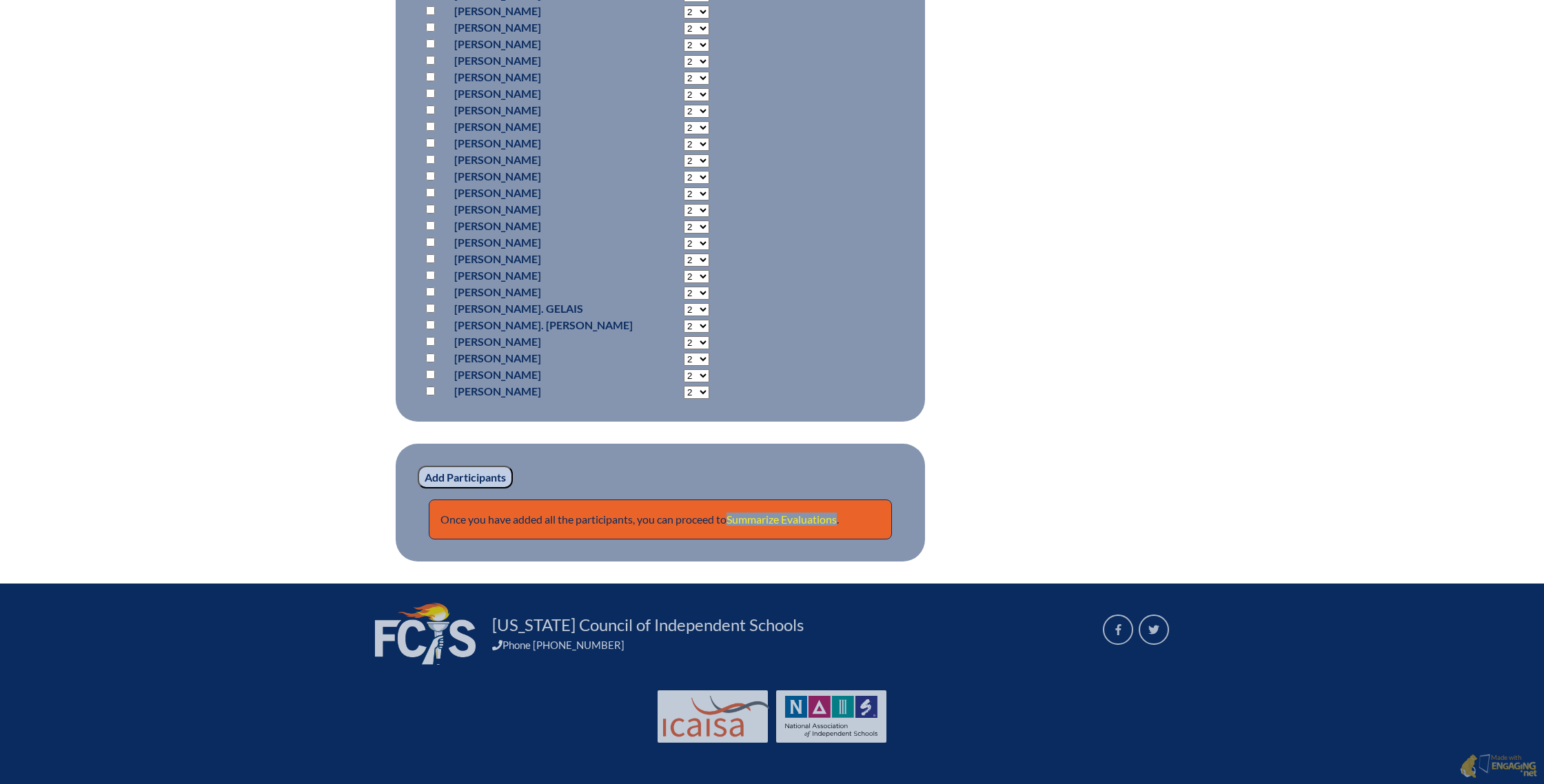
click at [803, 522] on link "Summarize Evaluations" at bounding box center [782, 519] width 111 height 13
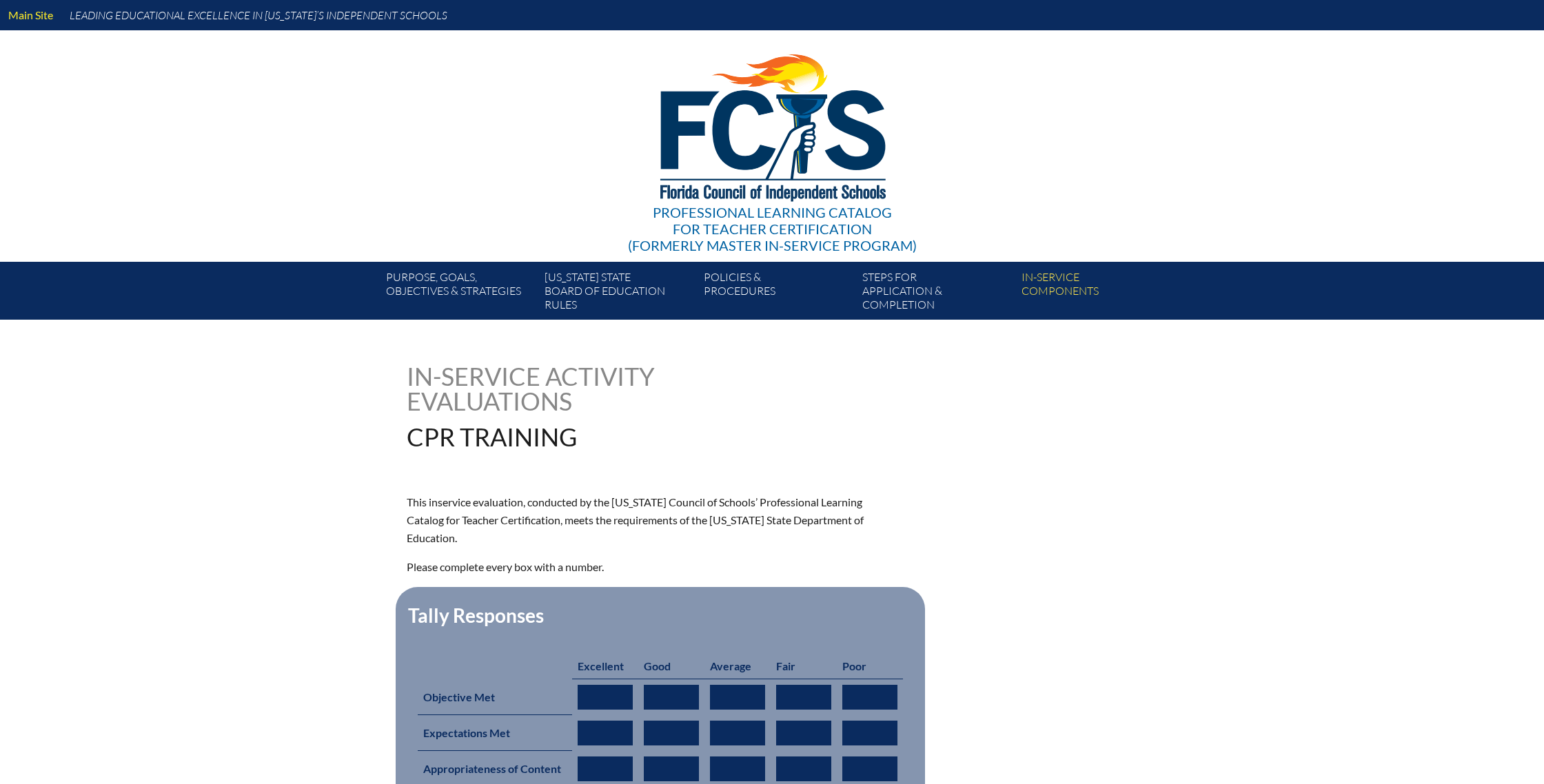
type input "0"
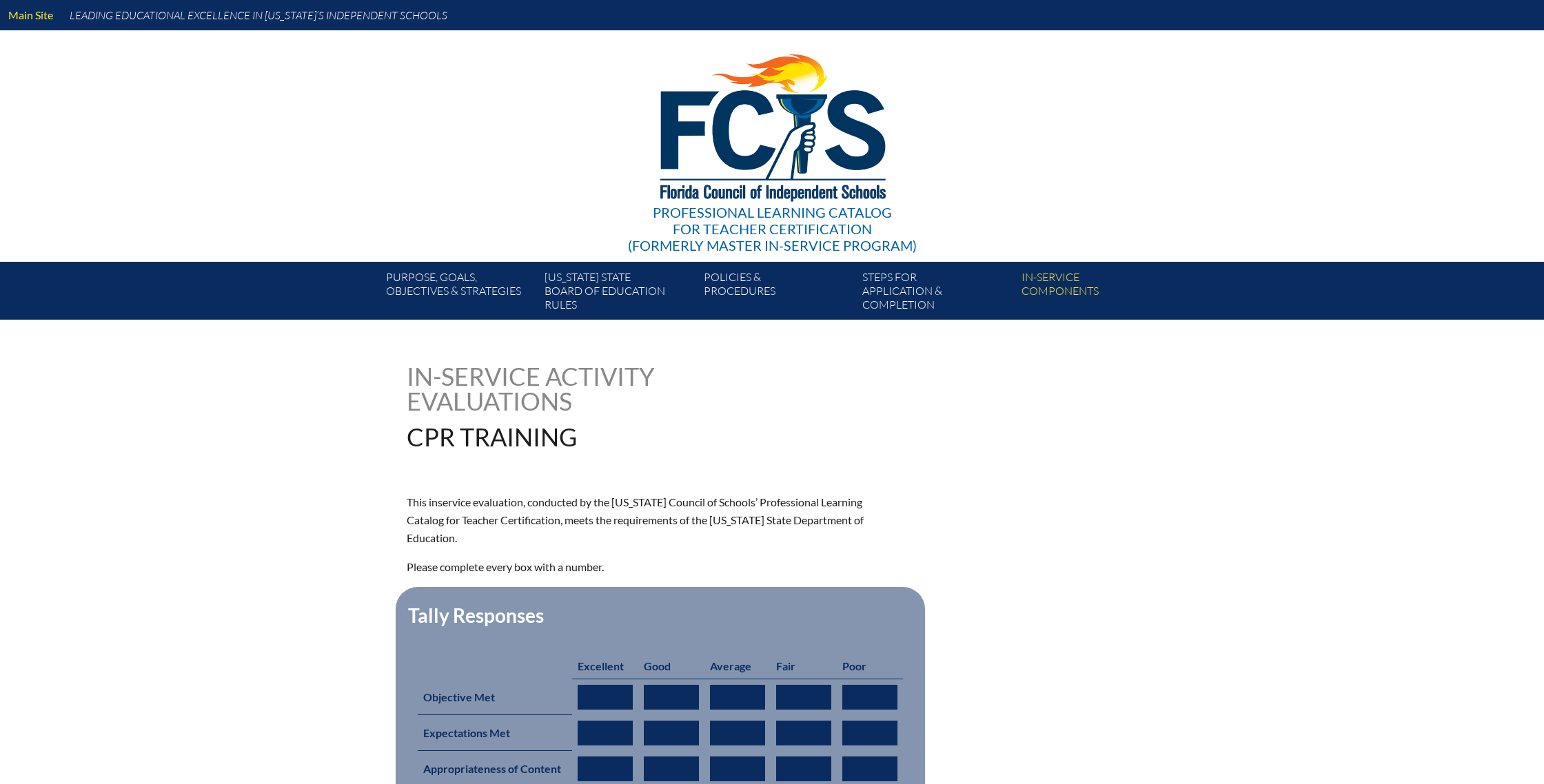
type input "0"
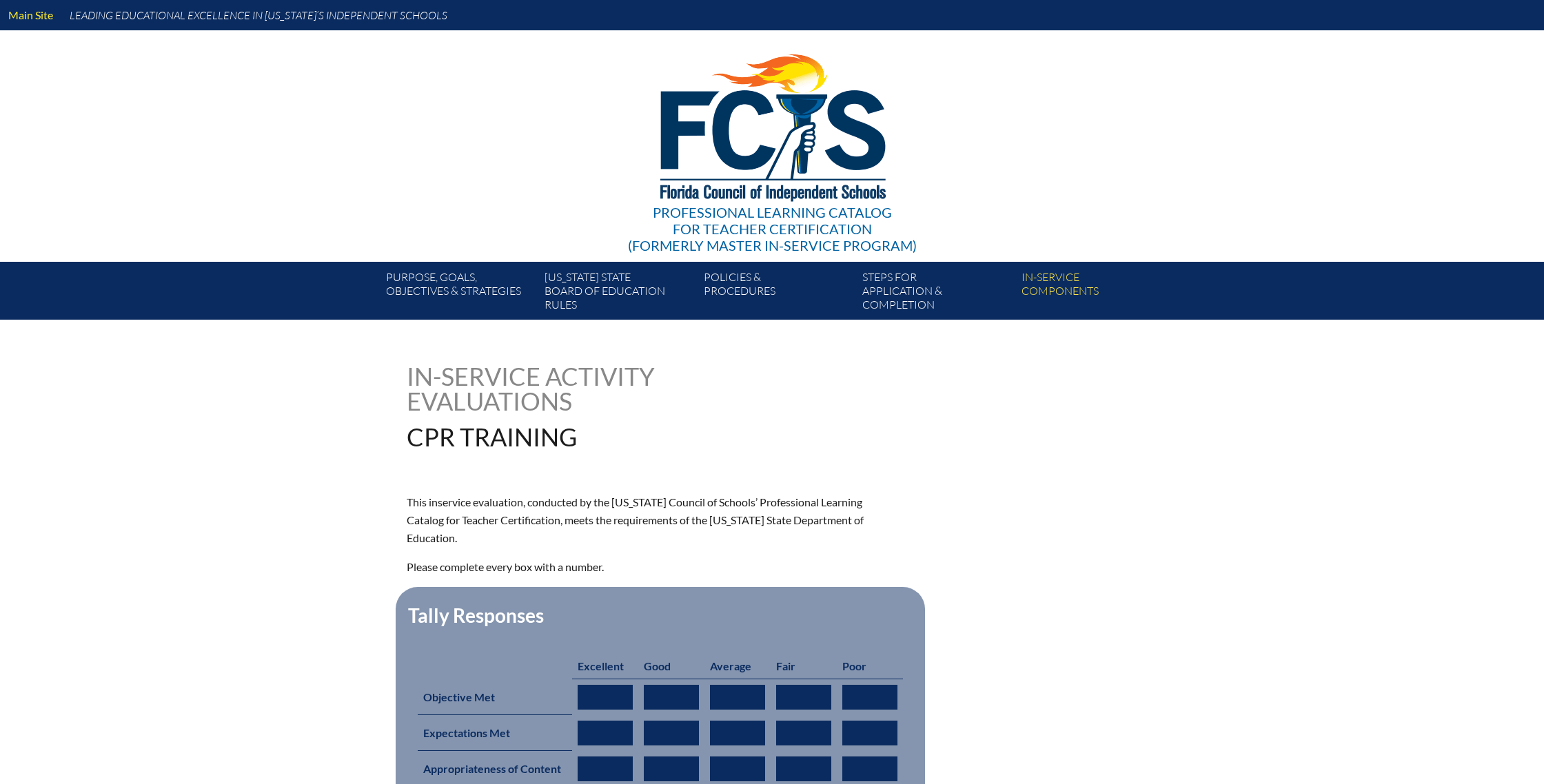
type input "0"
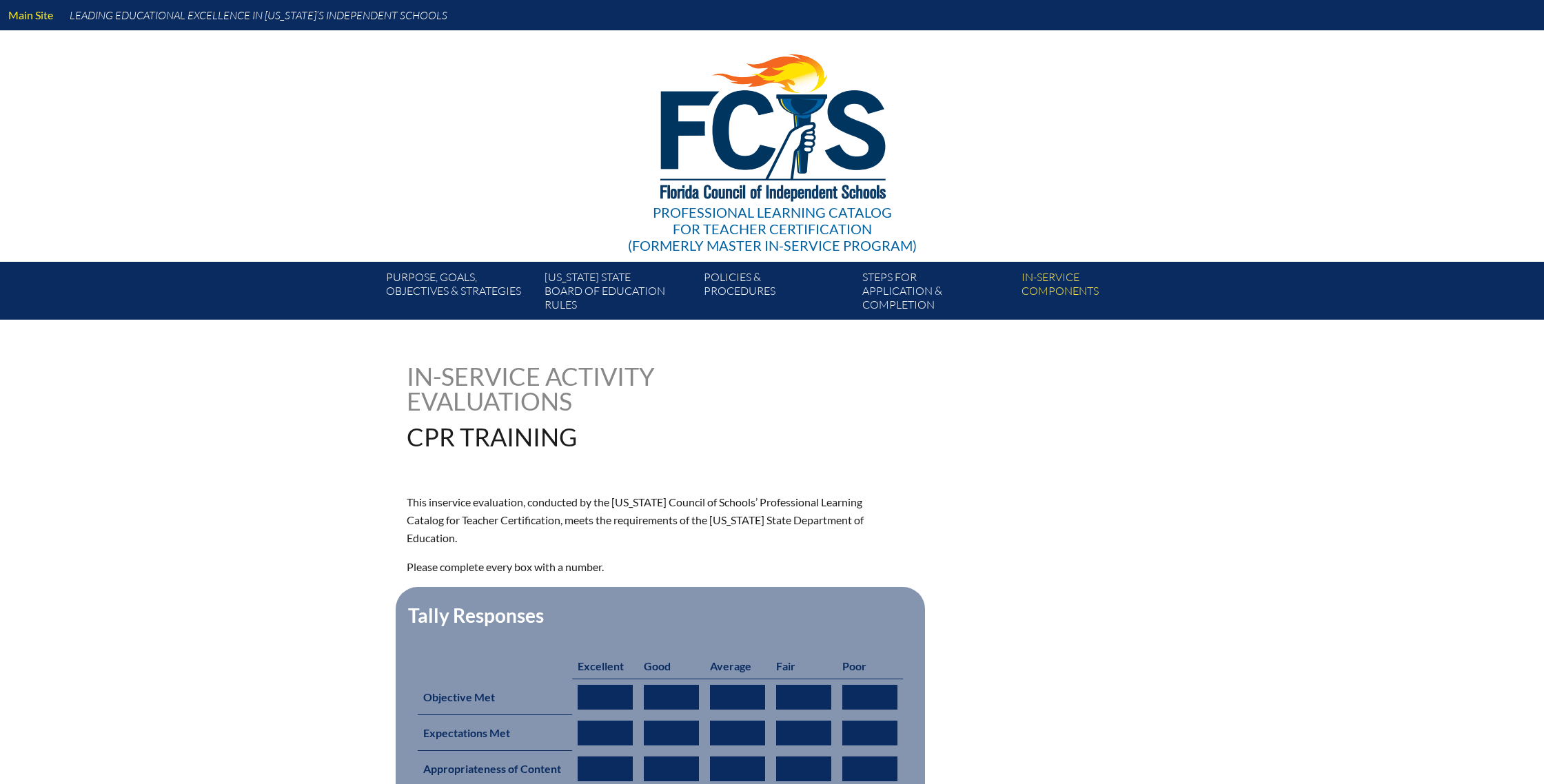
type input "0"
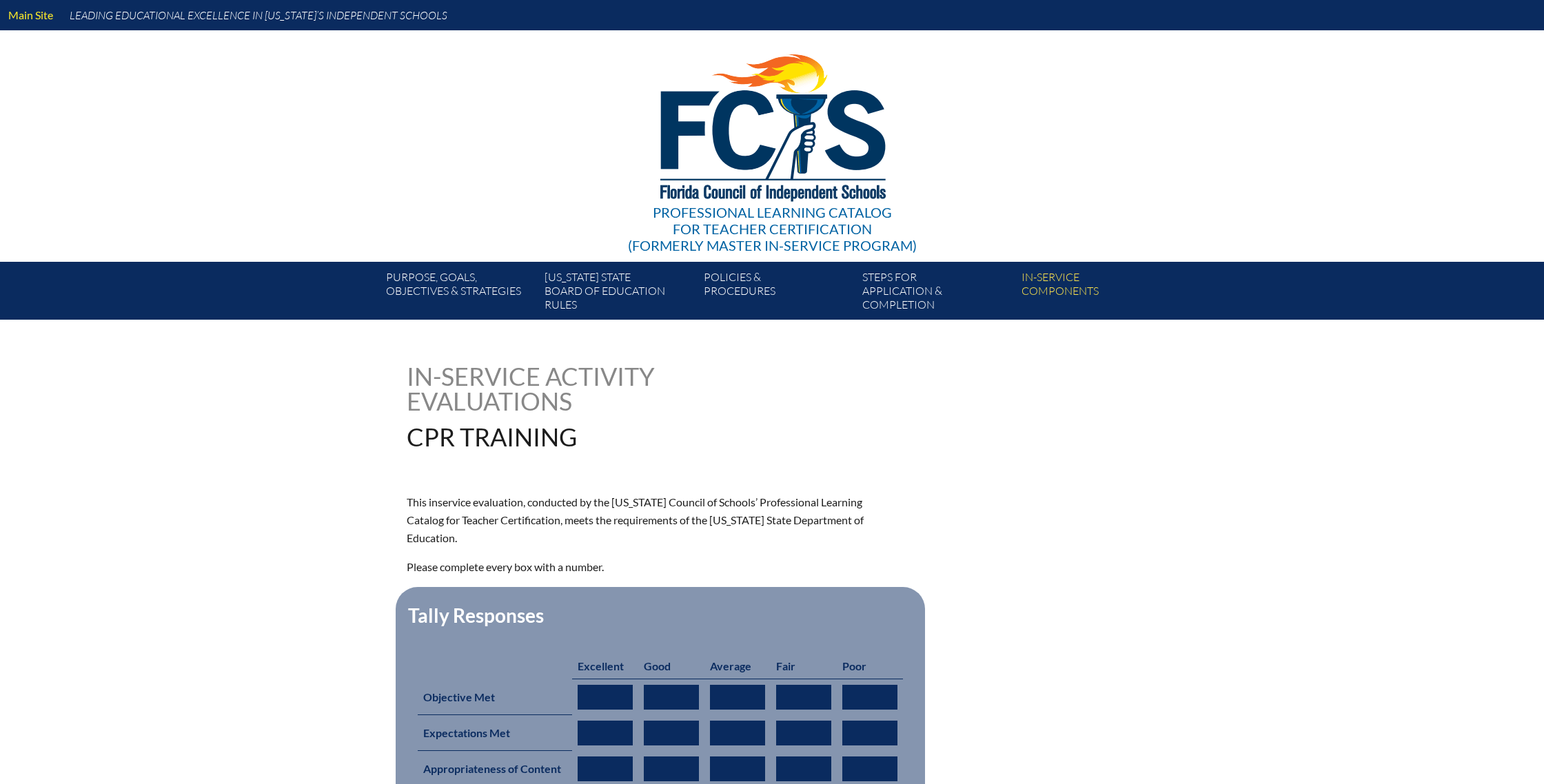
type input "0"
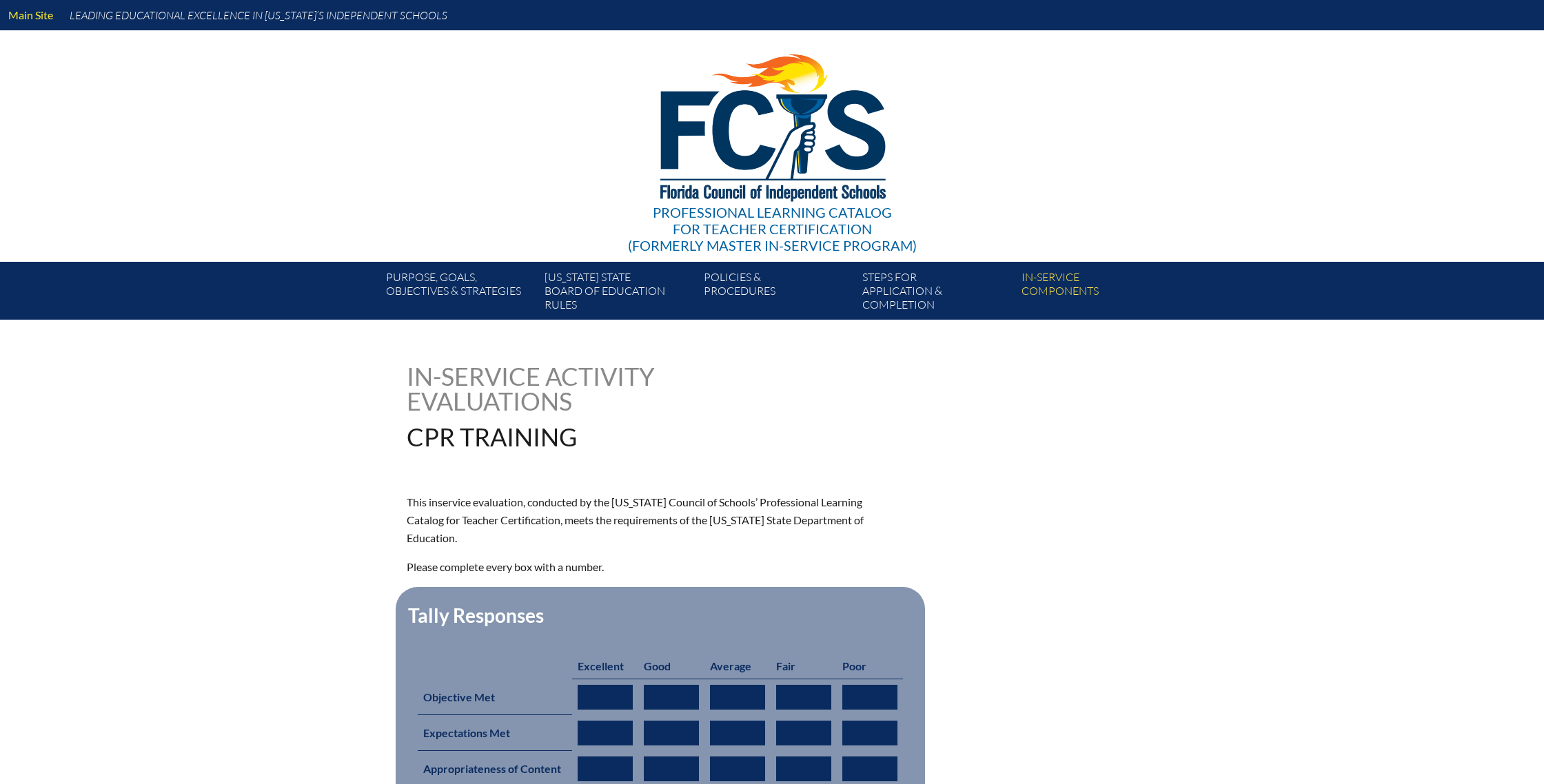
type input "0"
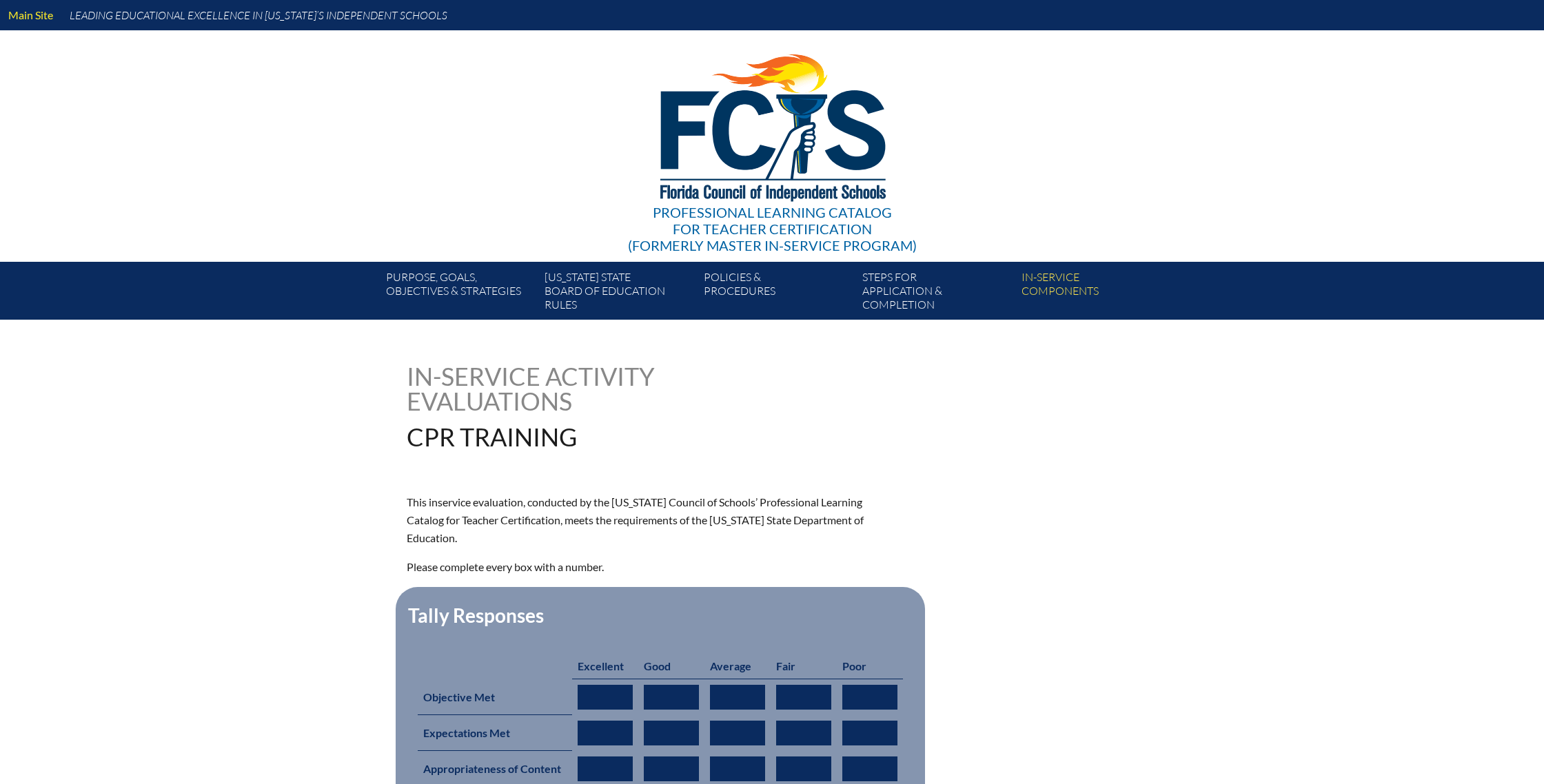
type input "0"
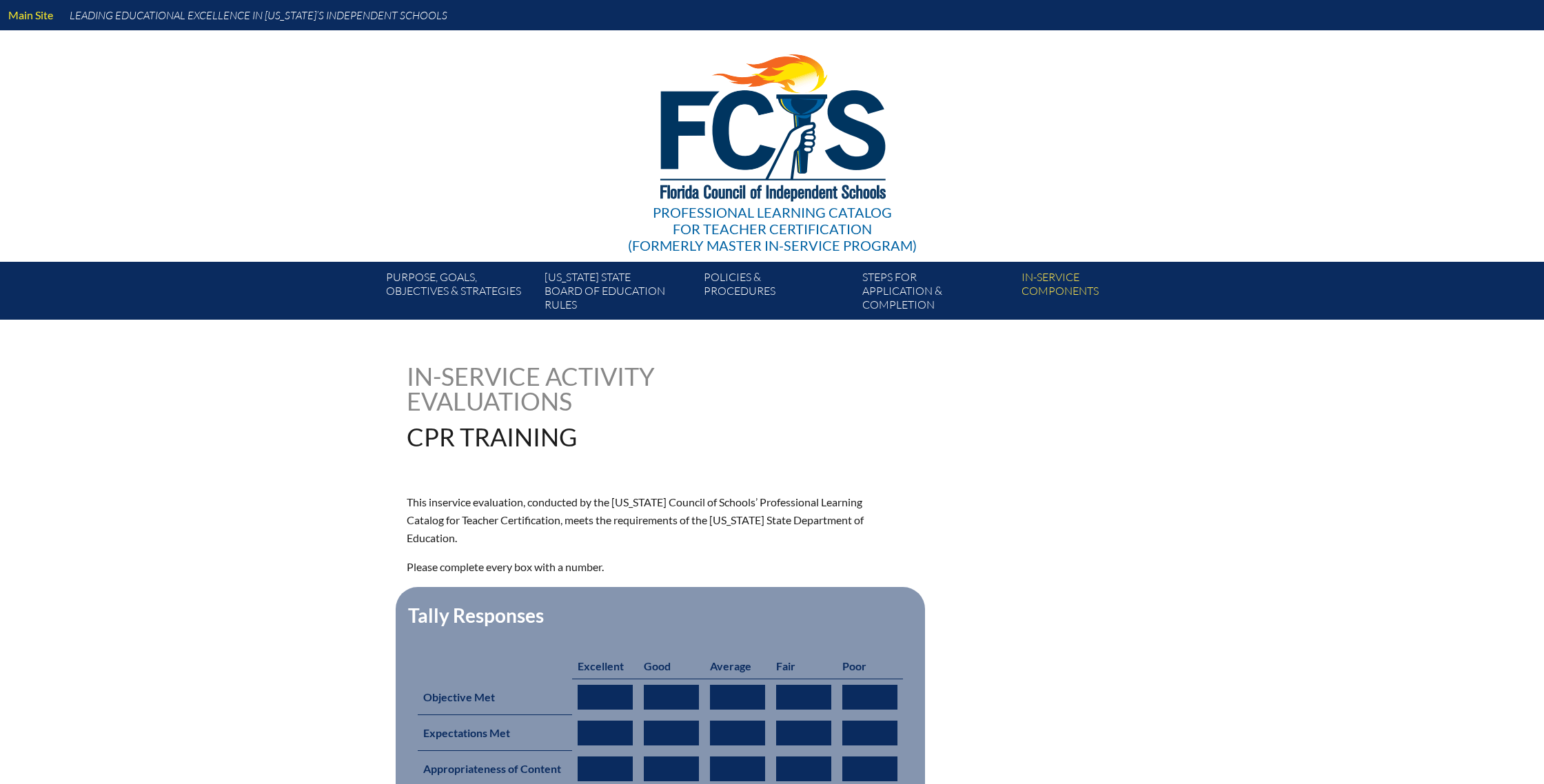
type input "0"
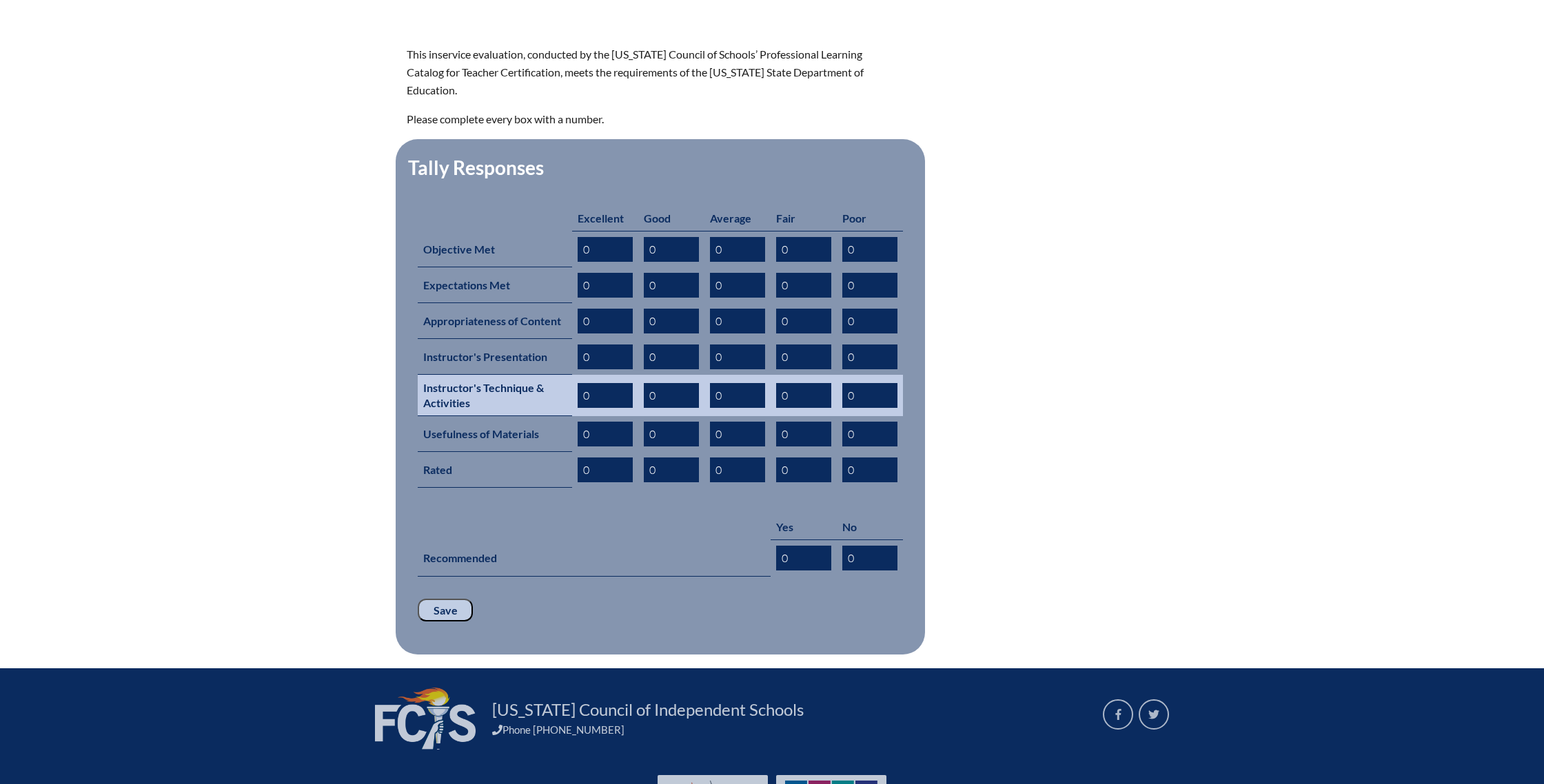
scroll to position [478, 0]
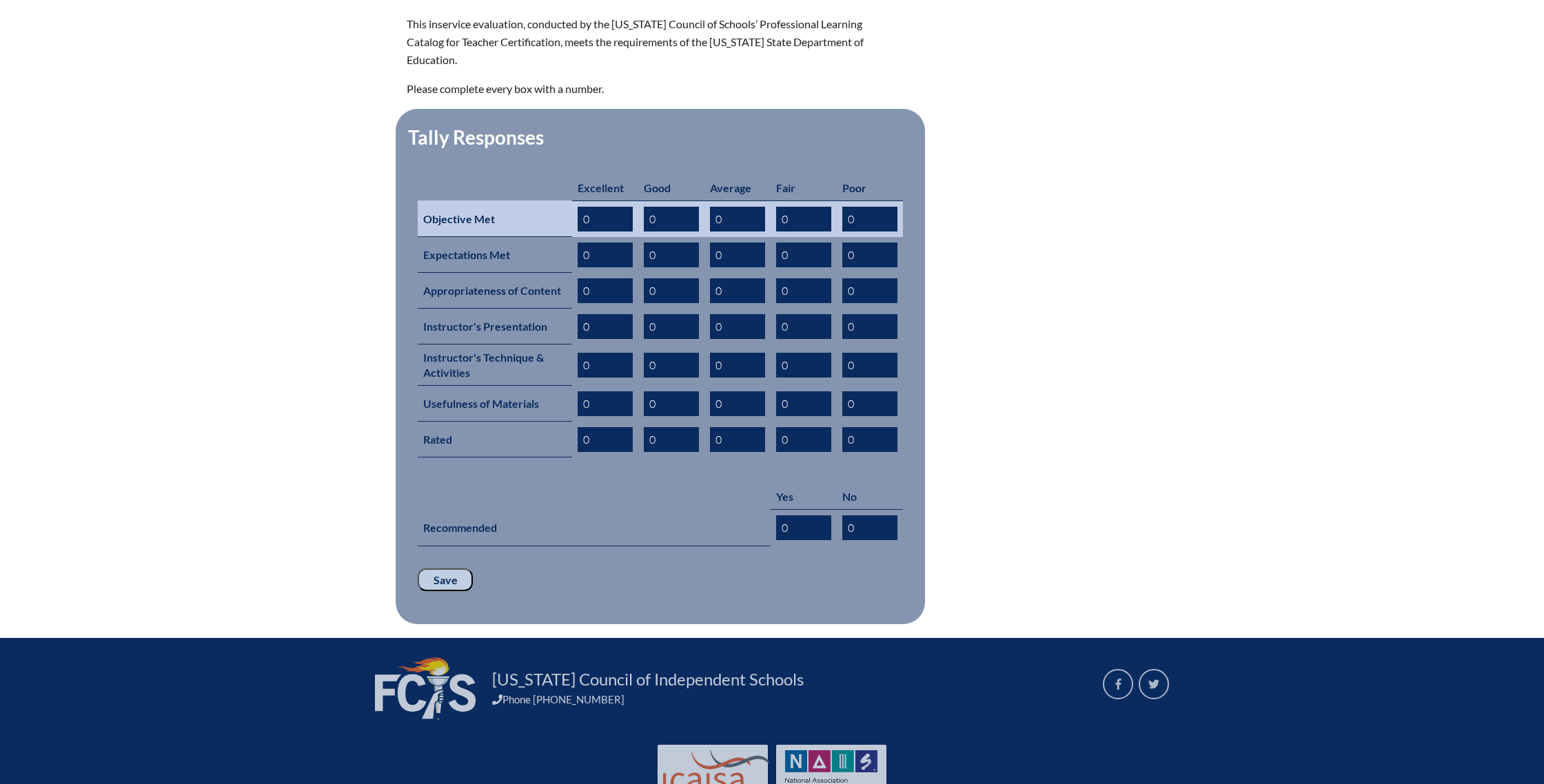
drag, startPoint x: 665, startPoint y: 200, endPoint x: 608, endPoint y: 196, distance: 57.1
click at [618, 200] on tr "Objective Met 0 0 0 0 0" at bounding box center [660, 218] width 485 height 36
drag, startPoint x: 607, startPoint y: 196, endPoint x: 561, endPoint y: 203, distance: 46.5
click at [561, 203] on tr "Objective Met 0 0 0 0 0" at bounding box center [660, 218] width 485 height 36
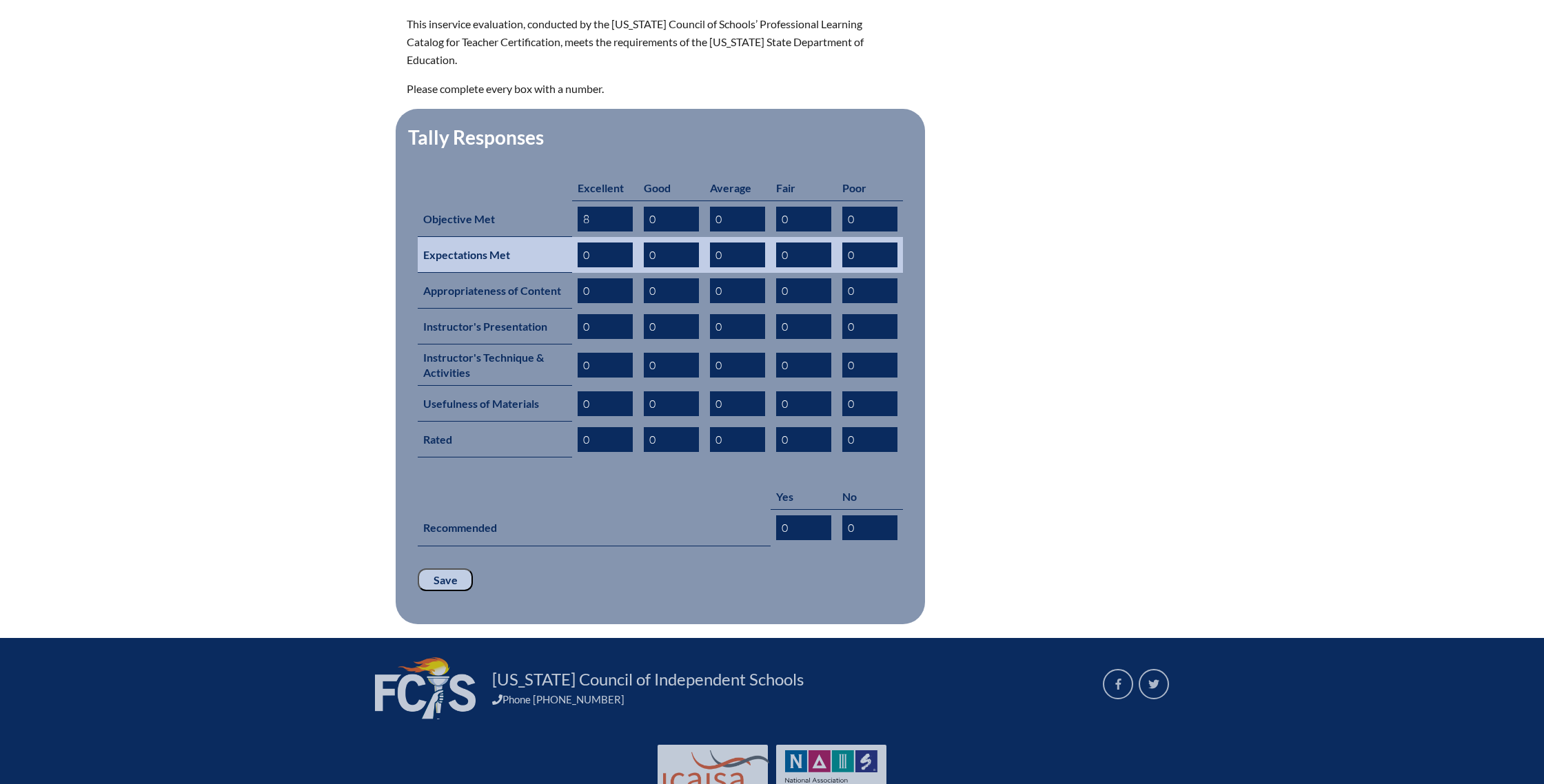
type input "8"
drag, startPoint x: 600, startPoint y: 238, endPoint x: 518, endPoint y: 236, distance: 82.0
click at [518, 237] on tr "Expectations Met 0 0 0 0 0" at bounding box center [660, 254] width 485 height 35
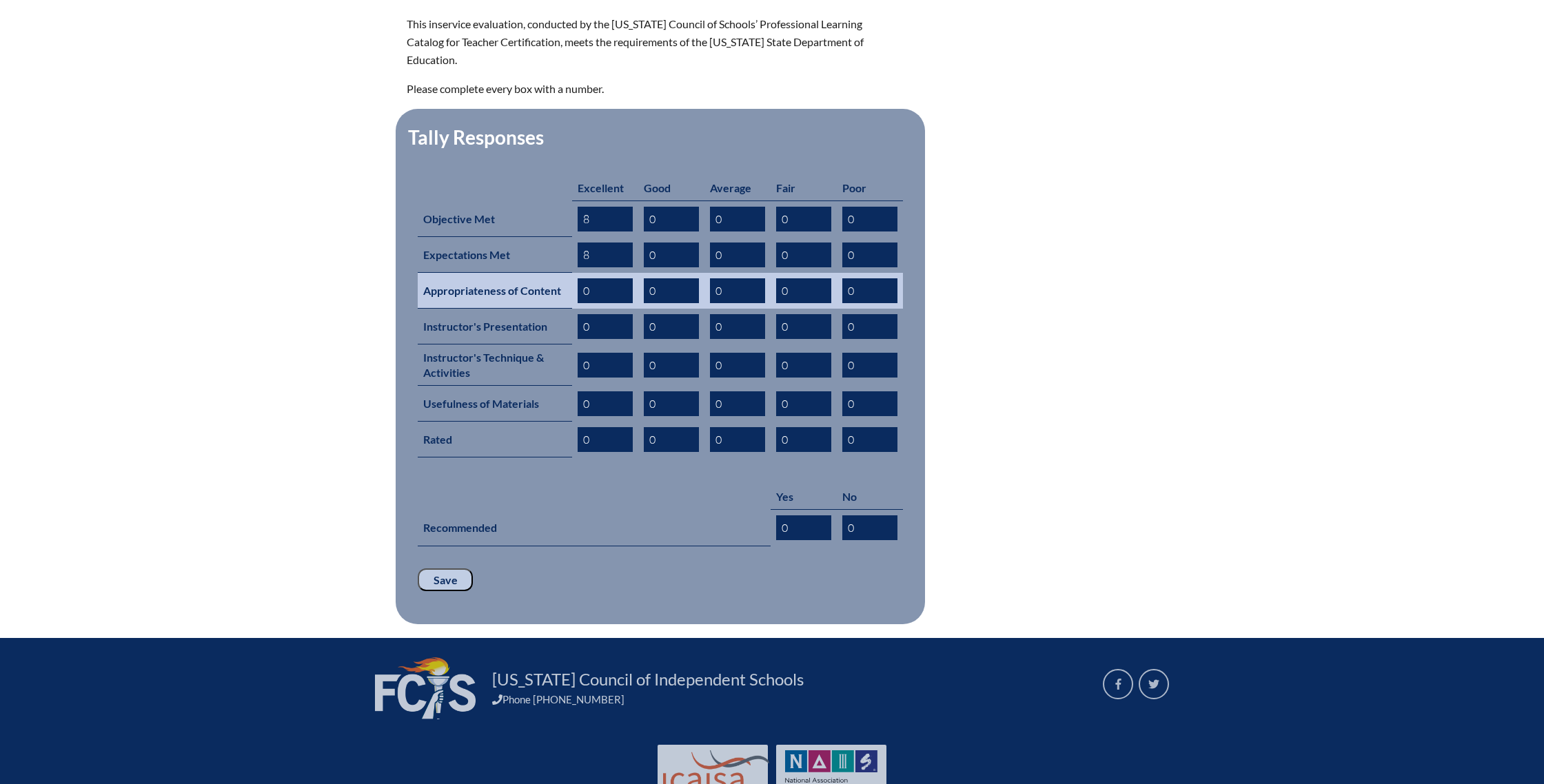
type input "8"
drag, startPoint x: 589, startPoint y: 269, endPoint x: 563, endPoint y: 270, distance: 26.0
click at [563, 273] on tr "Appropriateness of Content 0 0 0 0 0" at bounding box center [660, 290] width 485 height 35
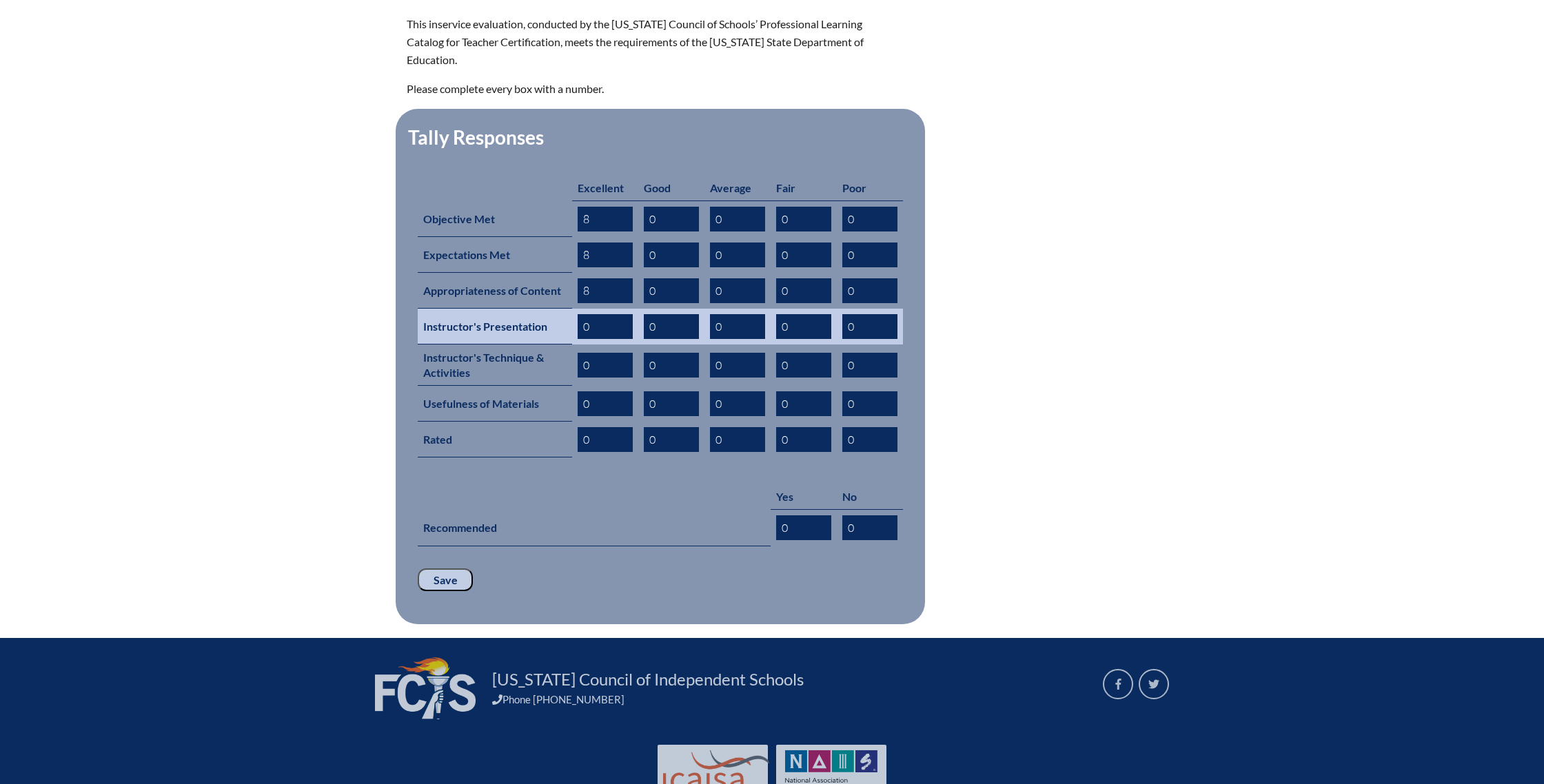
type input "8"
drag, startPoint x: 581, startPoint y: 306, endPoint x: 545, endPoint y: 305, distance: 36.0
click at [546, 308] on tr "Instructor's Presentation 0 0 0 0 0" at bounding box center [660, 326] width 485 height 35
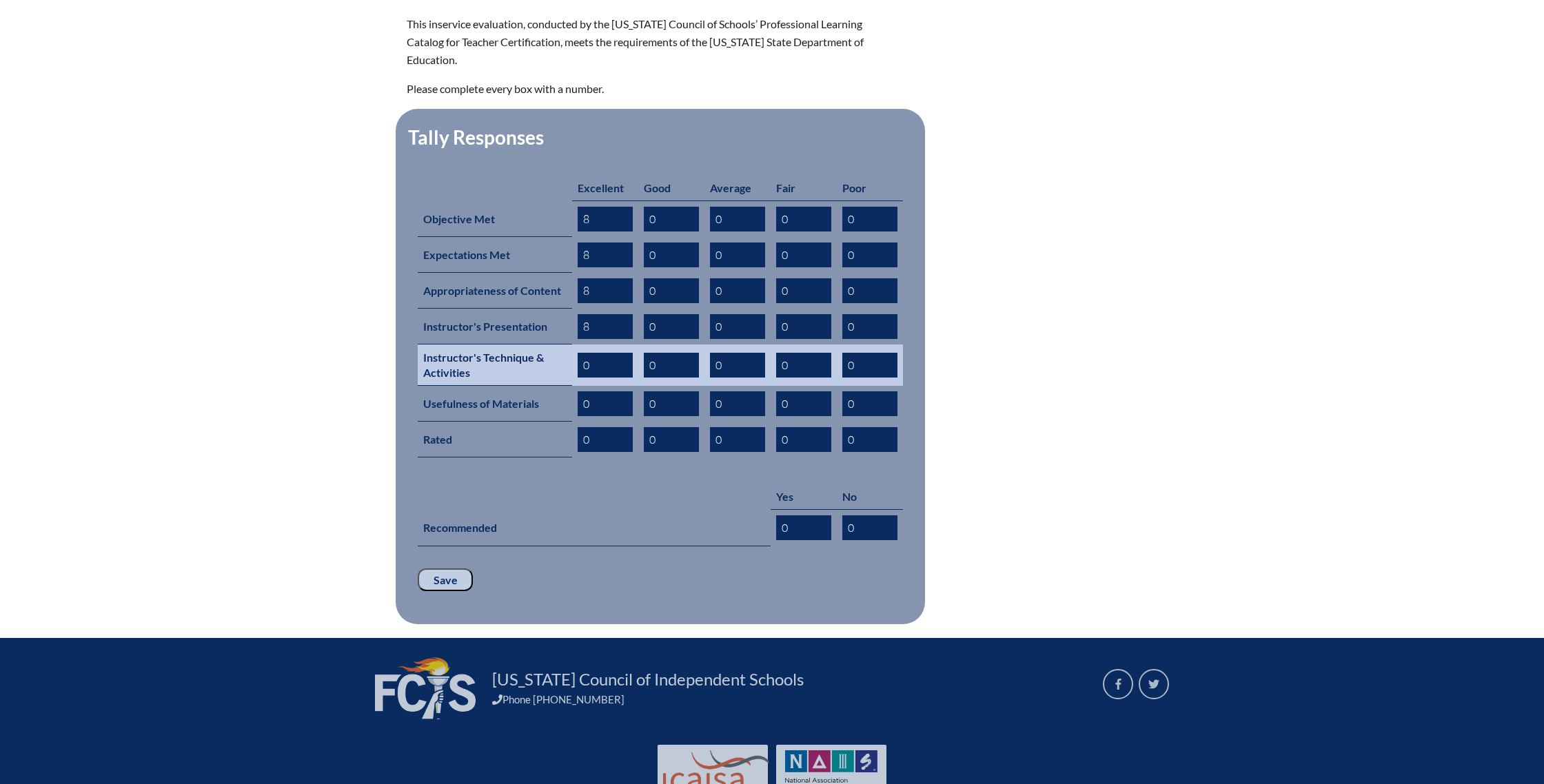
type input "8"
drag, startPoint x: 595, startPoint y: 348, endPoint x: 548, endPoint y: 348, distance: 47.0
click at [548, 348] on tr "Instructor's Technique & Activities 0 0 0 0 0" at bounding box center [660, 365] width 485 height 41
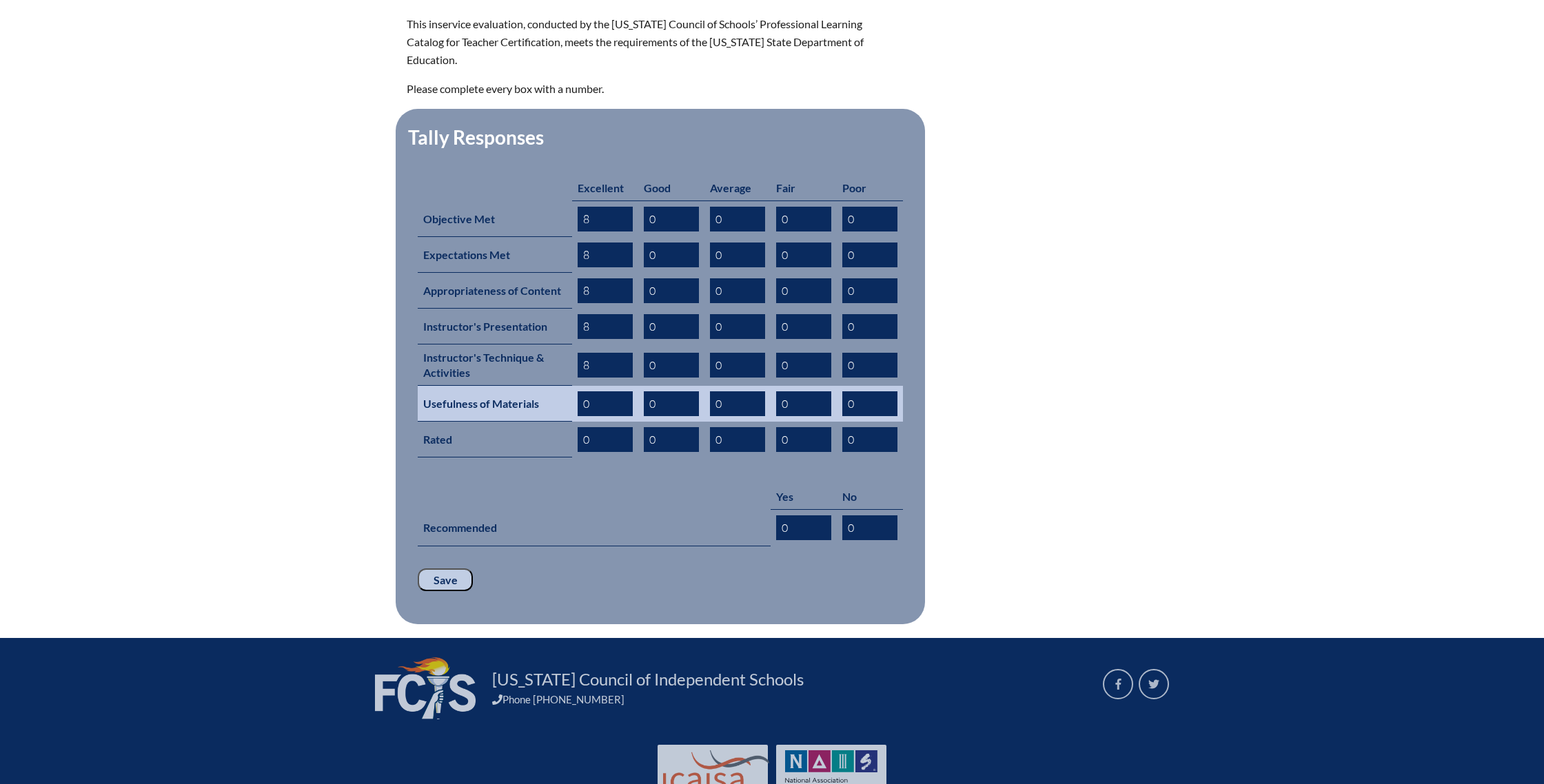
type input "8"
drag, startPoint x: 594, startPoint y: 378, endPoint x: 556, endPoint y: 381, distance: 38.1
click at [556, 386] on tr "Usefulness of Materials 0 0 0 0 0" at bounding box center [660, 403] width 485 height 35
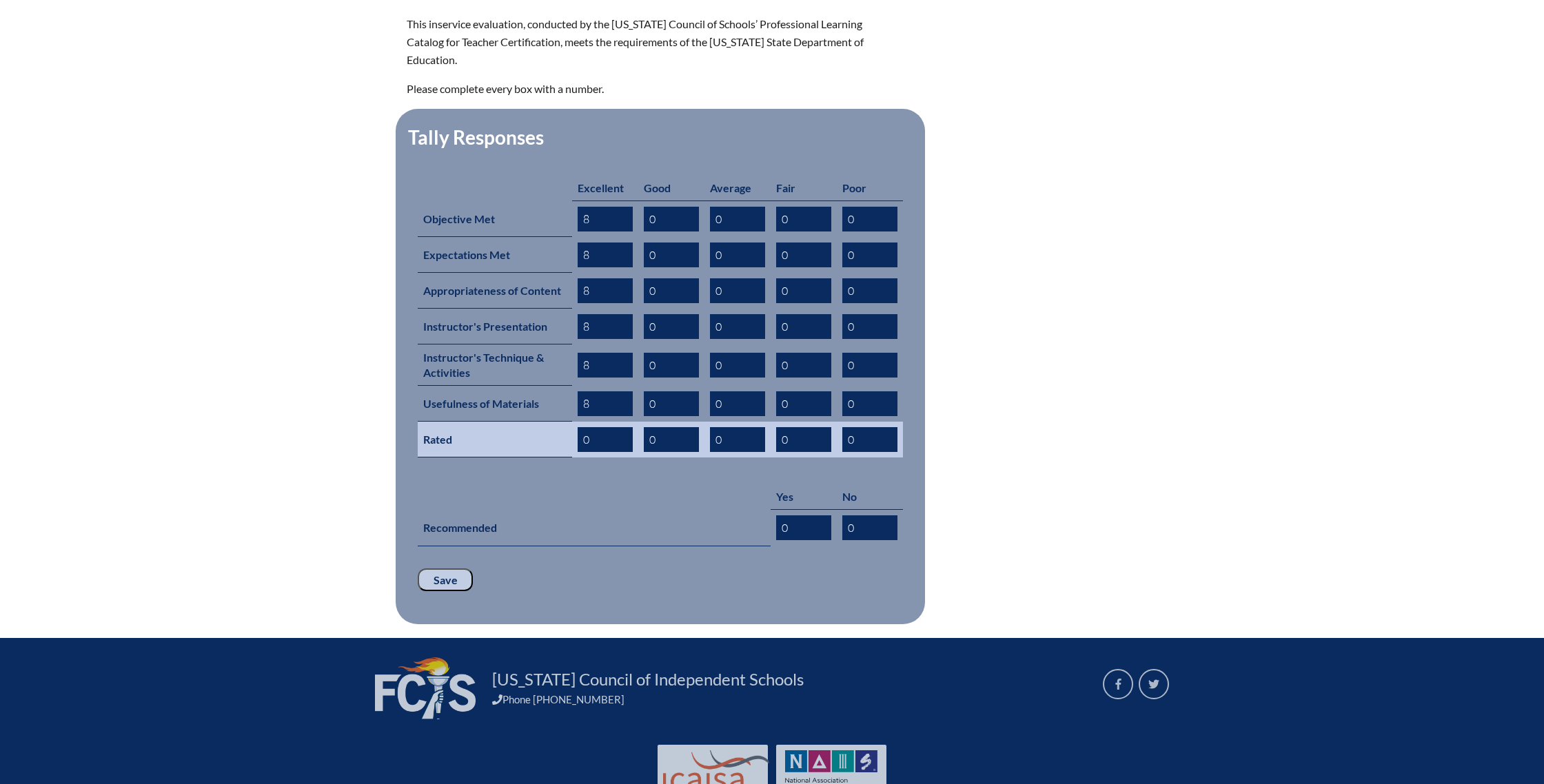
type input "8"
drag, startPoint x: 597, startPoint y: 419, endPoint x: 548, endPoint y: 420, distance: 49.0
click at [548, 421] on tr "Rated 0 0 0 0 0" at bounding box center [660, 439] width 485 height 35
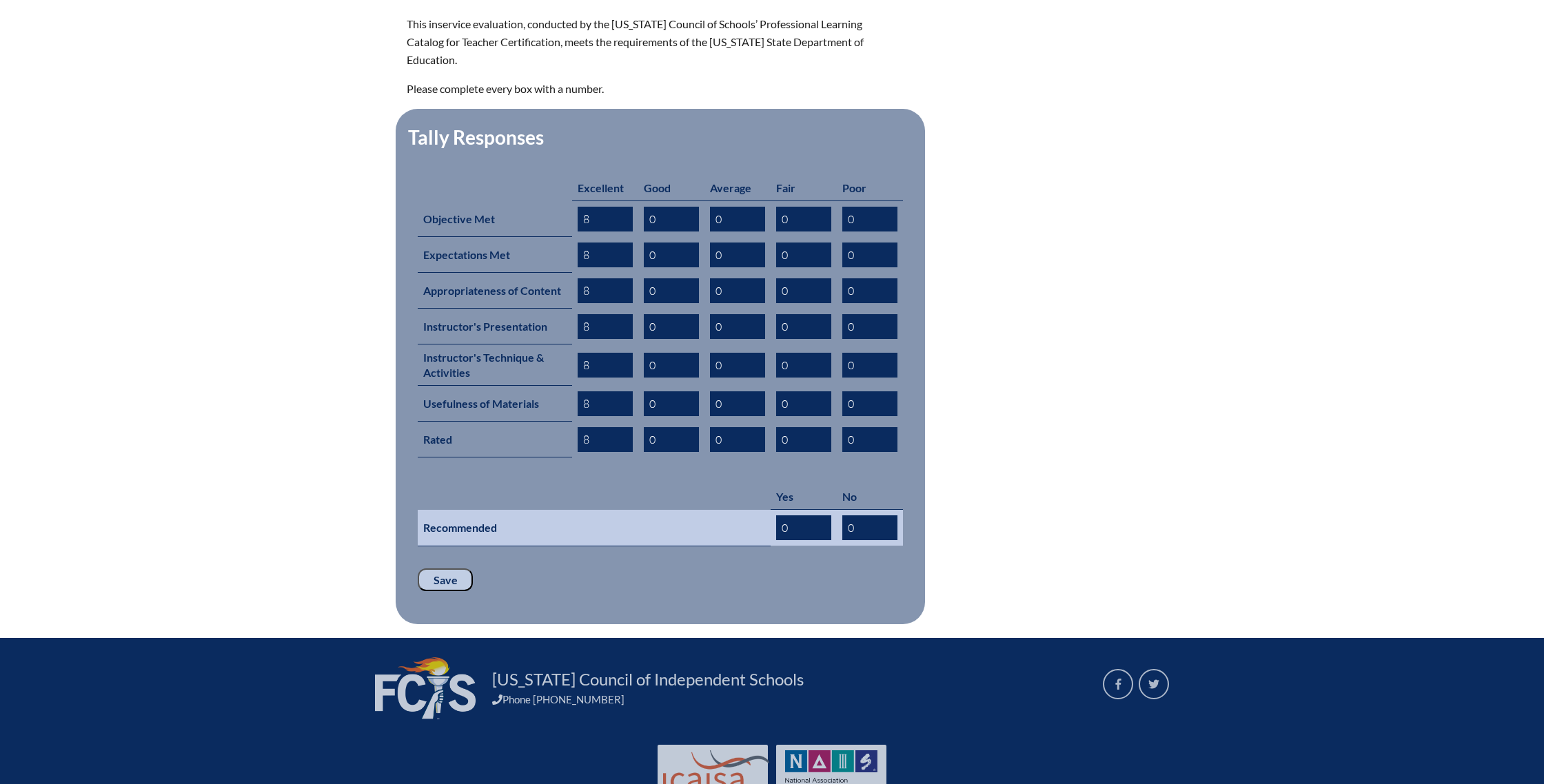
type input "8"
drag, startPoint x: 796, startPoint y: 509, endPoint x: 758, endPoint y: 508, distance: 38.0
click at [759, 509] on tr "Recommended 0 0" at bounding box center [660, 528] width 485 height 36
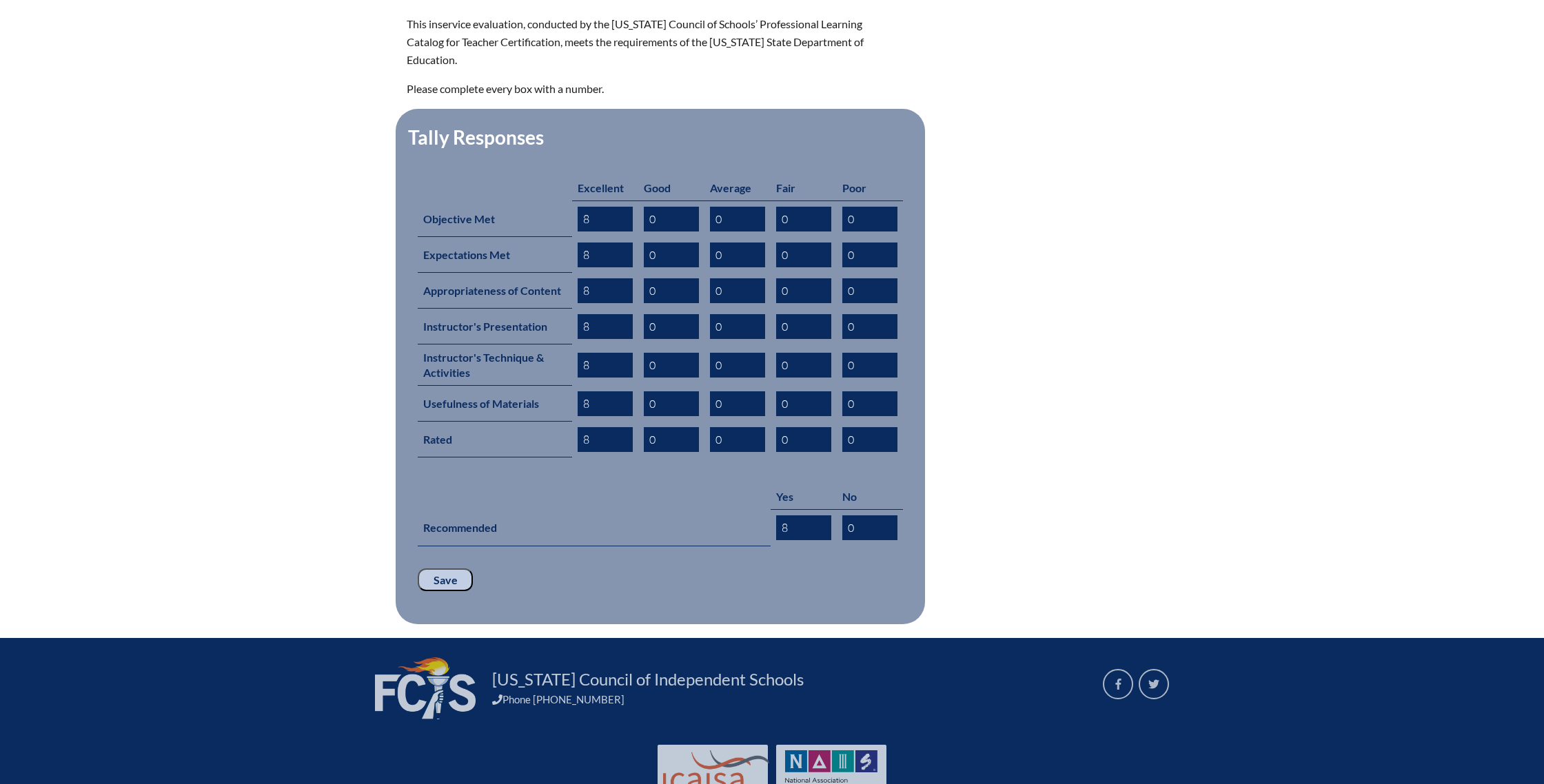
type input "8"
click at [435, 568] on input "Save" at bounding box center [445, 580] width 55 height 23
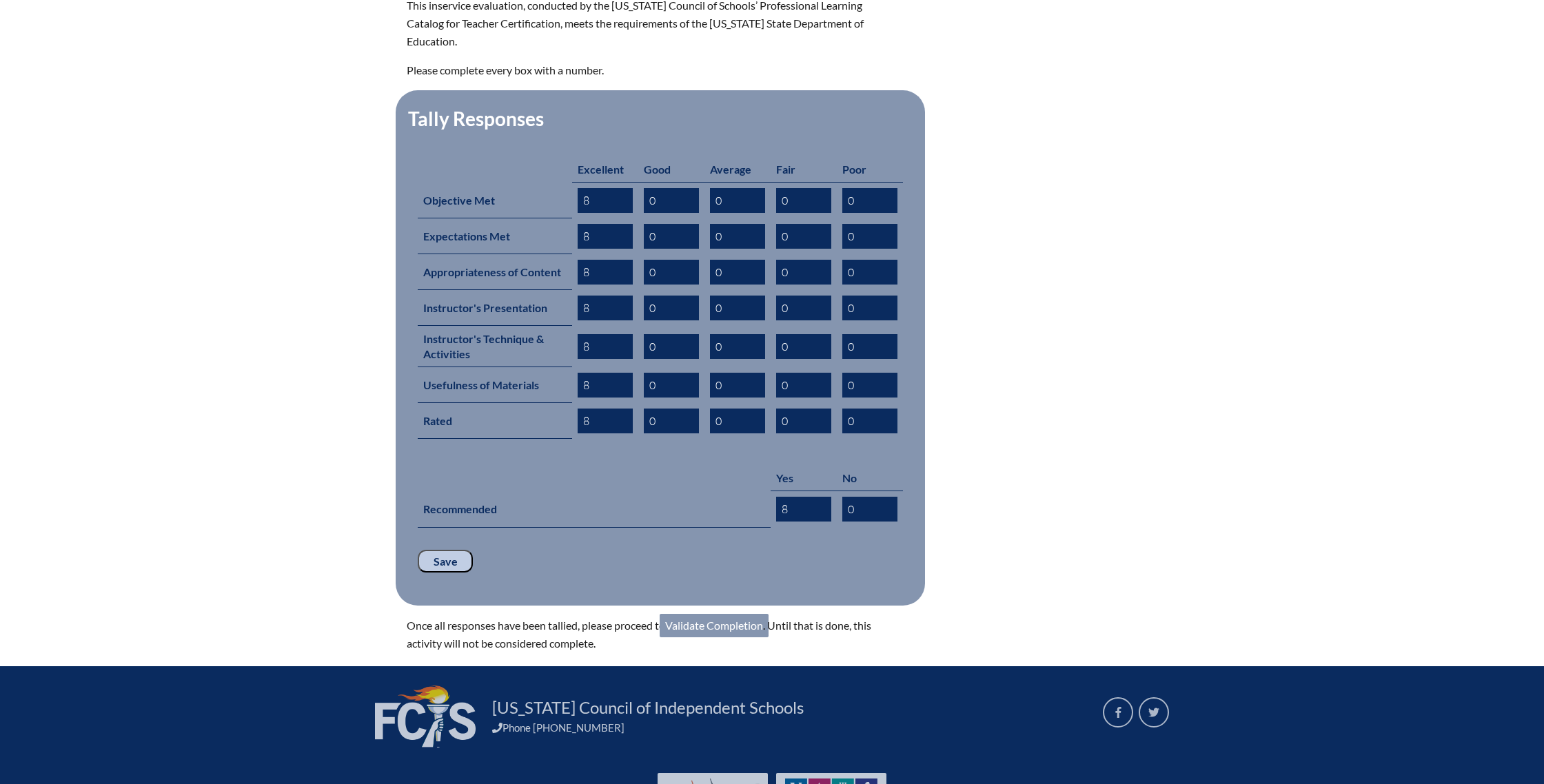
scroll to position [498, 0]
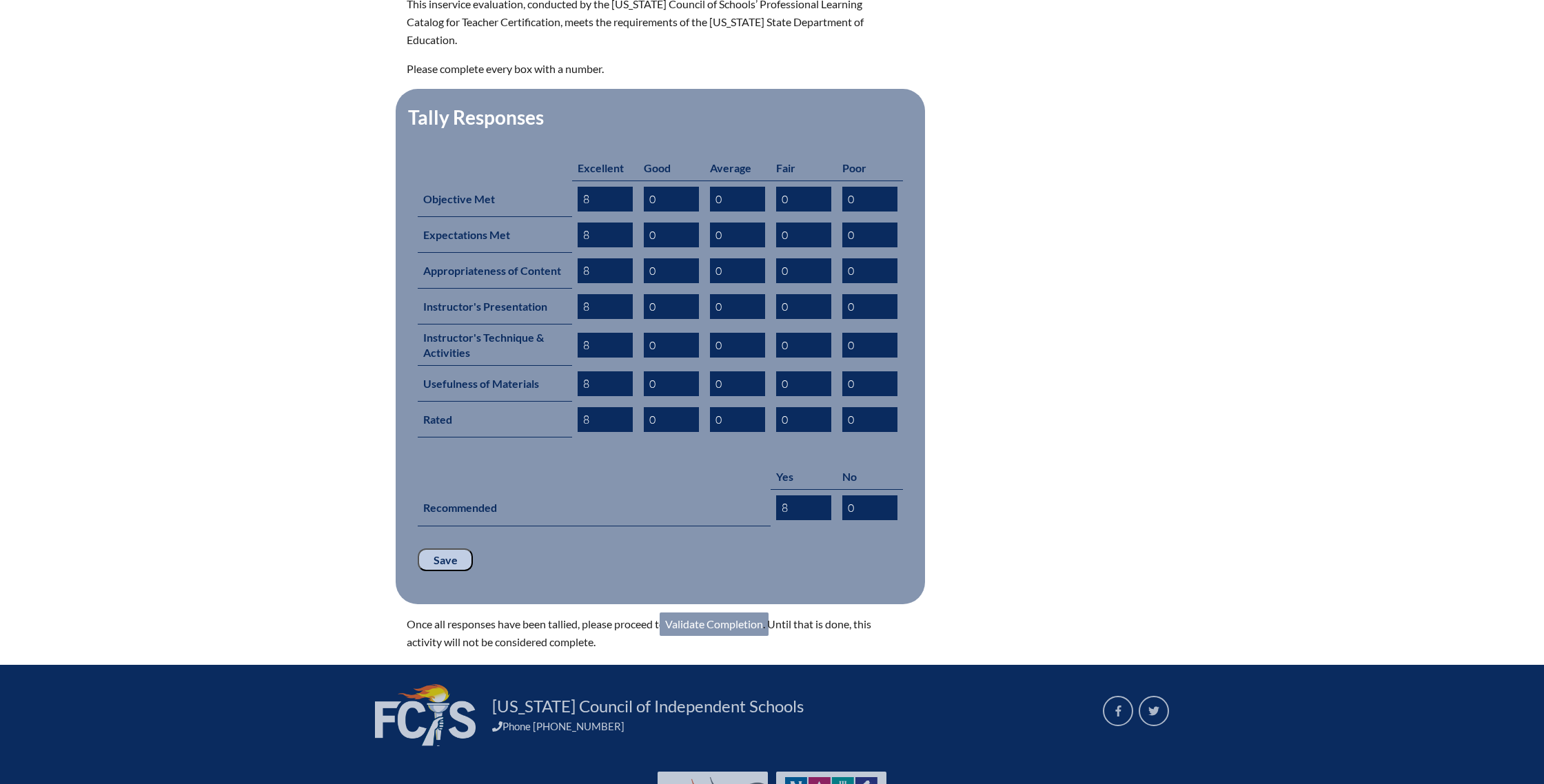
click at [712, 613] on link "Validate Completion" at bounding box center [714, 624] width 109 height 23
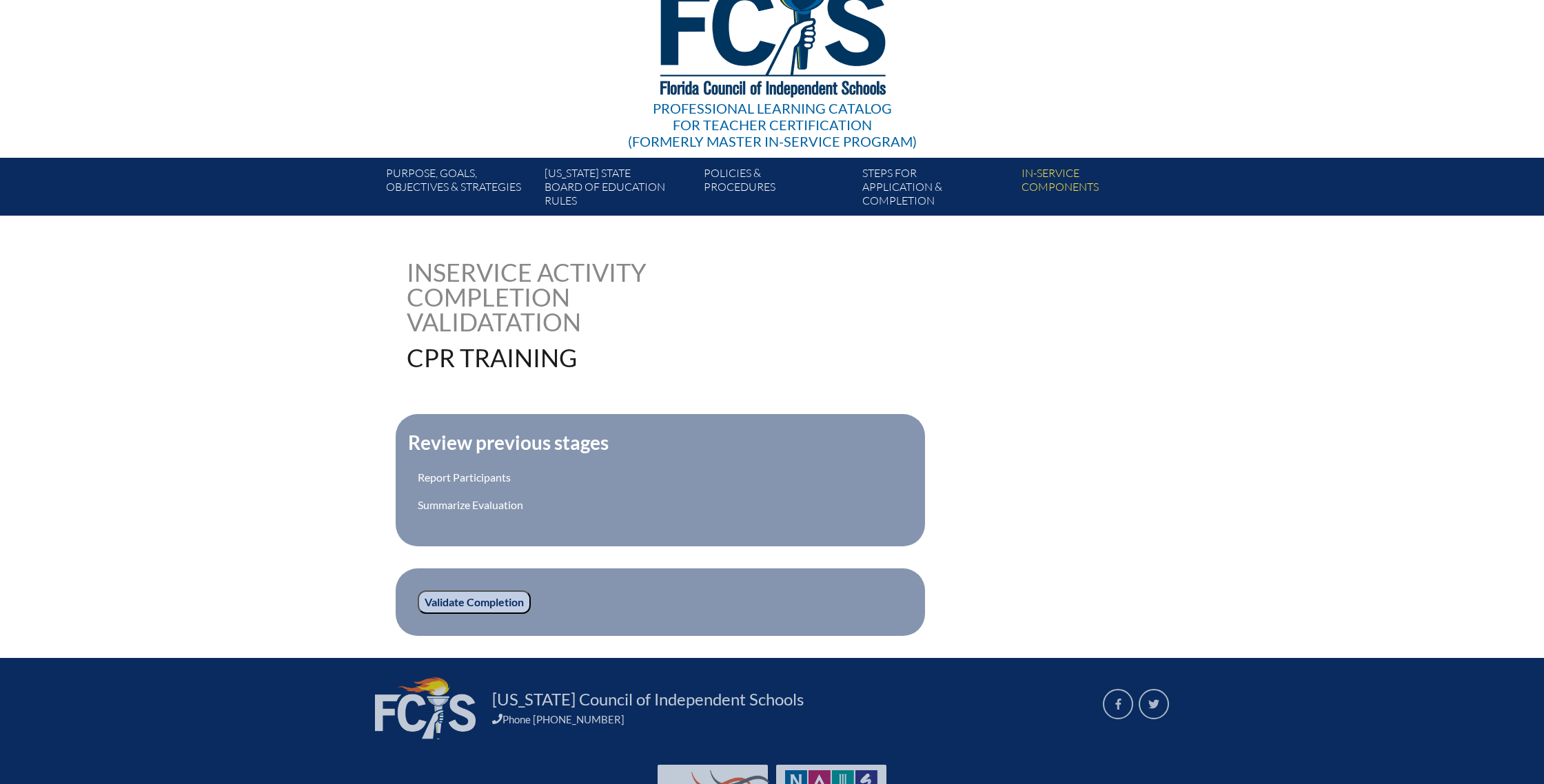
scroll to position [138, 0]
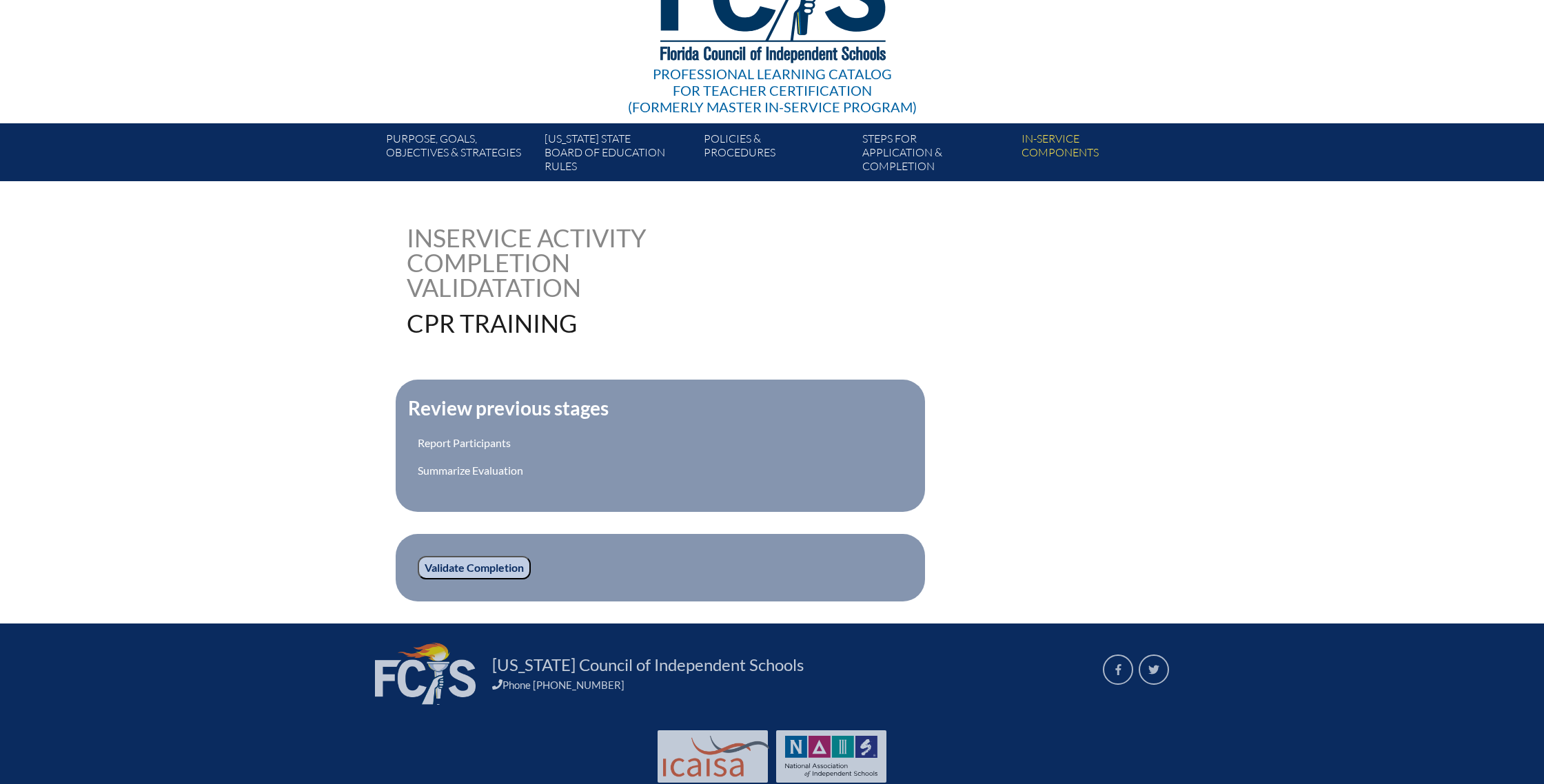
click at [492, 574] on input "Validate Completion" at bounding box center [473, 567] width 113 height 23
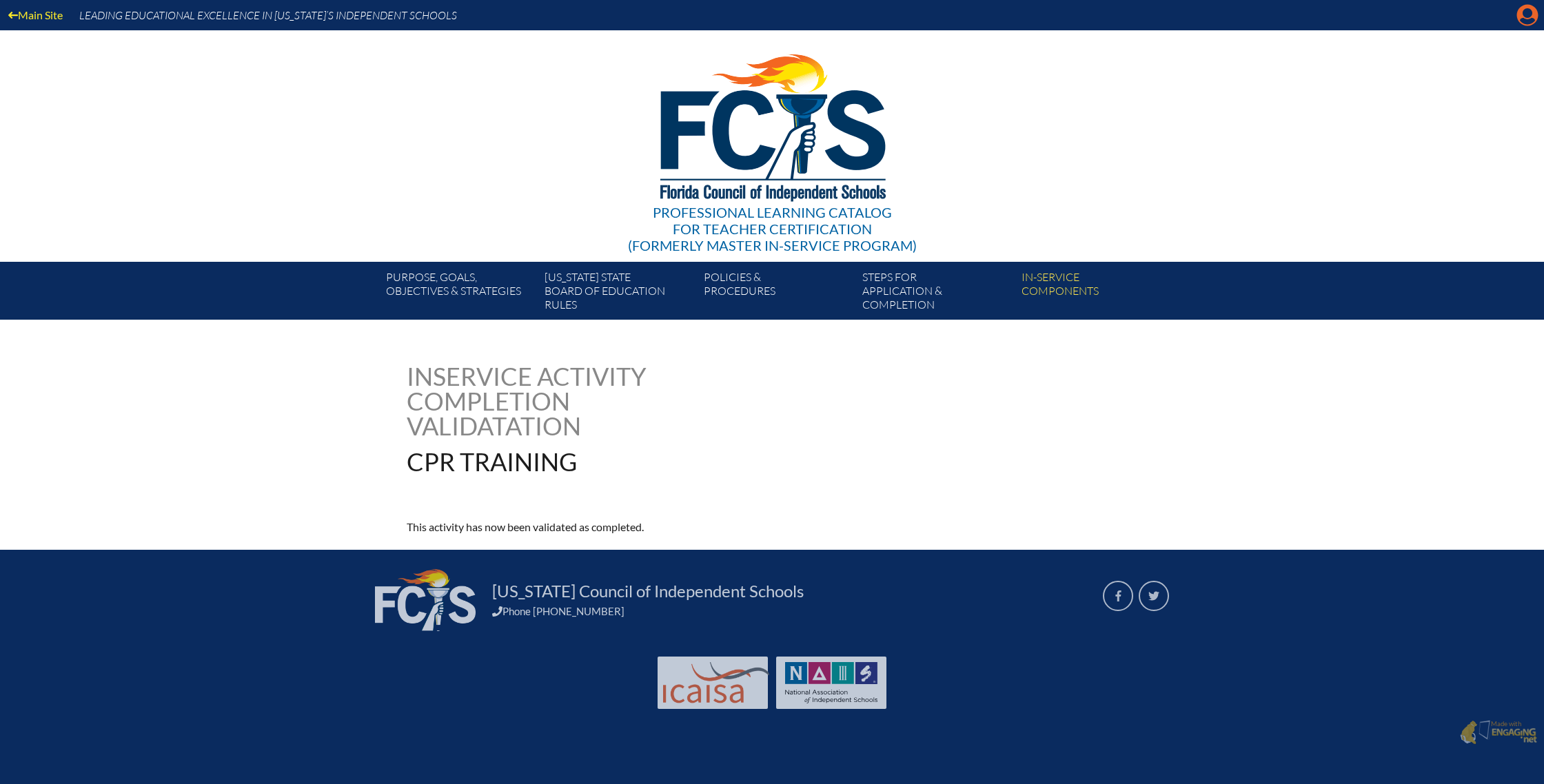
click at [1528, 21] on icon "Manage account" at bounding box center [1527, 15] width 22 height 22
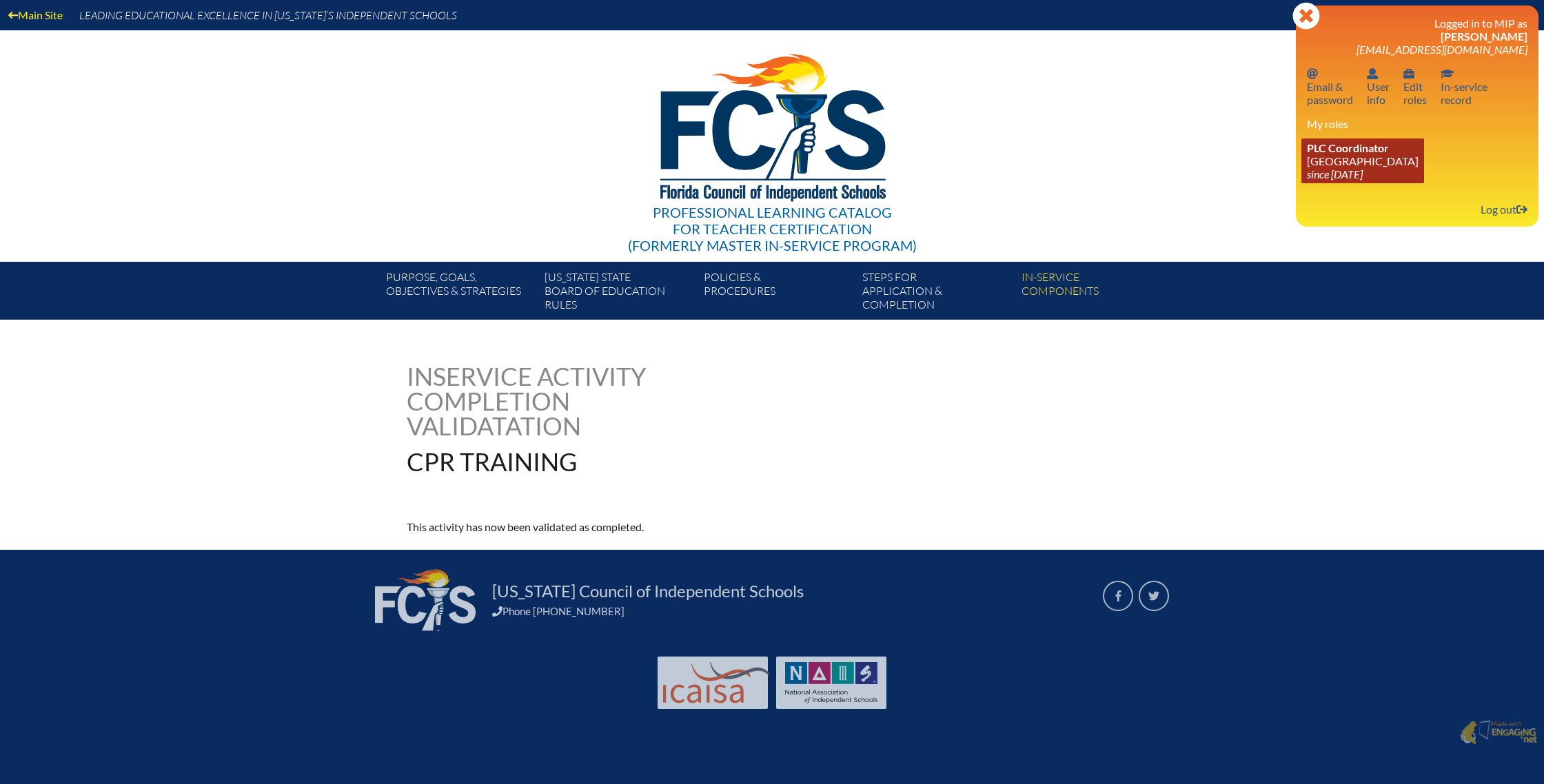
click at [1340, 171] on icon "since [DATE]" at bounding box center [1335, 174] width 56 height 13
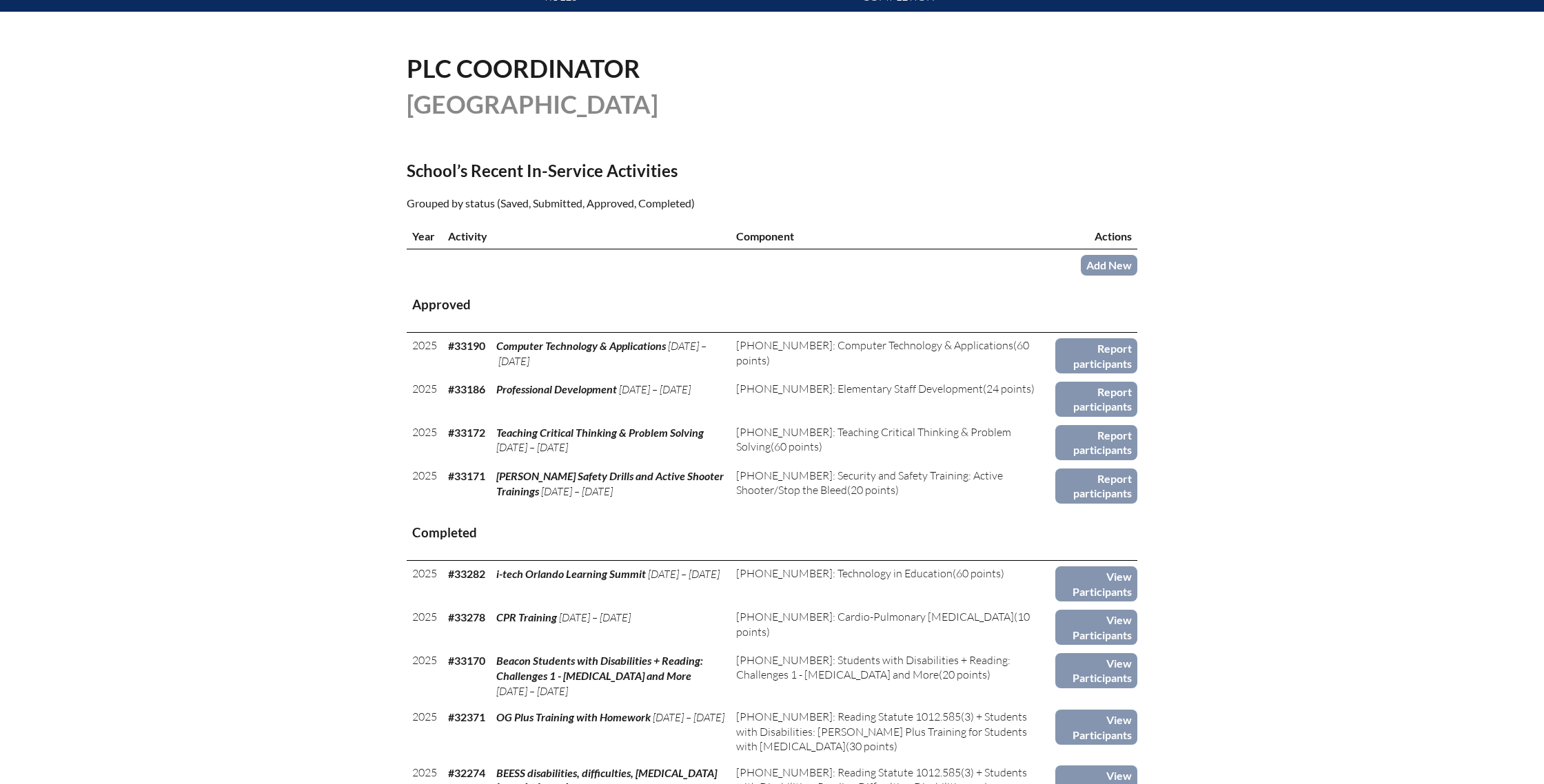
scroll to position [307, 0]
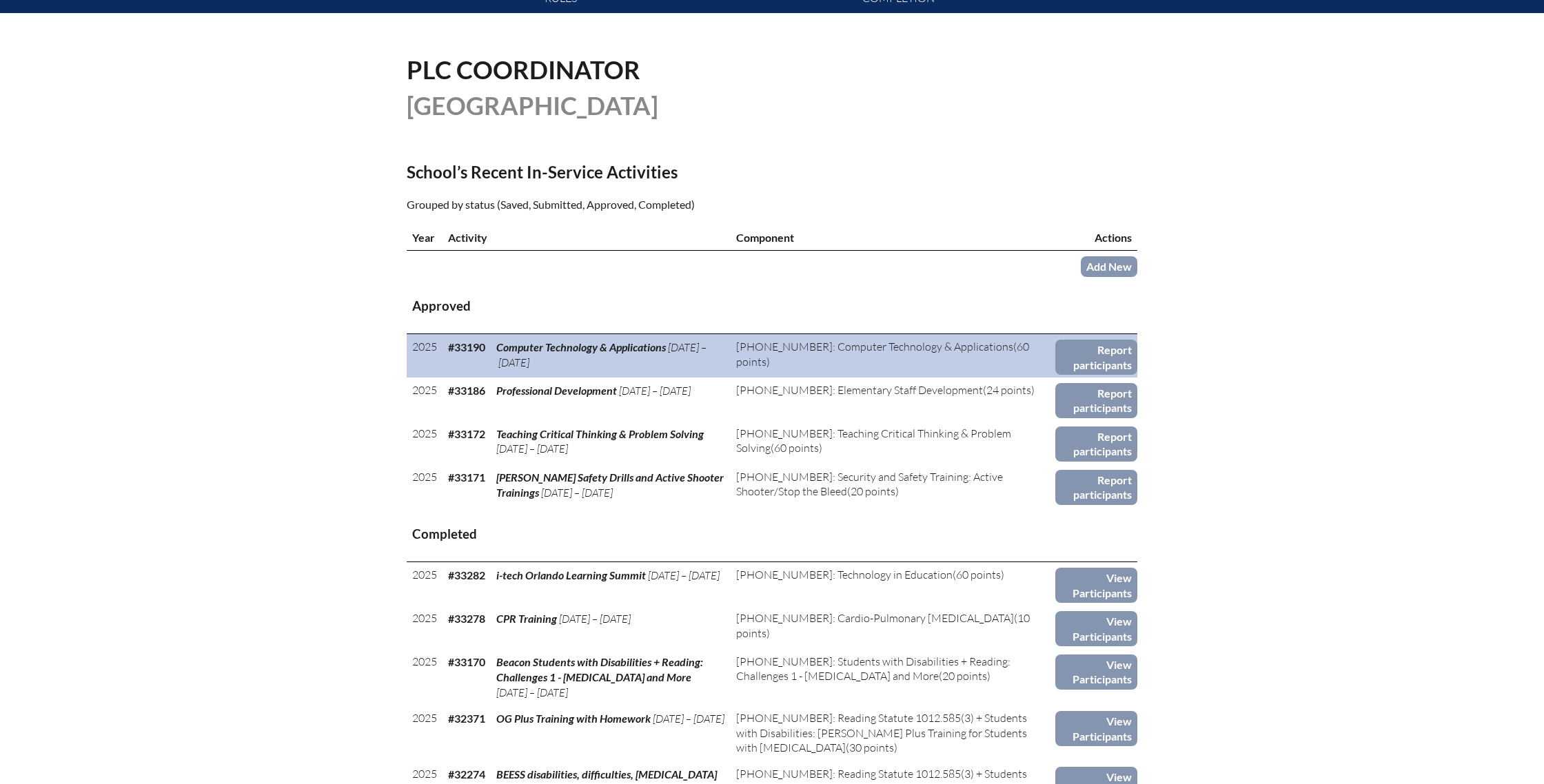
click at [859, 354] on td "3-007-006: Computer Technology & Applications (60 points)" at bounding box center [893, 355] width 325 height 44
click at [1092, 366] on link "Report participants" at bounding box center [1095, 357] width 82 height 35
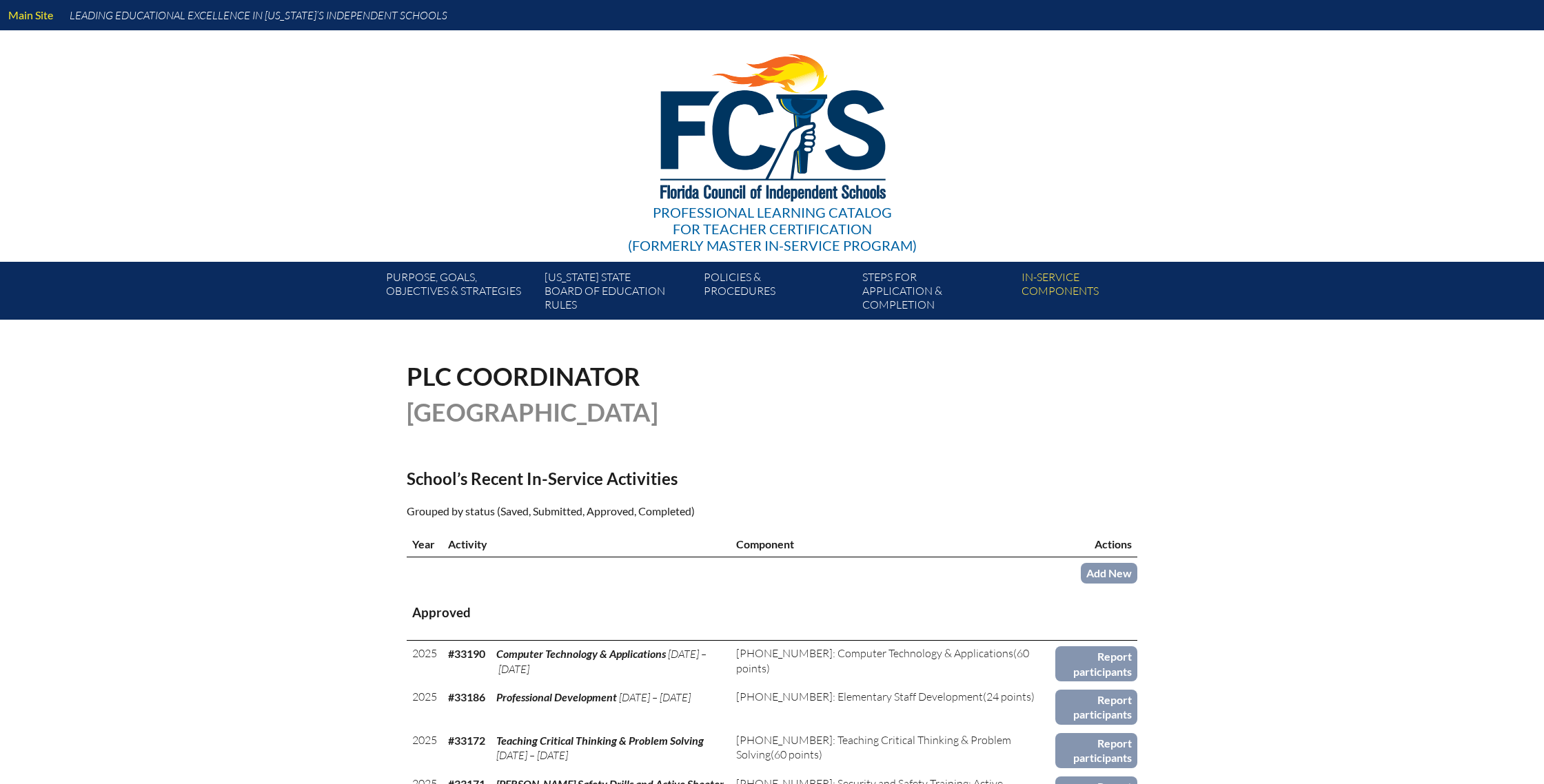
scroll to position [307, 0]
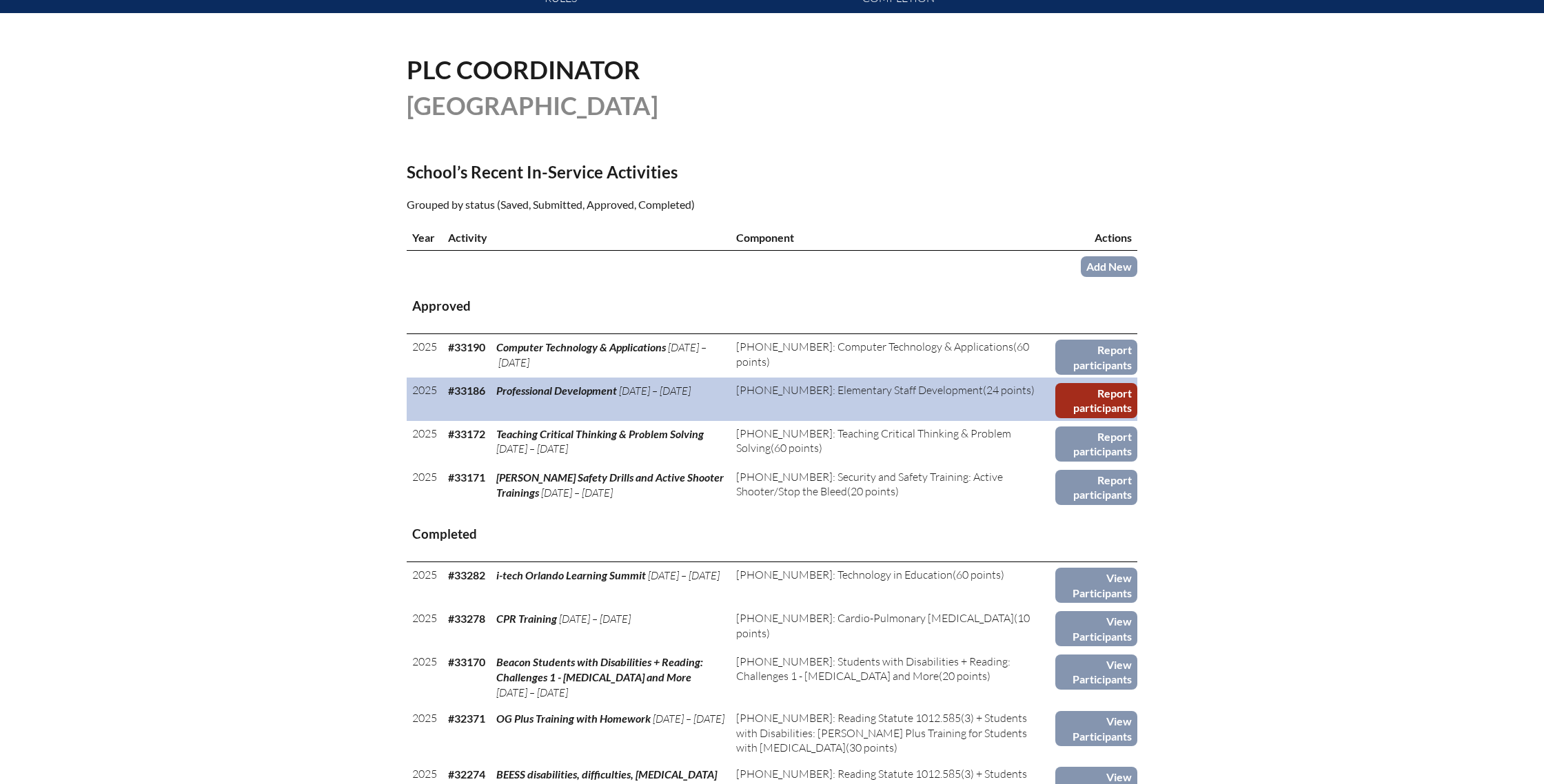
click at [1113, 393] on link "Report participants" at bounding box center [1095, 401] width 82 height 35
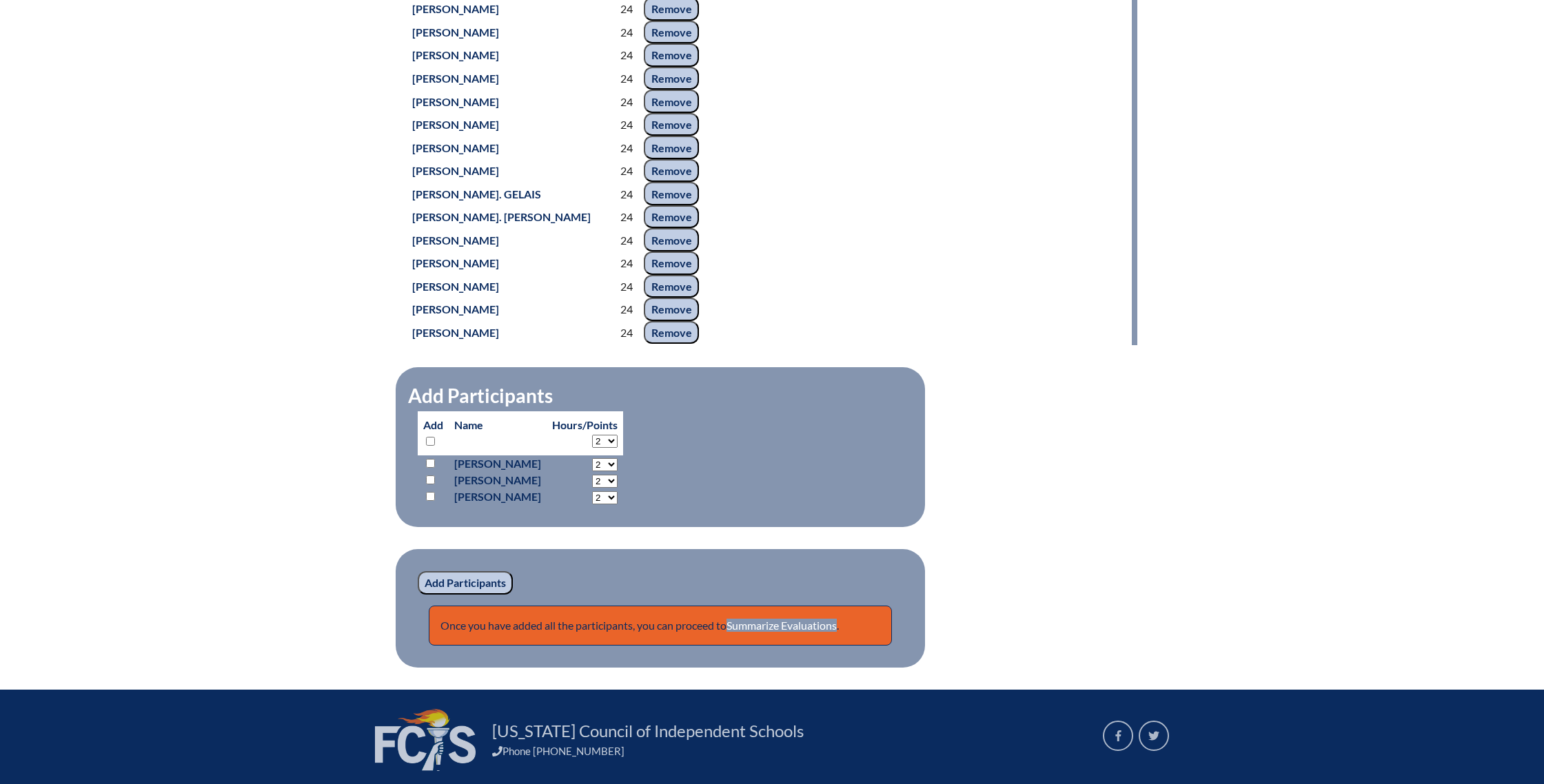
scroll to position [1318, 0]
